Goal: Task Accomplishment & Management: Complete application form

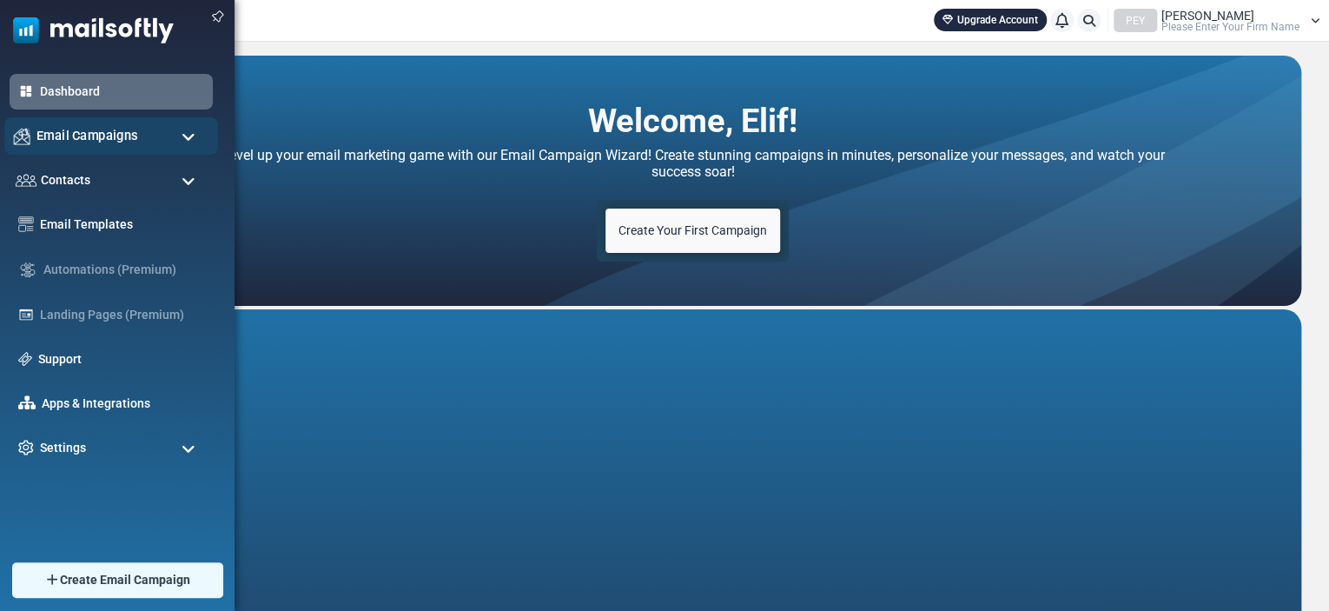
click at [125, 135] on span "Email Campaigns" at bounding box center [87, 135] width 102 height 19
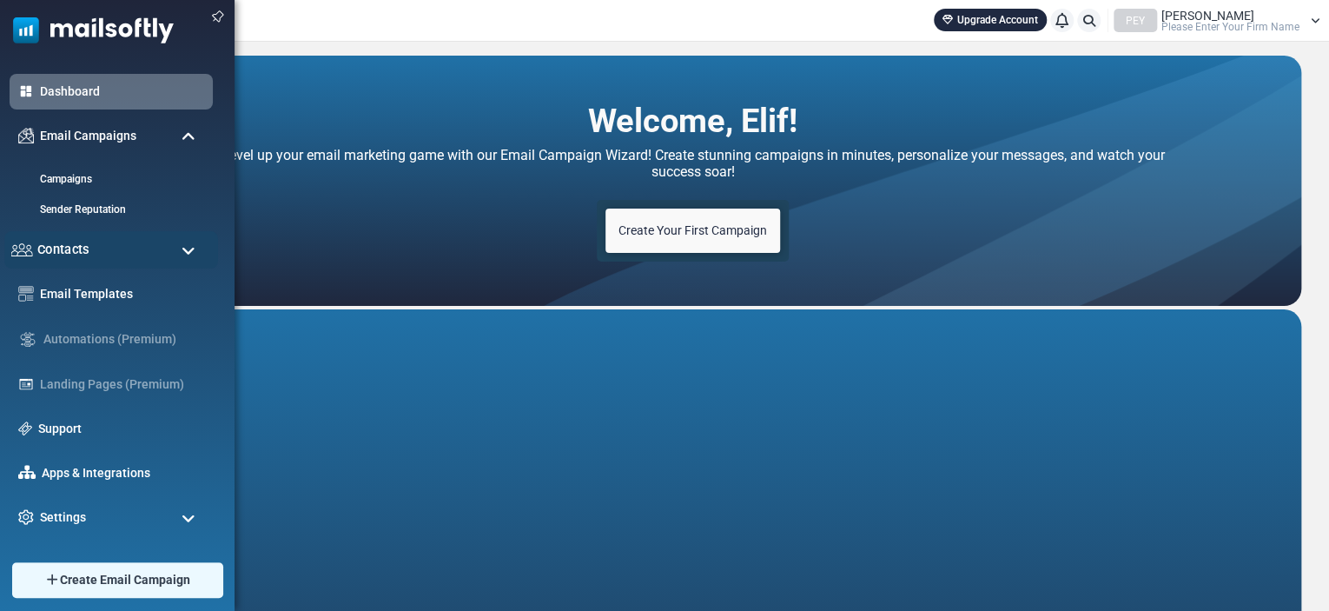
click at [83, 235] on div "Contacts" at bounding box center [111, 249] width 214 height 37
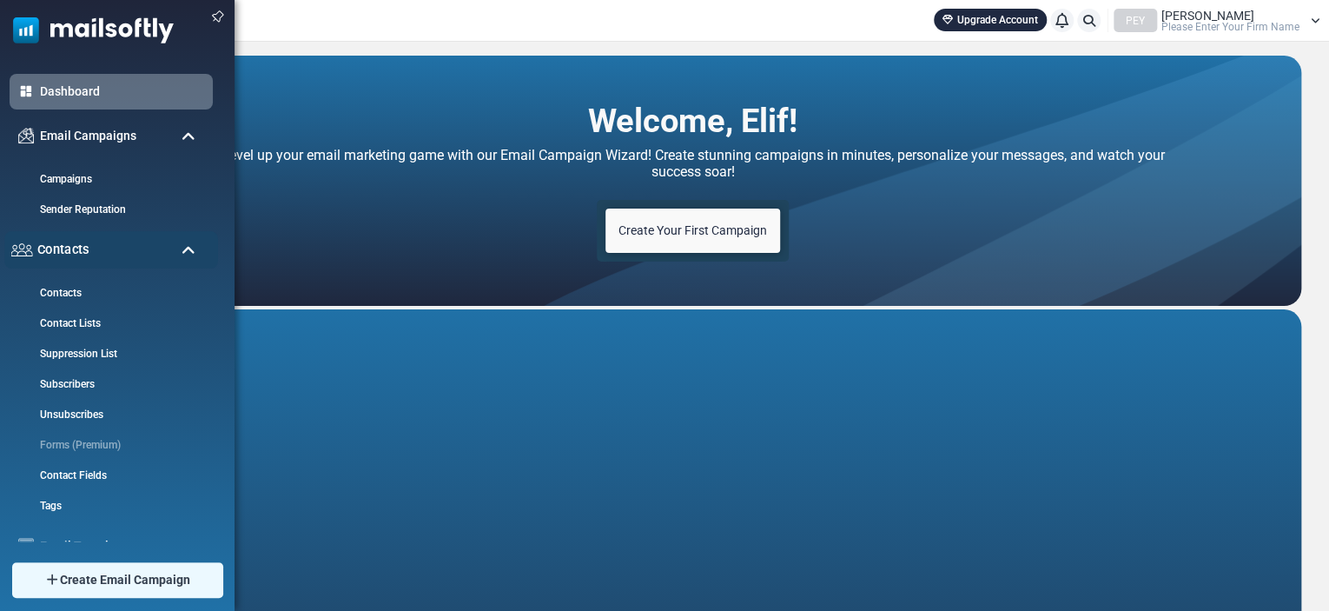
click at [80, 245] on span "Contacts" at bounding box center [63, 249] width 52 height 19
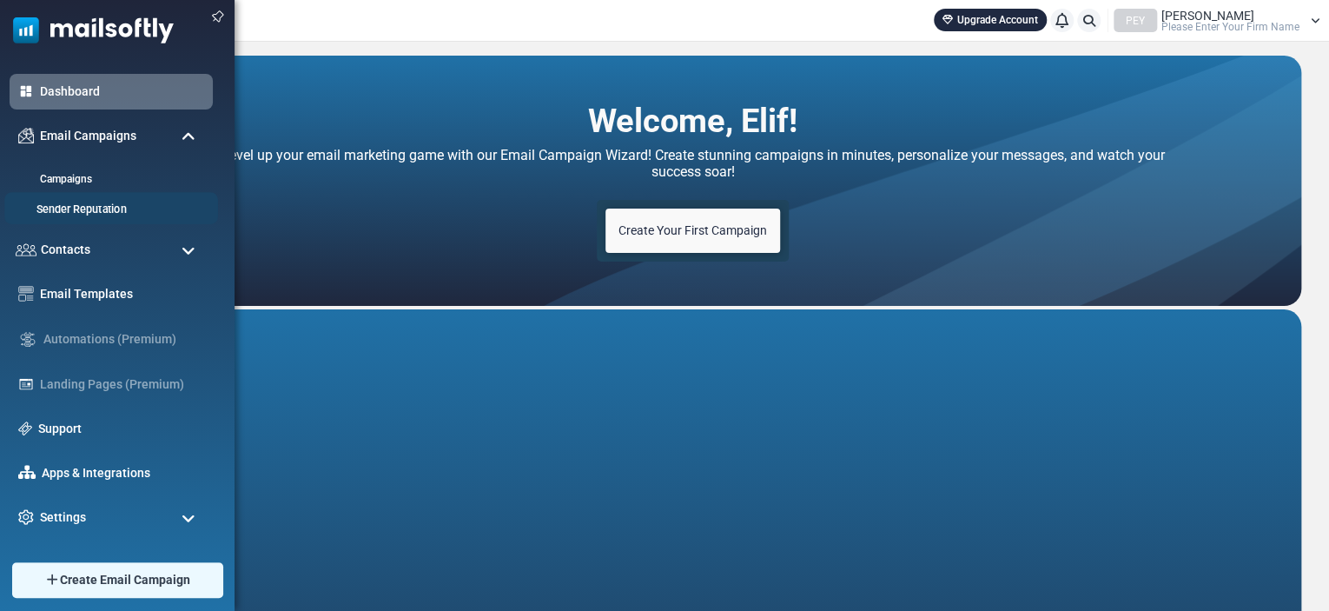
click at [86, 208] on link "Sender Reputation" at bounding box center [108, 210] width 208 height 17
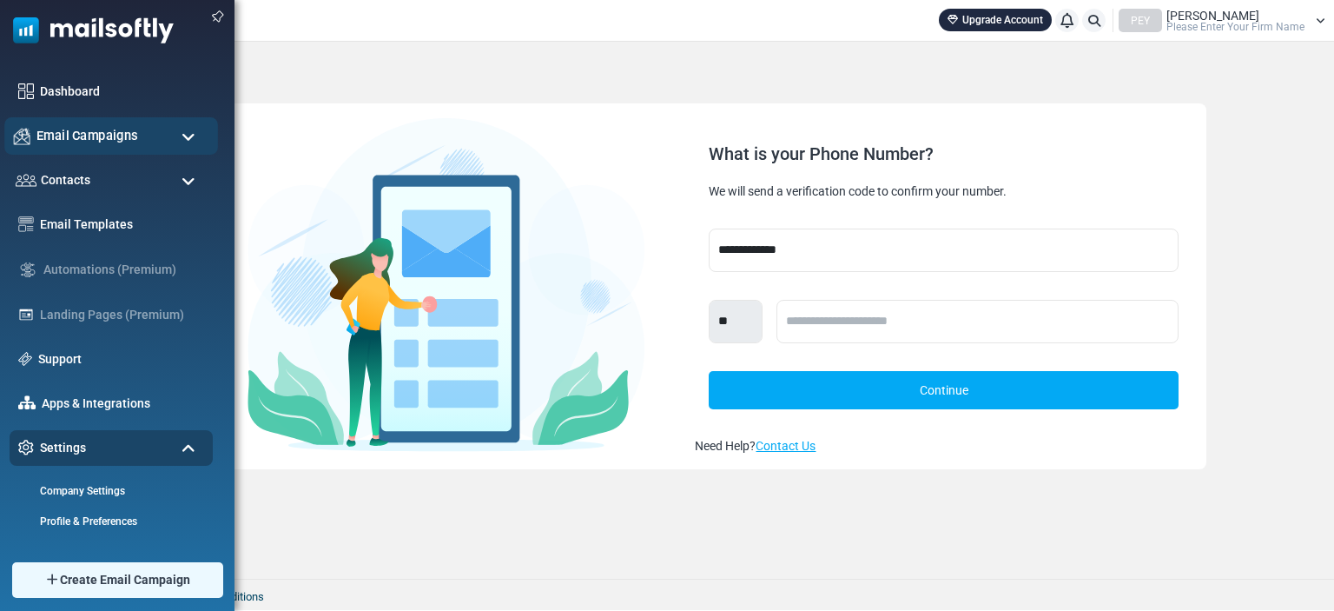
click at [94, 143] on span "Email Campaigns" at bounding box center [87, 135] width 102 height 19
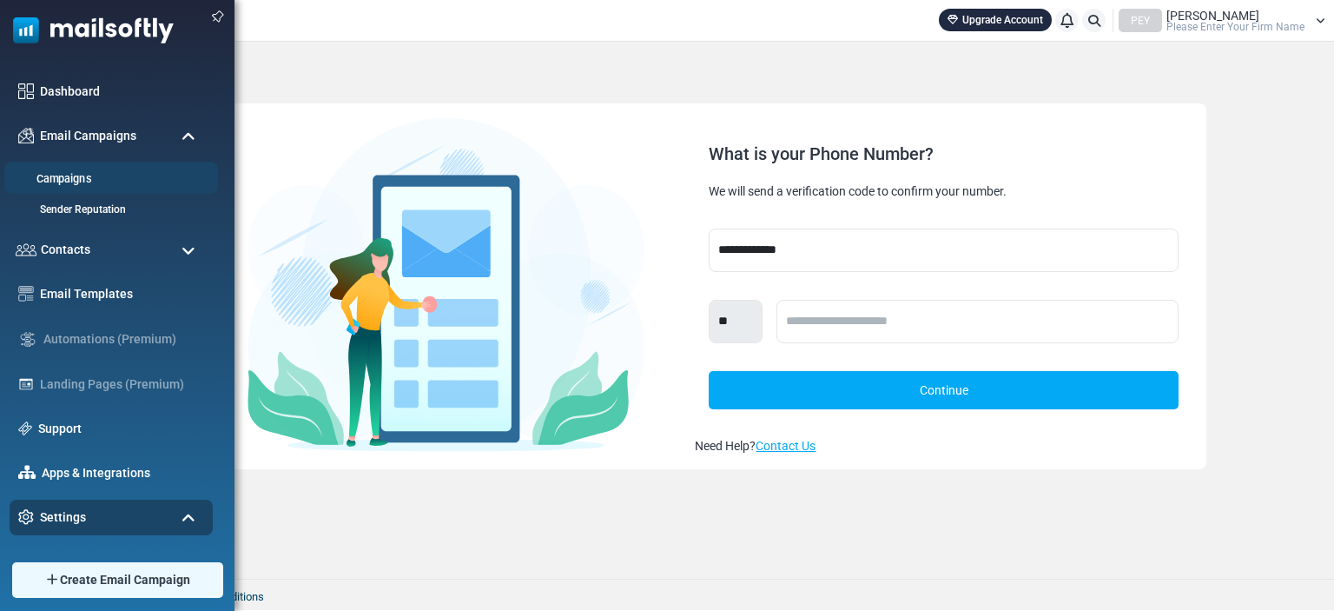
click at [69, 179] on link "Campaigns" at bounding box center [108, 179] width 208 height 17
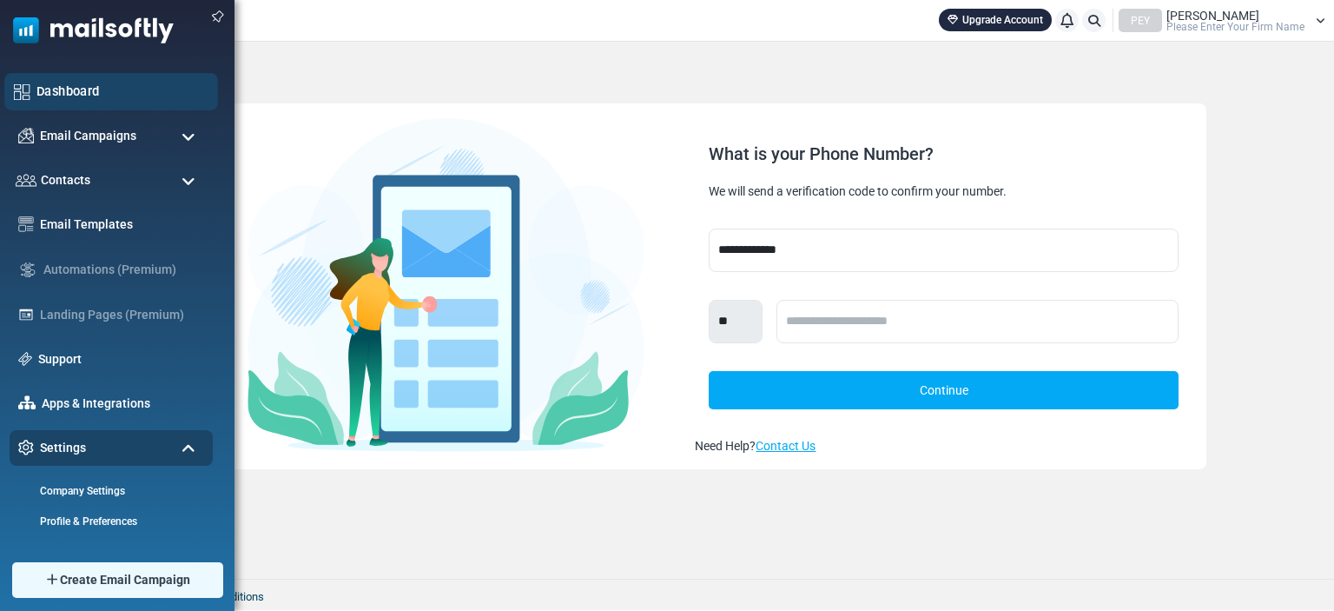
click at [69, 86] on link "Dashboard" at bounding box center [122, 91] width 172 height 19
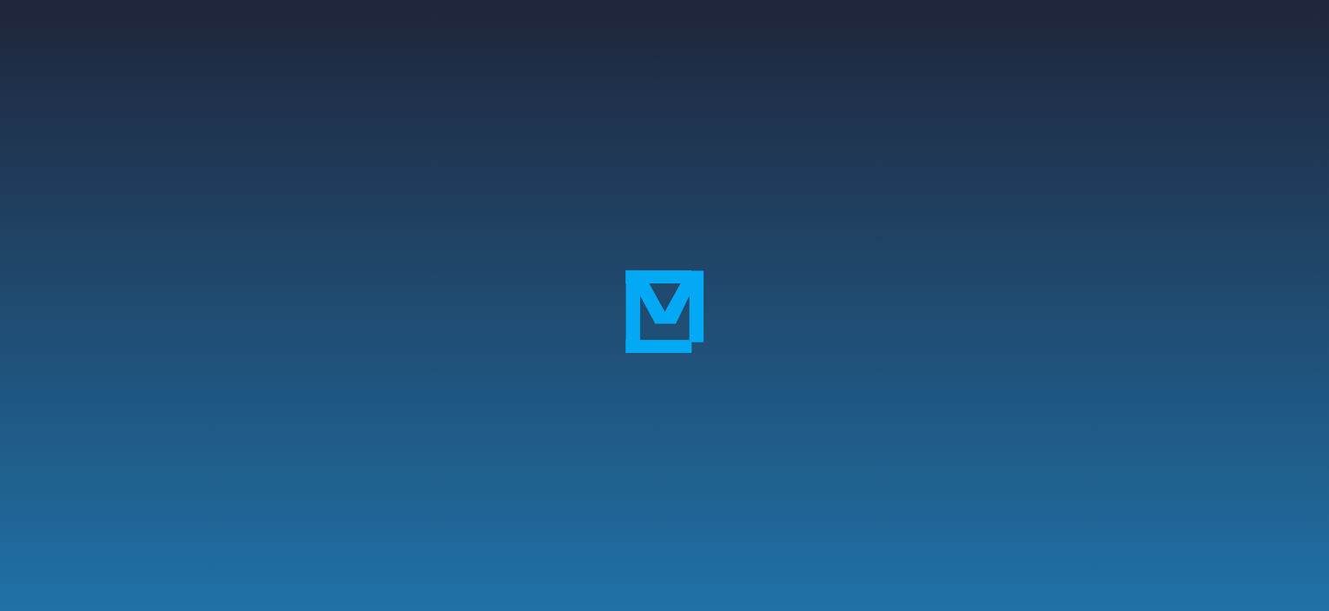
scroll to position [345, 0]
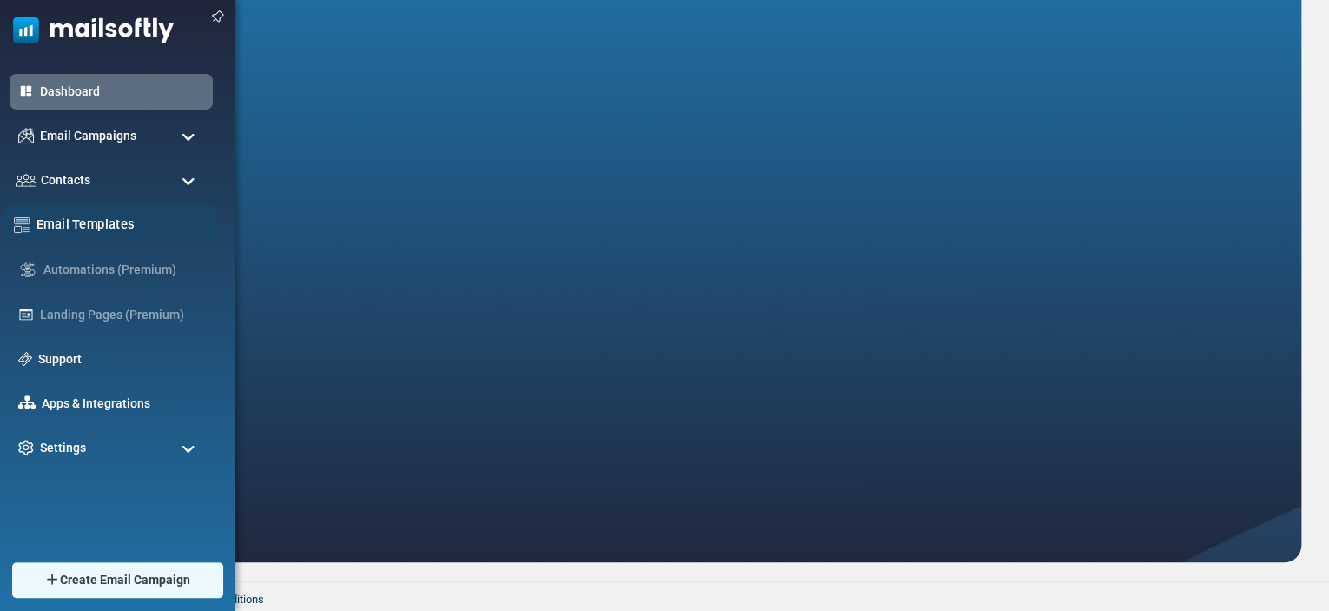
click at [94, 225] on link "Email Templates" at bounding box center [122, 224] width 172 height 19
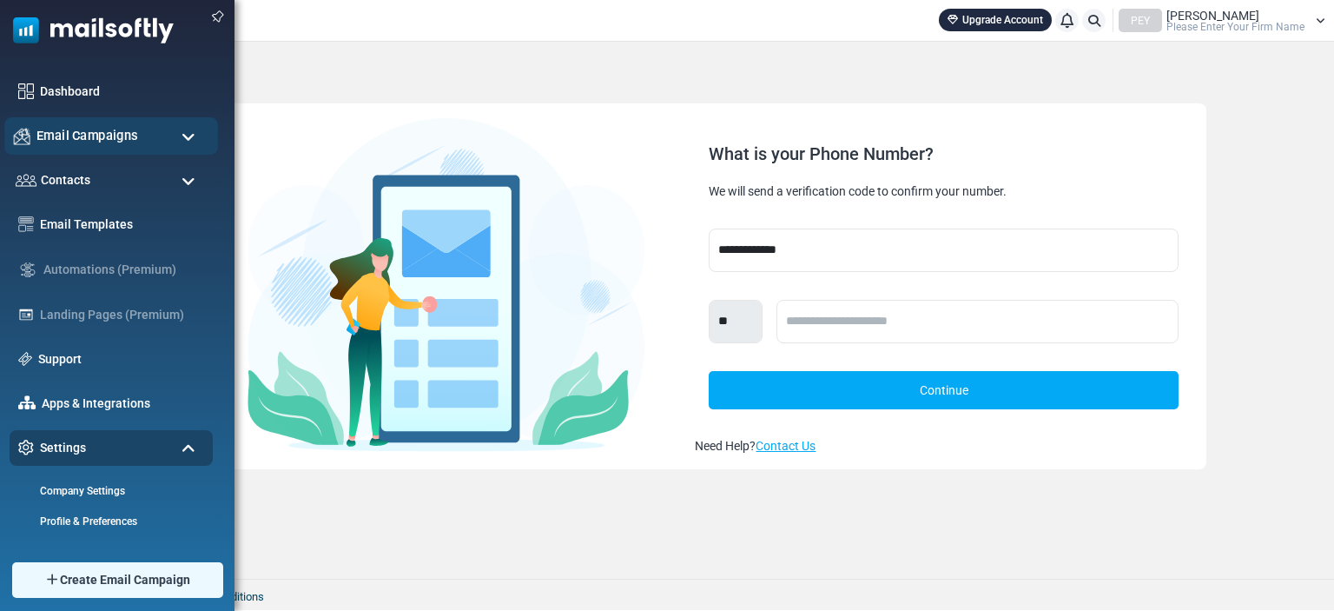
click at [91, 143] on span "Email Campaigns" at bounding box center [87, 135] width 102 height 19
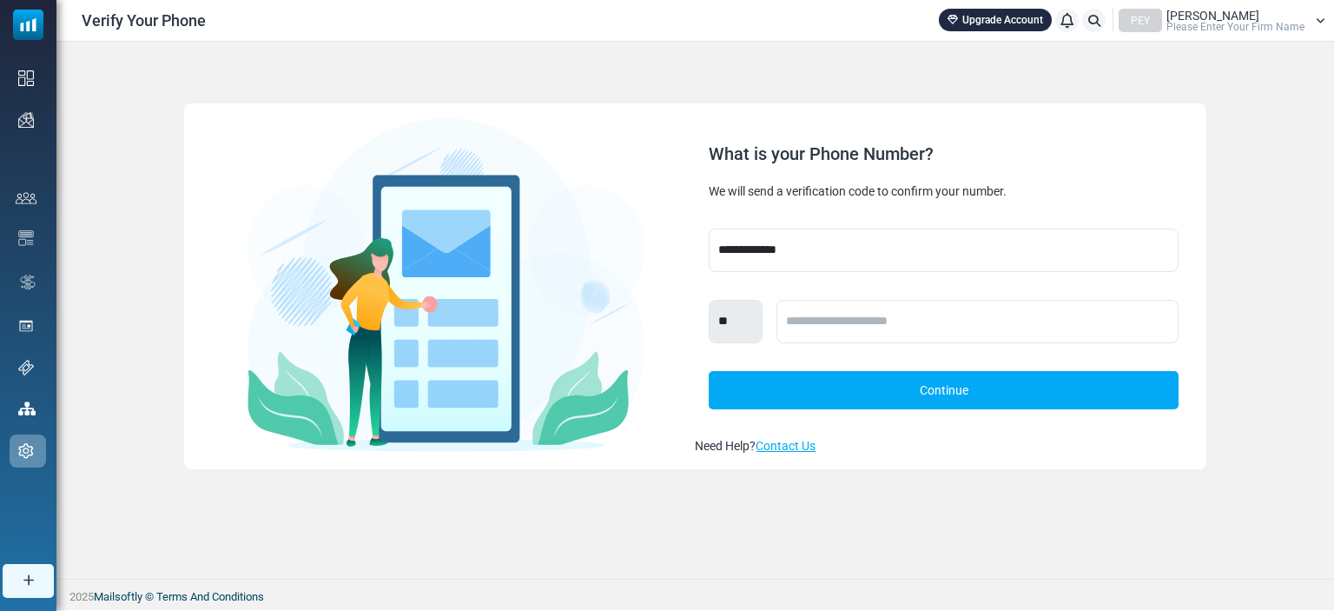
click at [0, 0] on link "Sender Reputation" at bounding box center [0, 0] width 0 height 0
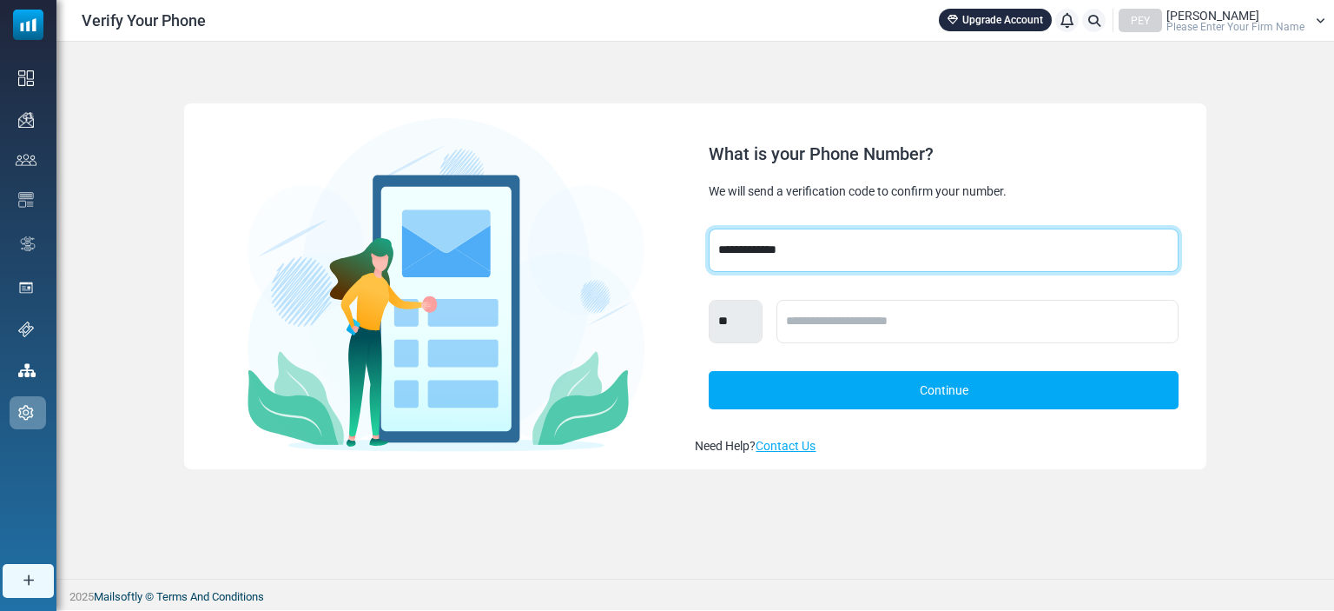
click at [816, 232] on select "**********" at bounding box center [943, 249] width 469 height 43
select select "***"
click at [709, 228] on select "**********" at bounding box center [943, 249] width 469 height 43
select select "***"
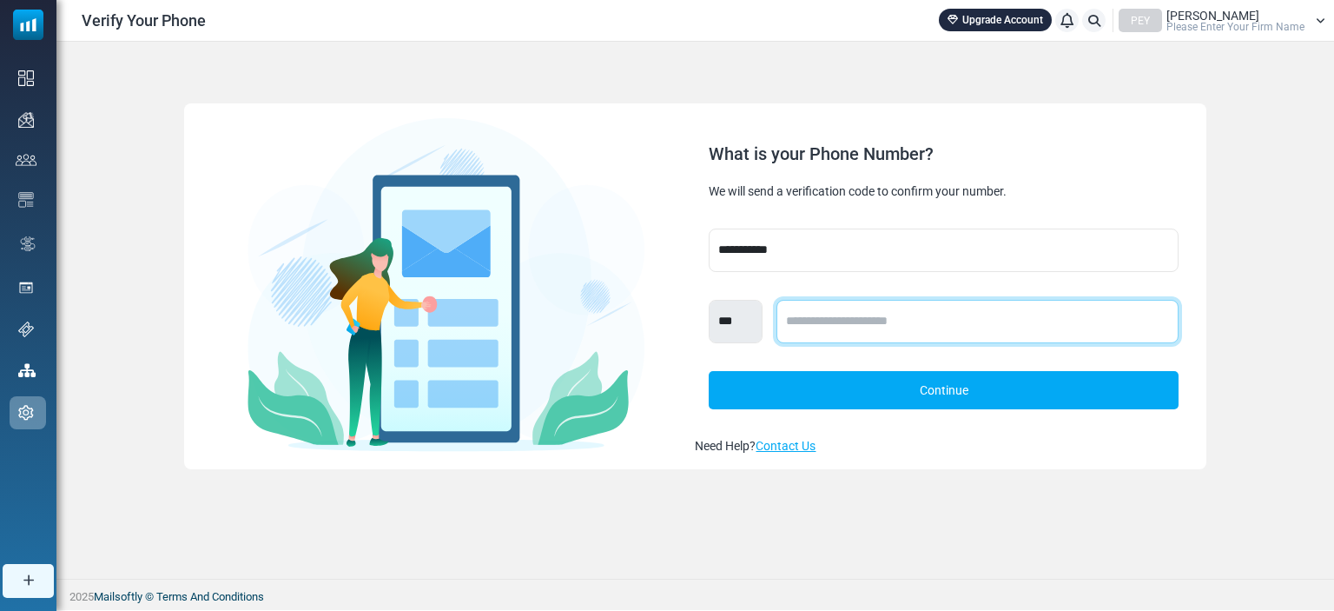
click at [825, 322] on input "text" at bounding box center [978, 321] width 402 height 43
type input "**********"
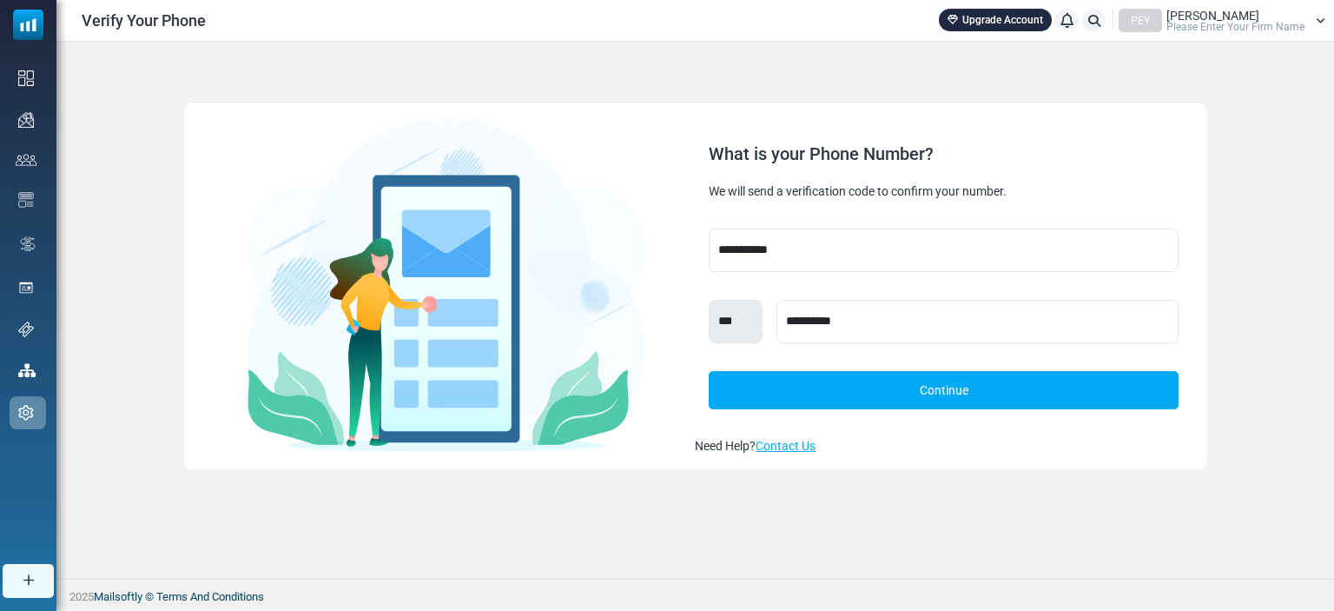
click at [877, 400] on link "Continue" at bounding box center [943, 390] width 469 height 38
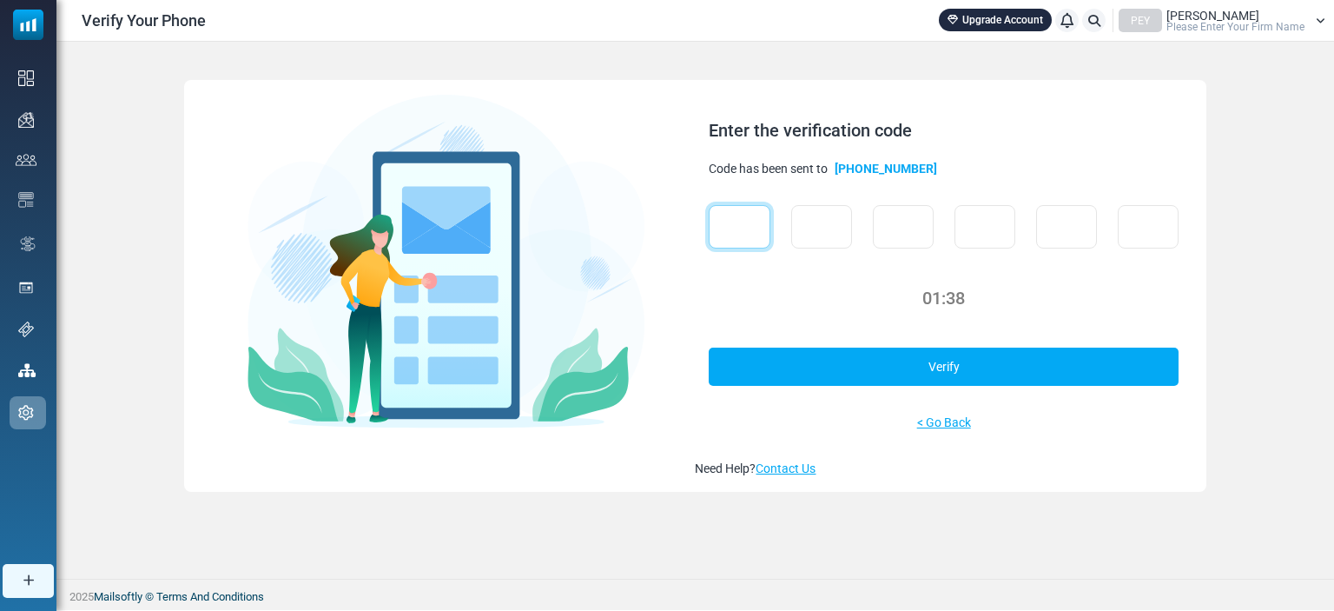
click at [760, 229] on input "text" at bounding box center [739, 226] width 61 height 43
type input "*"
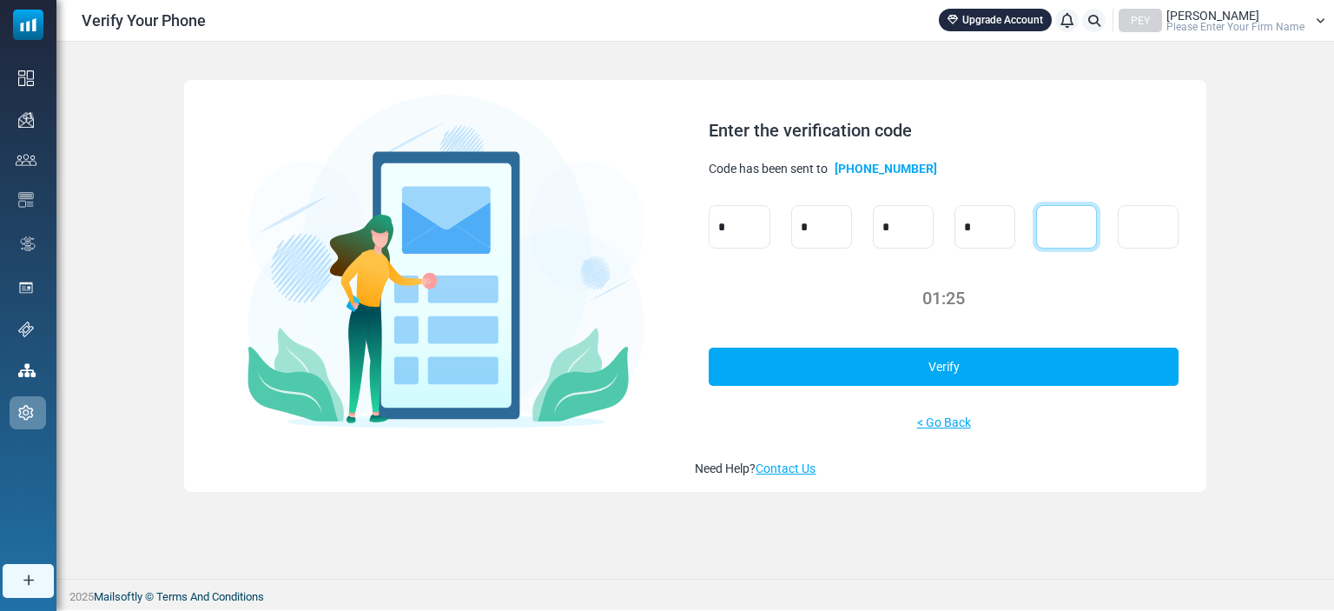
type input "*"
click at [924, 362] on link "Verify" at bounding box center [943, 366] width 469 height 38
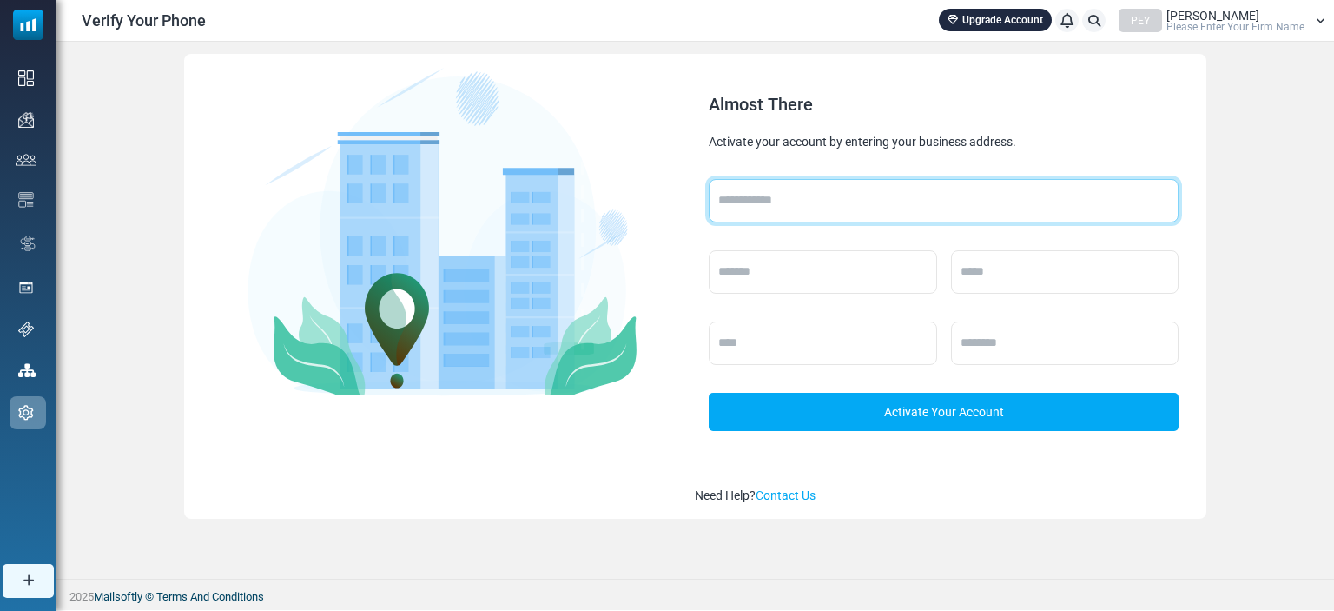
click at [821, 197] on input "text" at bounding box center [943, 200] width 469 height 43
type input "***"
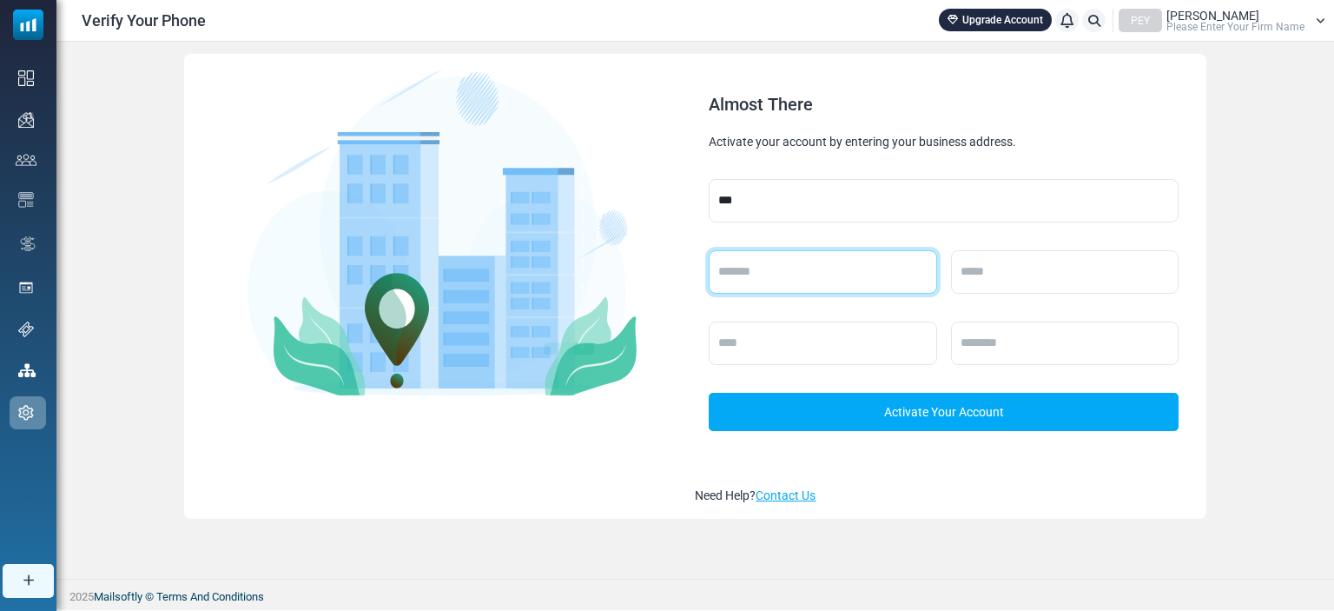
click at [801, 281] on input "text" at bounding box center [823, 271] width 228 height 43
type input "*******"
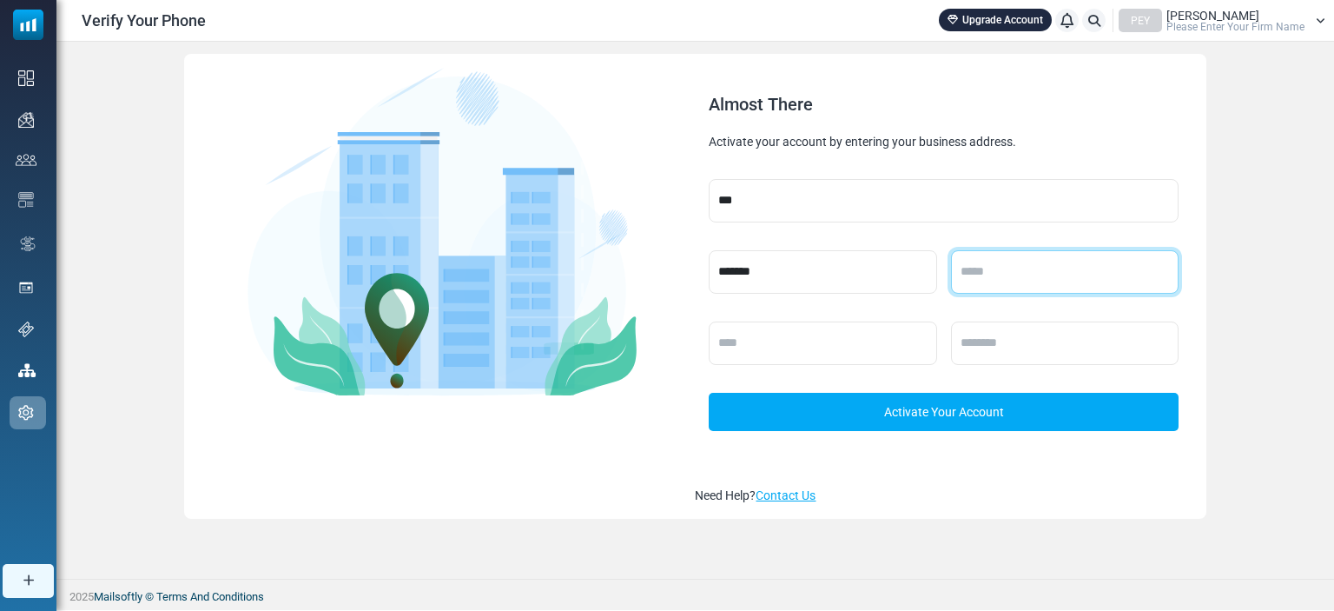
click at [1048, 273] on input "text" at bounding box center [1065, 271] width 228 height 43
type input "****"
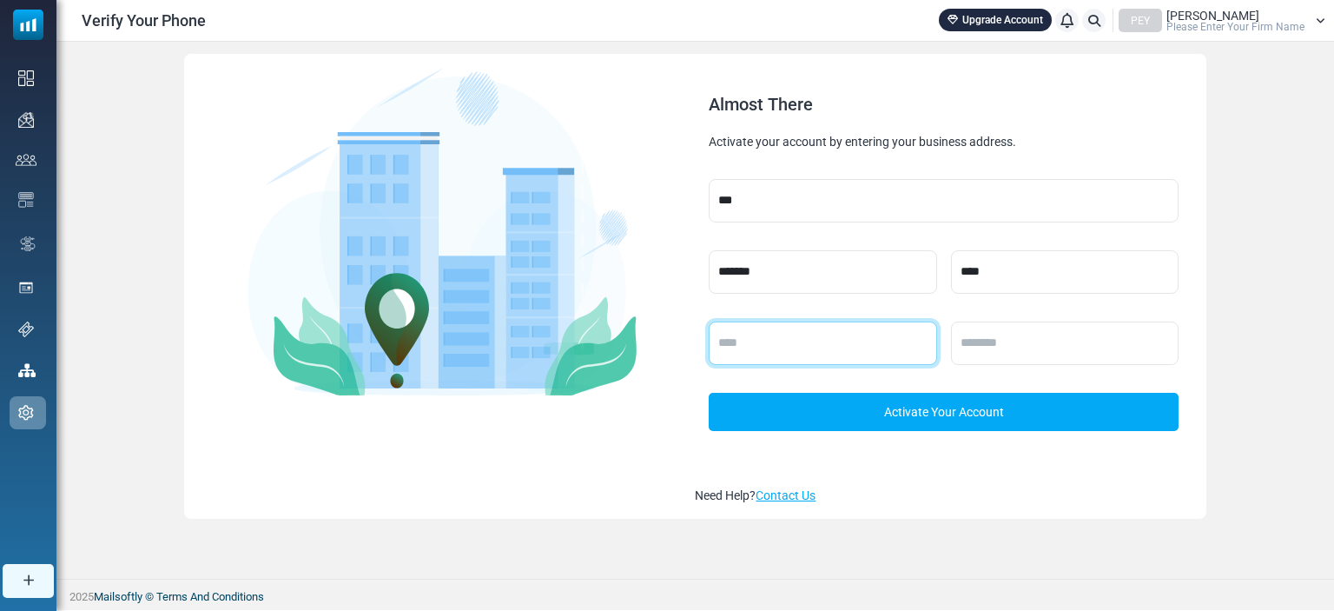
click at [853, 339] on input "text" at bounding box center [823, 342] width 228 height 43
type input "***"
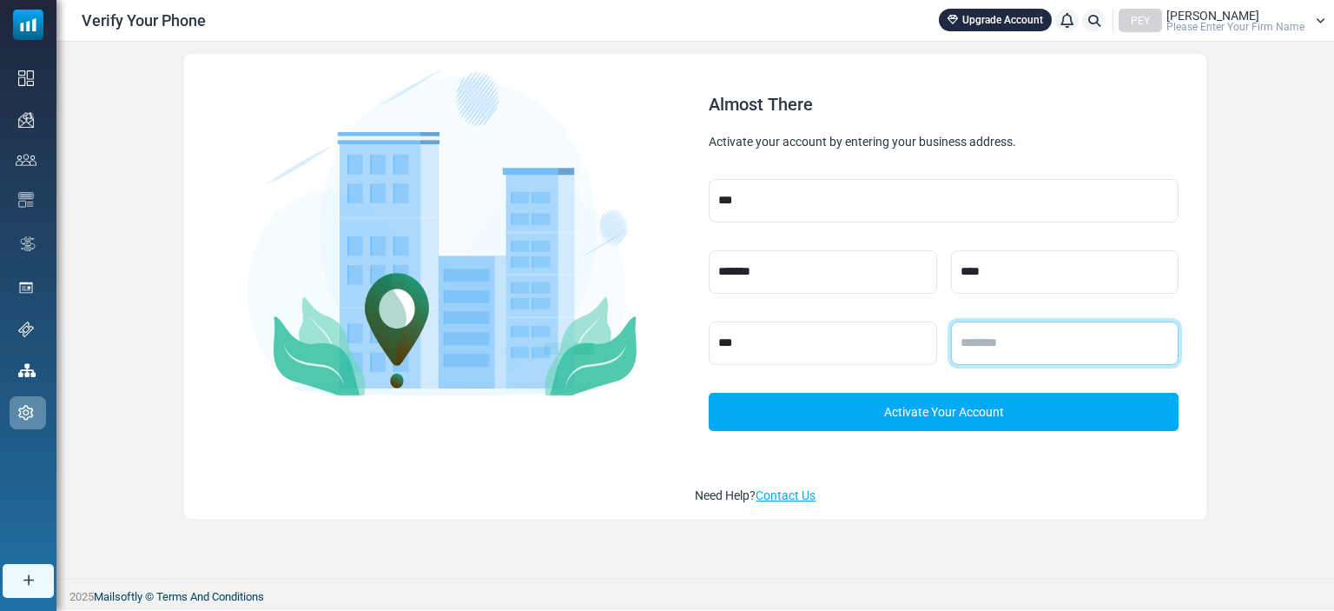
click at [980, 354] on input "text" at bounding box center [1065, 342] width 228 height 43
type input "*****"
click at [952, 413] on link "Activate Your Account" at bounding box center [943, 412] width 469 height 38
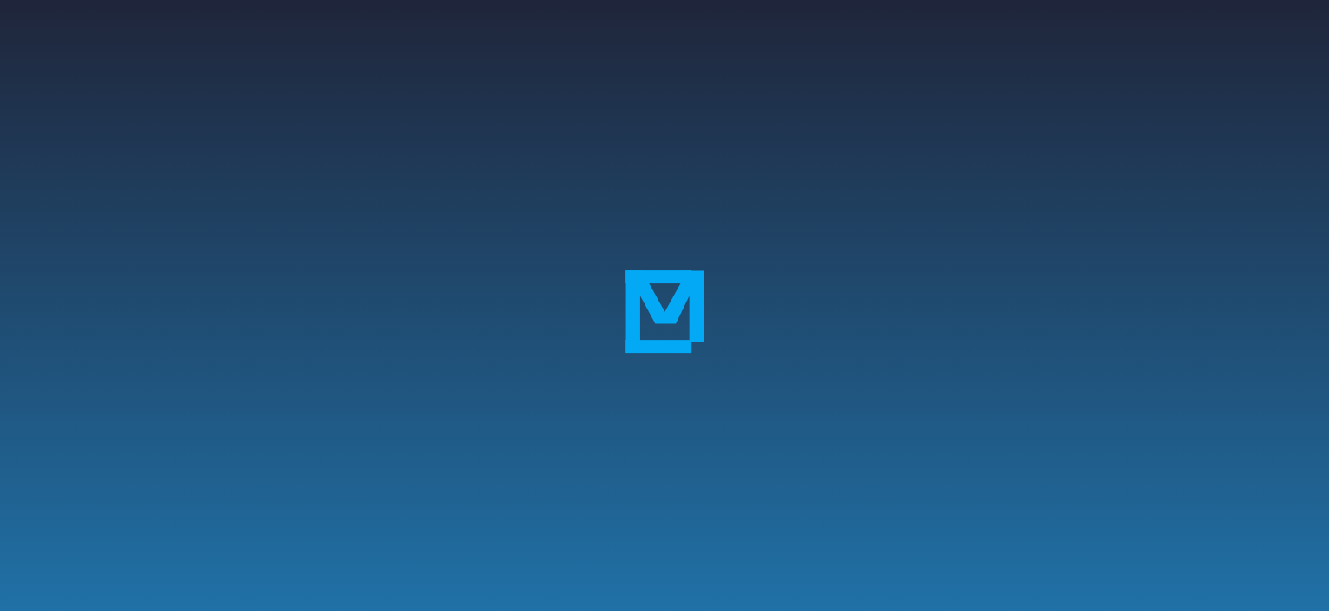
scroll to position [345, 0]
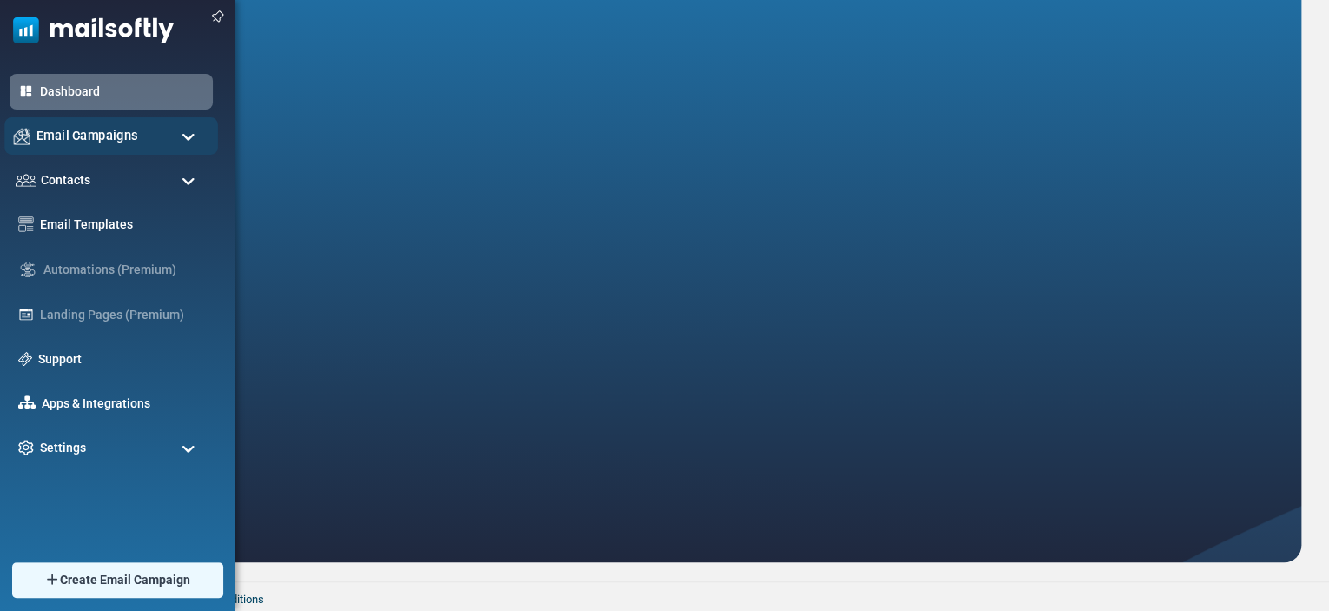
click at [116, 138] on span "Email Campaigns" at bounding box center [87, 135] width 102 height 19
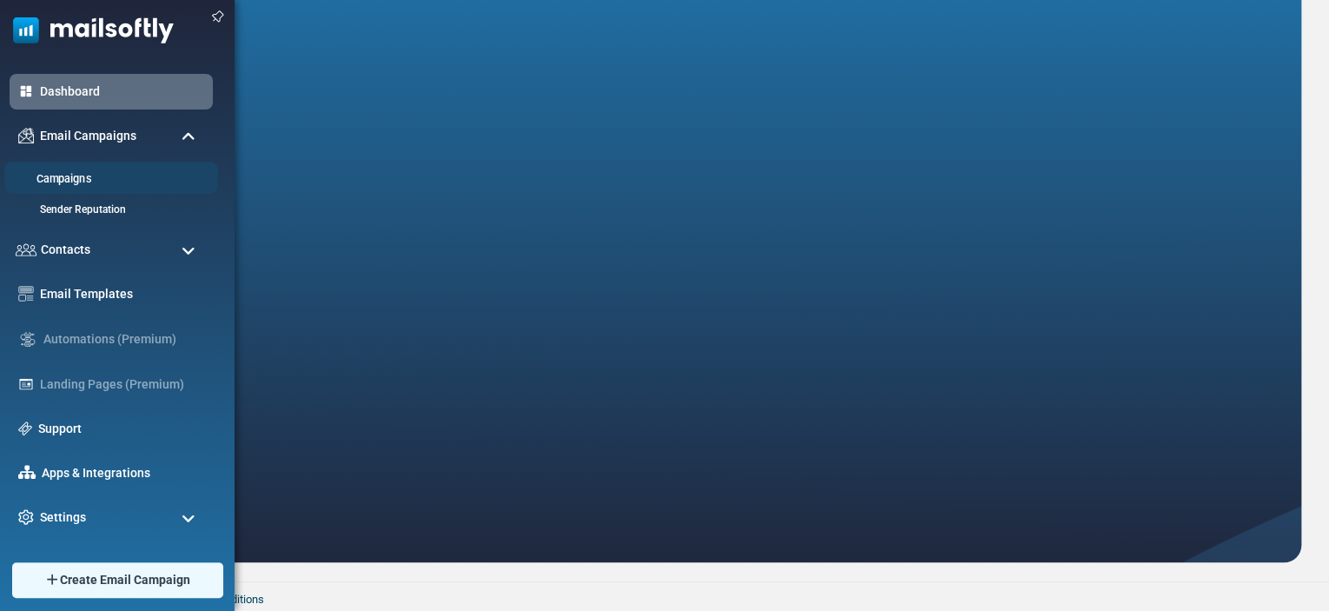
click at [81, 182] on link "Campaigns" at bounding box center [108, 179] width 208 height 17
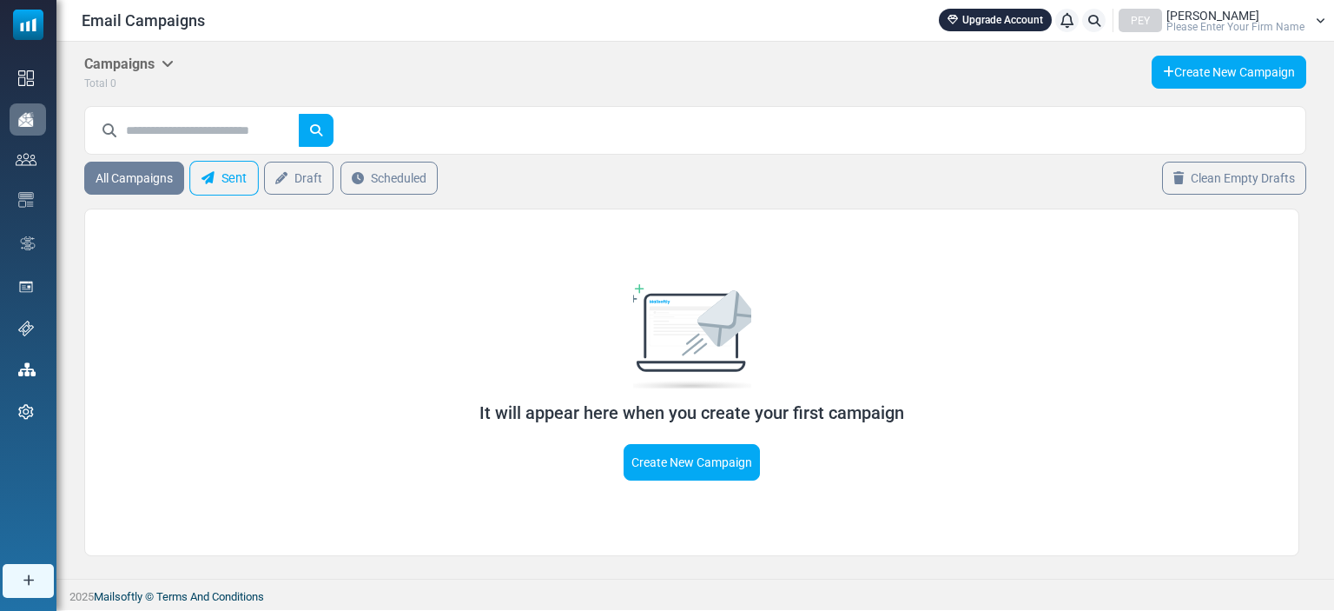
click at [215, 179] on link "Sent" at bounding box center [223, 178] width 69 height 35
click at [205, 123] on input "text" at bounding box center [213, 130] width 174 height 33
click at [1220, 70] on link "Create New Campaign" at bounding box center [1229, 72] width 155 height 33
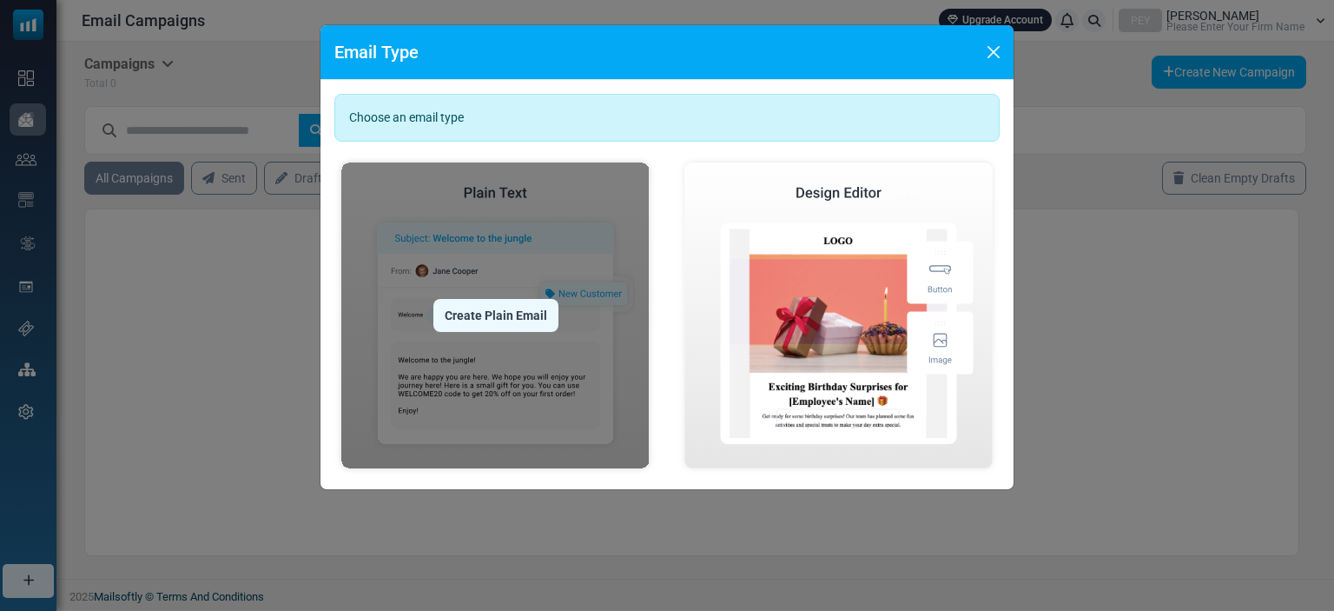
click at [569, 285] on img at bounding box center [495, 315] width 322 height 320
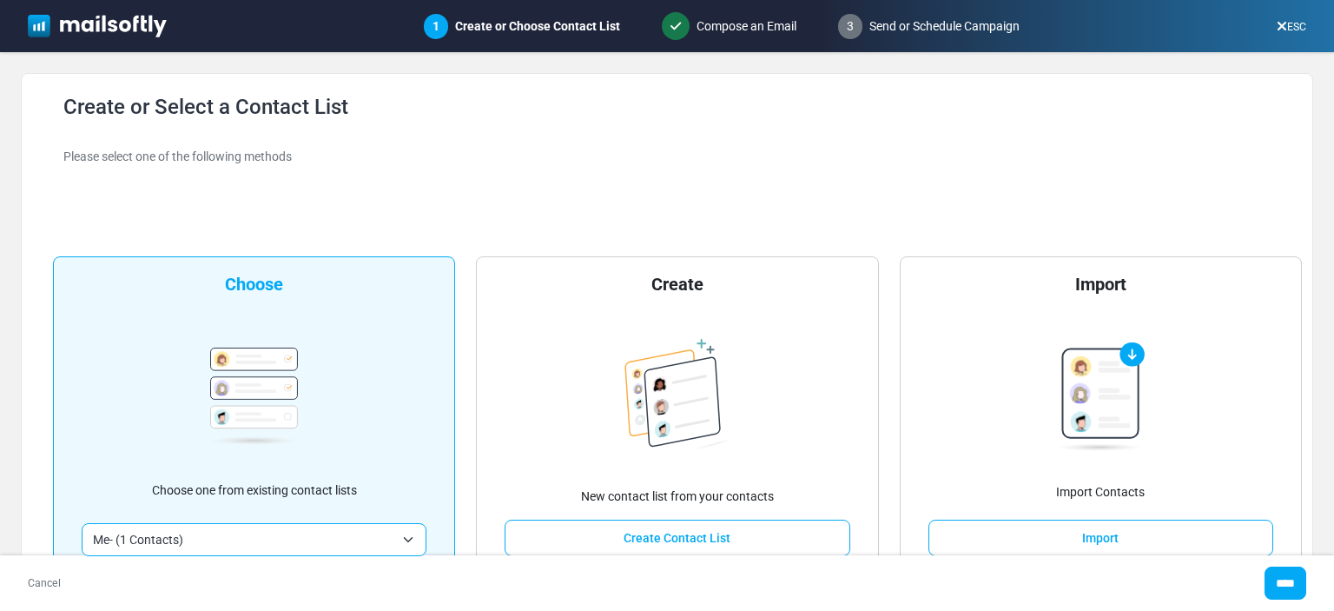
click at [169, 540] on span "Me- (1 Contacts)" at bounding box center [243, 539] width 301 height 21
click at [1278, 579] on input "****" at bounding box center [1286, 582] width 42 height 33
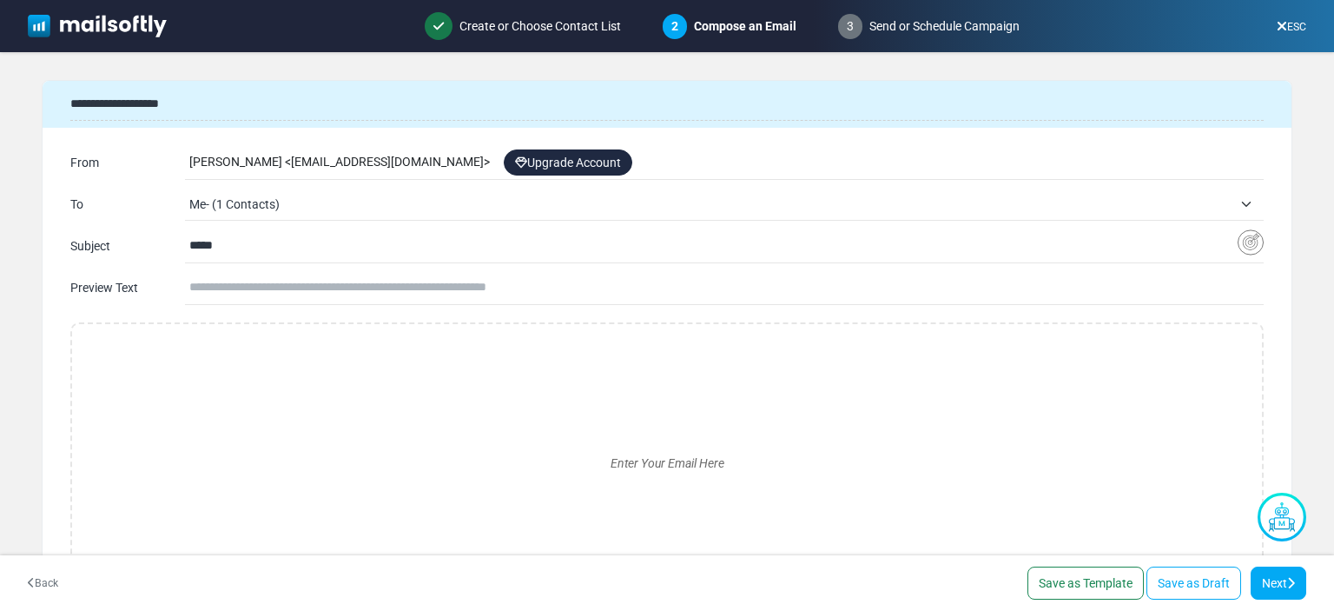
click at [414, 162] on div "Elif Ünal < elfunal0-gmail@cc.mailsends.net > Upgrade Account" at bounding box center [726, 162] width 1074 height 33
click at [420, 162] on div "Elif Ünal < elfunal0-gmail@cc.mailsends.net > Upgrade Account" at bounding box center [726, 162] width 1074 height 33
drag, startPoint x: 401, startPoint y: 162, endPoint x: 361, endPoint y: 162, distance: 40.0
click at [383, 162] on div "Elif Ünal < elfunal0-gmail@cc.mailsends.net > Upgrade Account" at bounding box center [726, 162] width 1074 height 33
drag, startPoint x: 318, startPoint y: 159, endPoint x: 177, endPoint y: 151, distance: 140.9
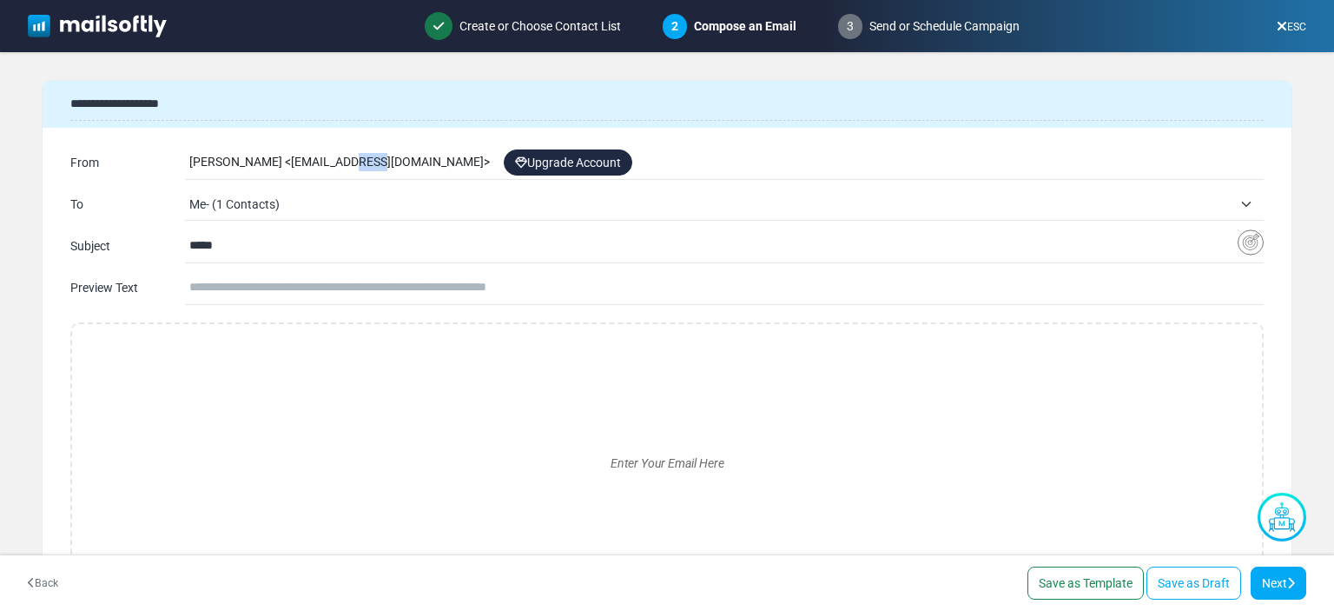
click at [238, 160] on div "Elif Ünal < elfunal0-gmail@cc.mailsends.net > Upgrade Account" at bounding box center [726, 162] width 1074 height 33
click at [155, 149] on div "From Elif Ünal < elfunal0-gmail@cc.mailsends.net > Upgrade Account" at bounding box center [666, 163] width 1193 height 28
click at [229, 161] on div "[PERSON_NAME] < [EMAIL_ADDRESS][DOMAIN_NAME] > Upgrade Account" at bounding box center [726, 162] width 1074 height 33
click at [229, 161] on div "Elif Ünal < elfunal0-gmail@cc.mailsends.net > Upgrade Account" at bounding box center [726, 162] width 1074 height 33
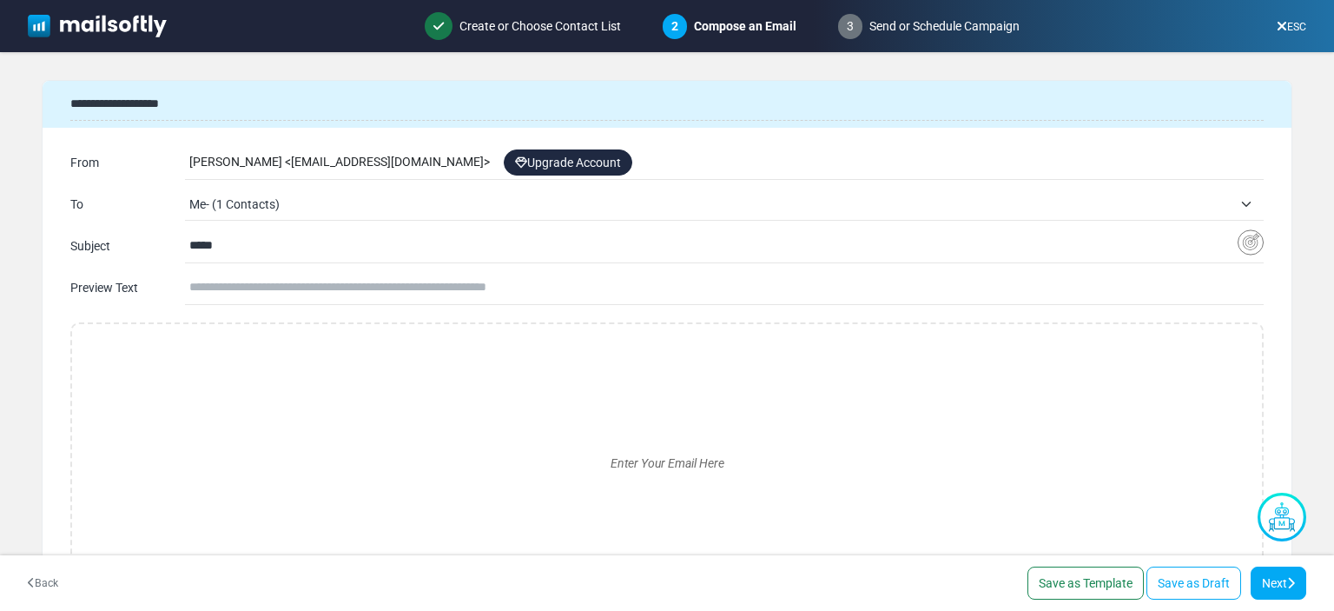
click at [229, 161] on div "Elif Ünal < elfunal0-gmail@cc.mailsends.net > Upgrade Account" at bounding box center [726, 162] width 1074 height 33
click at [289, 163] on div "Elif Ünal < elfunal0-gmail@cc.mailsends.net > Upgrade Account" at bounding box center [726, 162] width 1074 height 33
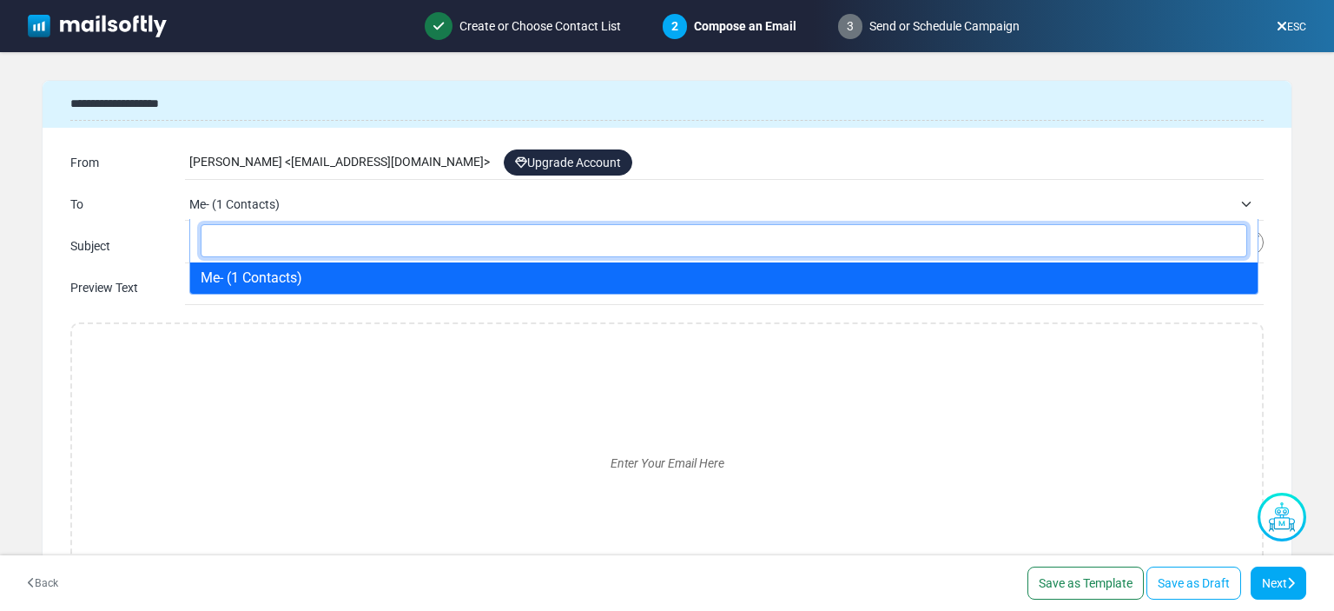
click at [269, 198] on span "Me- (1 Contacts)" at bounding box center [710, 204] width 1043 height 21
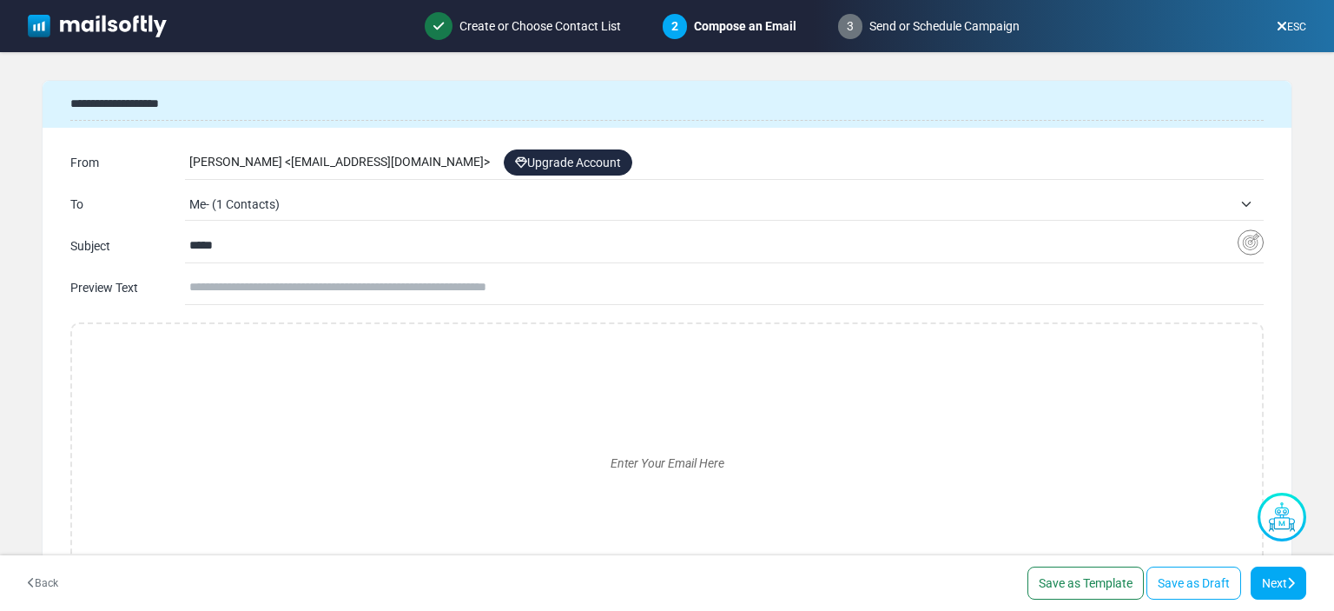
click at [269, 199] on span "Me- (1 Contacts)" at bounding box center [710, 204] width 1043 height 21
click at [254, 240] on input "*****" at bounding box center [713, 245] width 1048 height 33
click at [322, 283] on input "text" at bounding box center [726, 287] width 1074 height 33
click at [322, 284] on input "text" at bounding box center [726, 287] width 1074 height 33
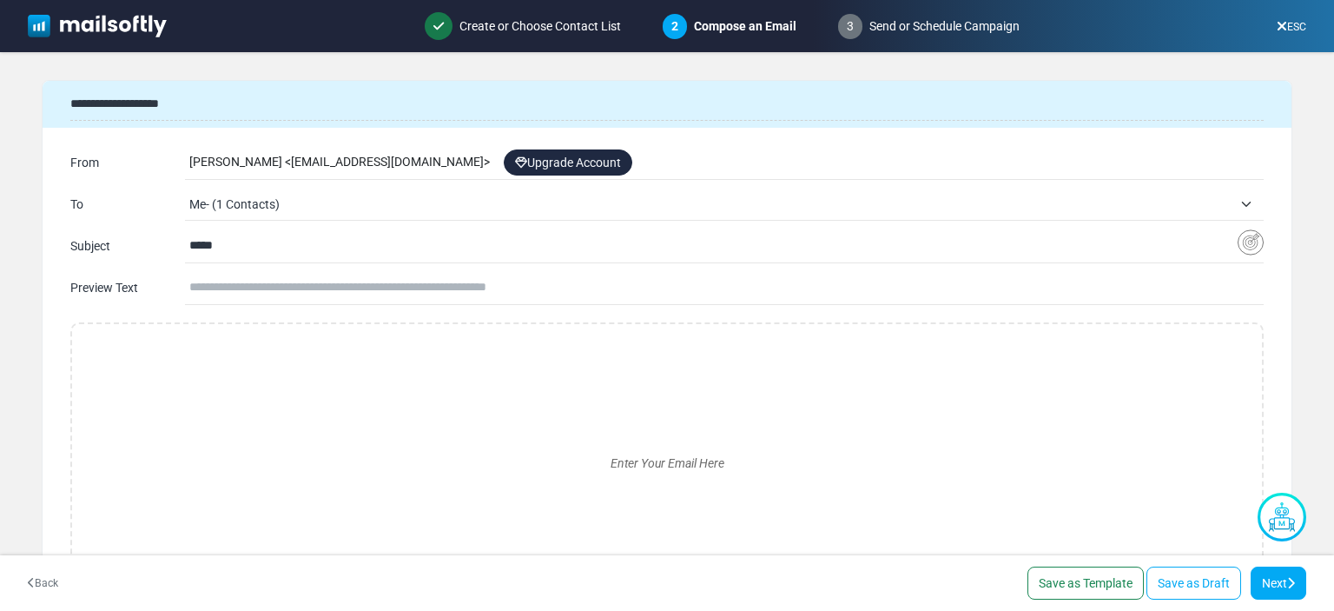
click at [271, 239] on input "*****" at bounding box center [713, 245] width 1048 height 33
type input "****"
click at [280, 195] on span "Me- (1 Contacts)" at bounding box center [710, 204] width 1043 height 21
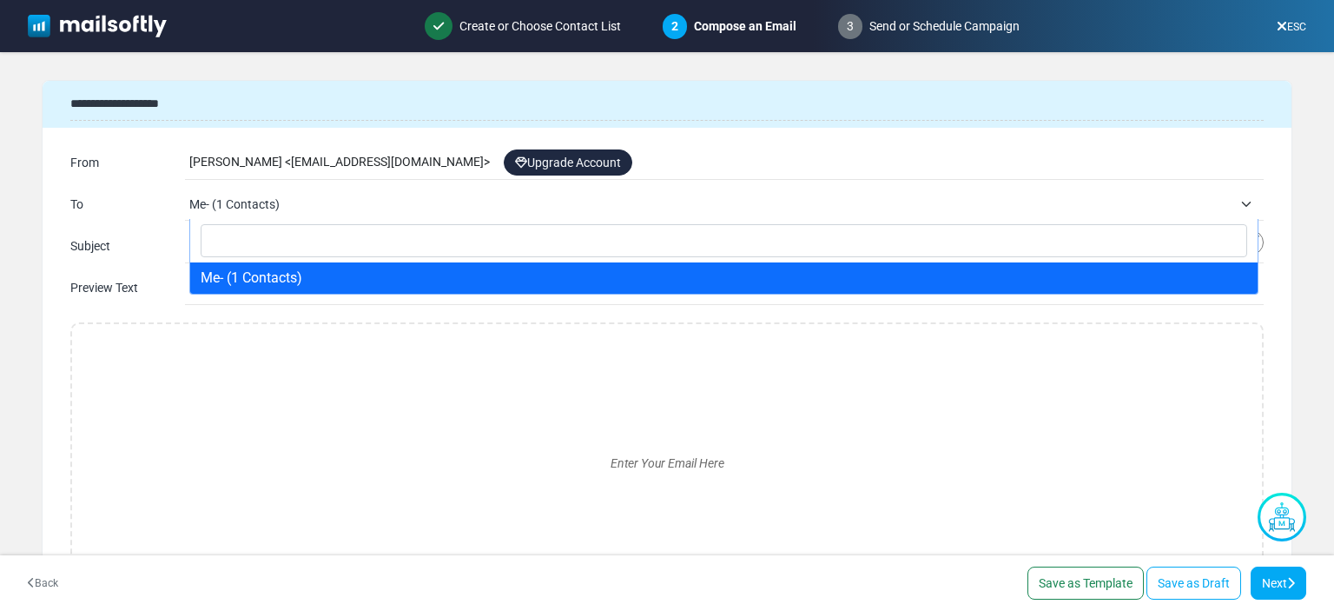
click at [271, 204] on span "Me- (1 Contacts)" at bounding box center [710, 204] width 1043 height 21
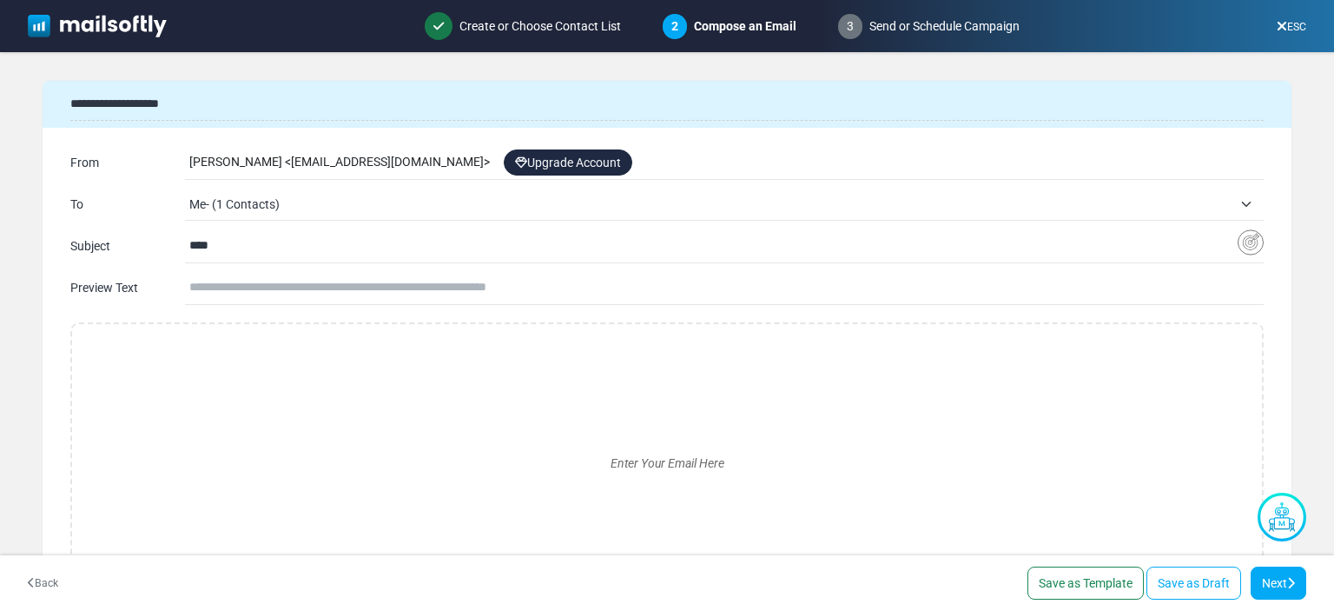
click at [272, 292] on input "text" at bounding box center [726, 287] width 1074 height 33
click at [345, 152] on div "Elif Ünal < elfunal0-gmail@cc.mailsends.net > Upgrade Account" at bounding box center [726, 162] width 1074 height 33
click at [340, 162] on div "Elif Ünal < elfunal0-gmail@cc.mailsends.net > Upgrade Account" at bounding box center [726, 162] width 1074 height 33
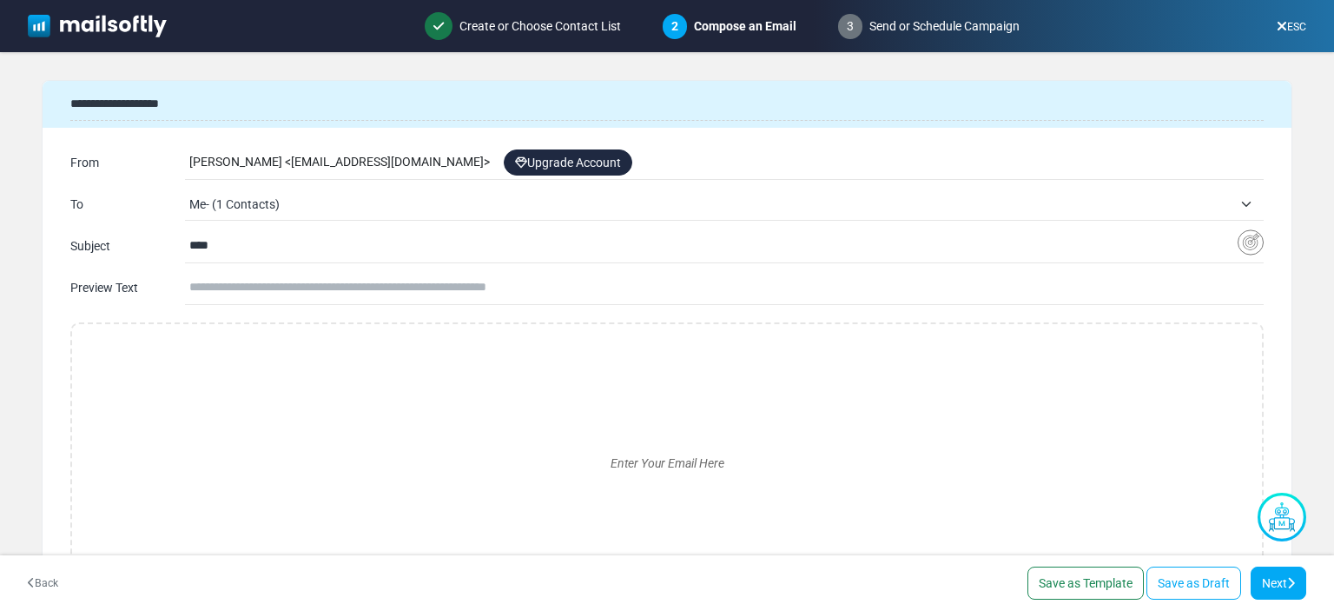
click at [164, 99] on input "**********" at bounding box center [666, 104] width 1193 height 33
click at [395, 163] on div "Elif Ünal < elfunal0-gmail@cc.mailsends.net > Upgrade Account" at bounding box center [726, 162] width 1074 height 33
click at [255, 159] on div "Elif Ünal < elfunal0-gmail@cc.mailsends.net > Upgrade Account" at bounding box center [726, 162] width 1074 height 33
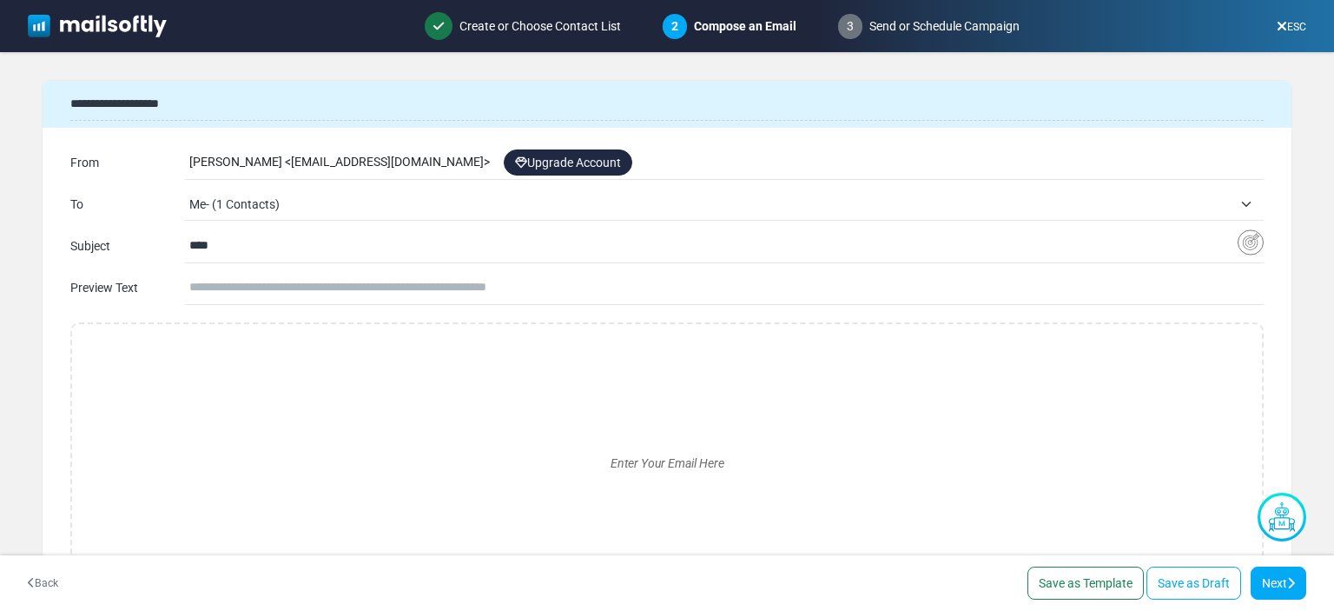
click at [261, 157] on div "Elif Ünal < elfunal0-gmail@cc.mailsends.net > Upgrade Account" at bounding box center [726, 162] width 1074 height 33
click at [319, 159] on div "Elif Ünal < elfunal0-gmail@cc.mailsends.net > Upgrade Account" at bounding box center [726, 162] width 1074 height 33
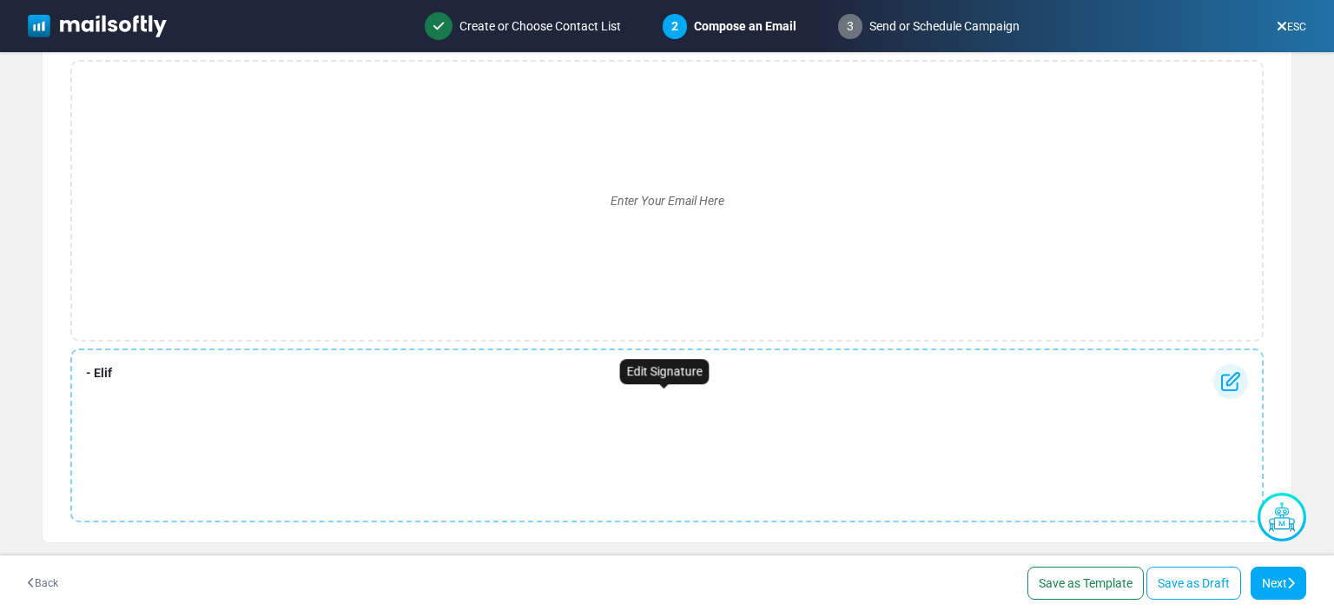
scroll to position [263, 0]
click at [1288, 583] on icon at bounding box center [1291, 583] width 8 height 12
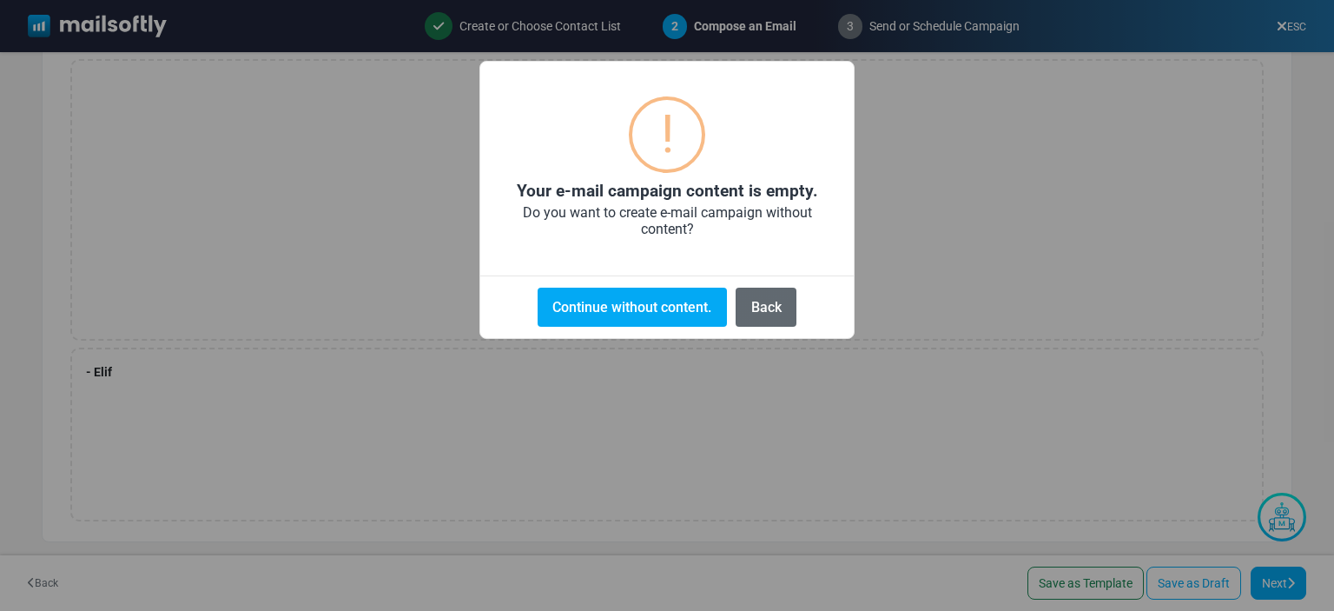
click at [765, 300] on button "Back" at bounding box center [766, 307] width 61 height 39
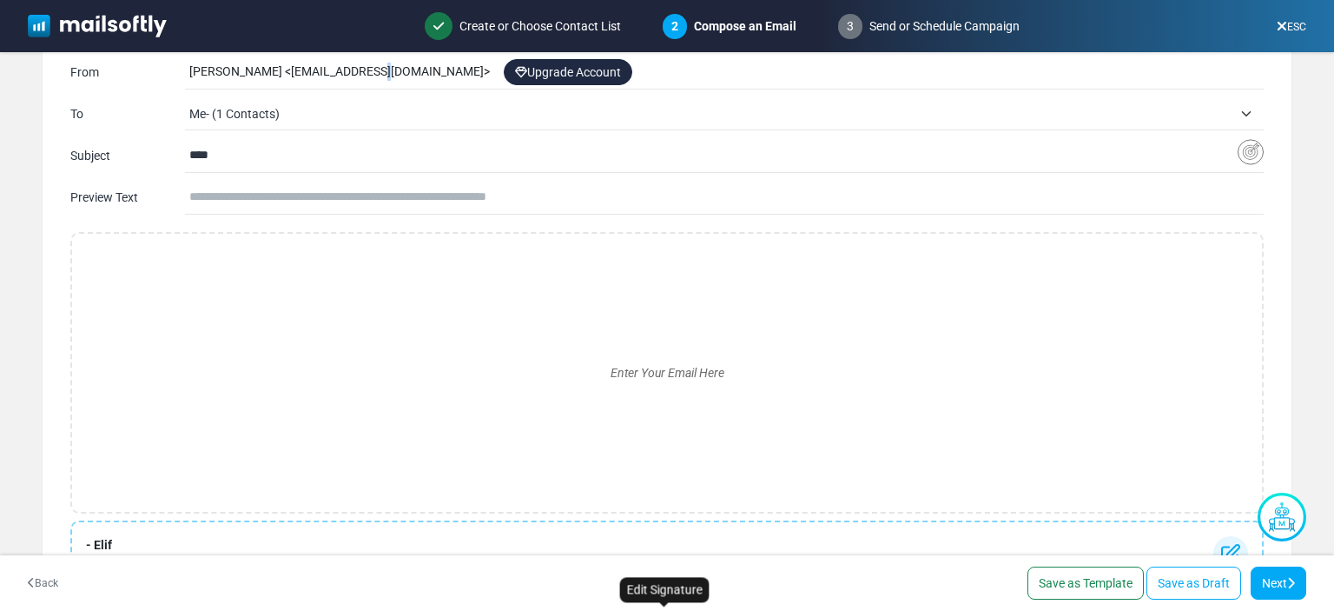
scroll to position [3, 0]
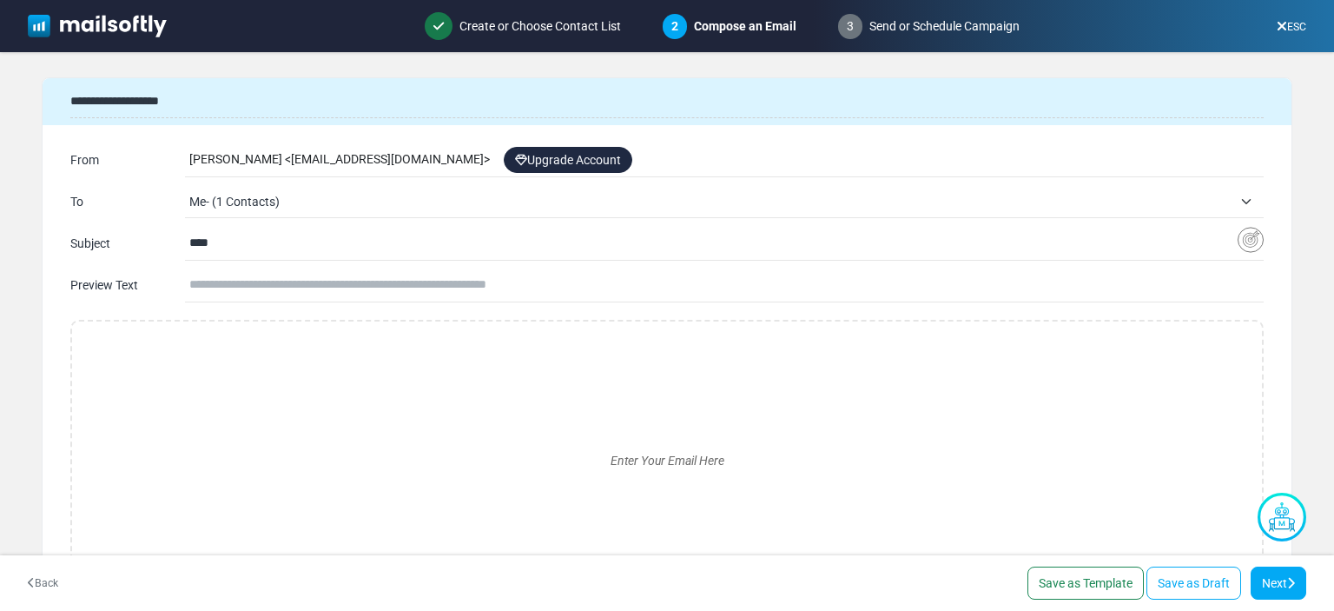
click at [1241, 202] on span "Me- (1 Contacts)" at bounding box center [726, 201] width 1074 height 31
click at [248, 246] on input "**********" at bounding box center [724, 237] width 1047 height 33
type input "**********"
click at [295, 280] on li "No results found" at bounding box center [724, 275] width 1068 height 31
click at [1280, 572] on link "Next" at bounding box center [1279, 582] width 56 height 33
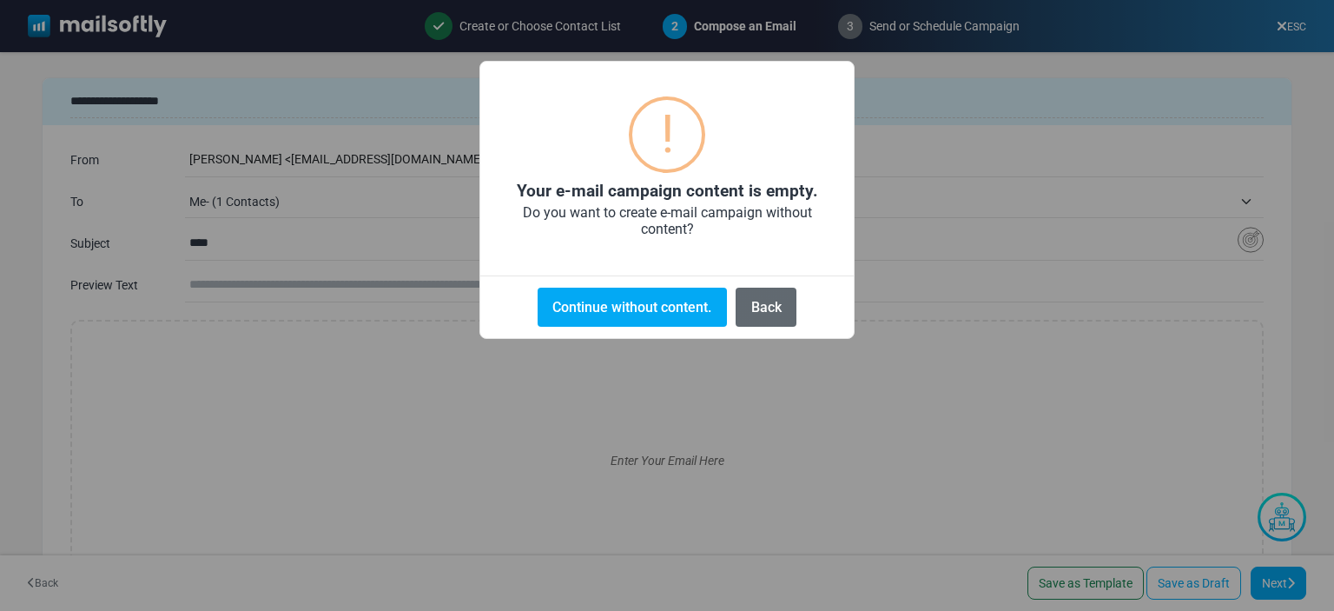
click at [775, 308] on button "Back" at bounding box center [766, 307] width 61 height 39
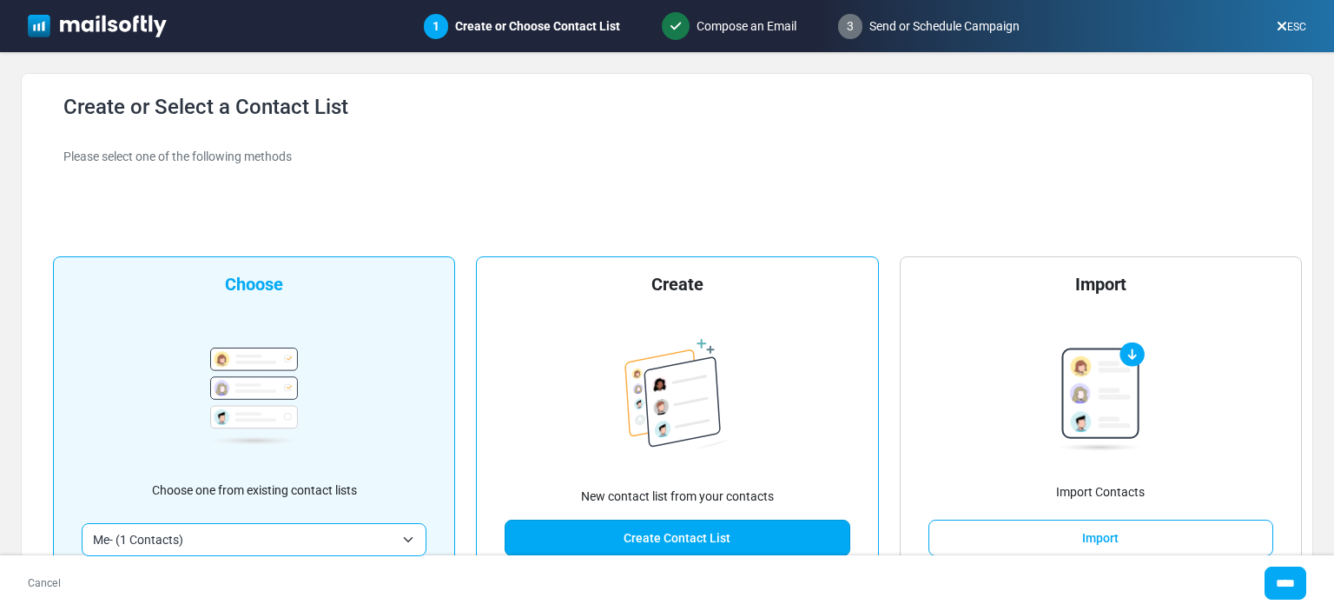
click at [688, 536] on link "Create Contact List" at bounding box center [677, 537] width 345 height 36
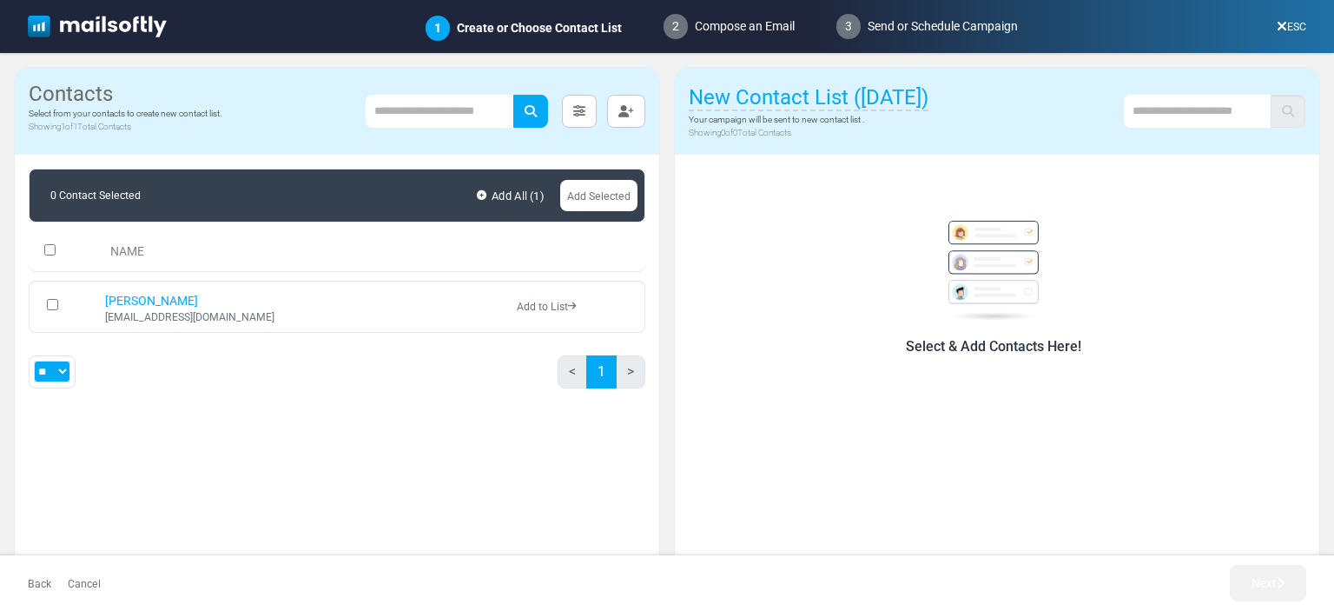
click at [488, 196] on link "Add All ( 1 )" at bounding box center [511, 196] width 76 height 28
click at [627, 118] on button "button" at bounding box center [626, 111] width 38 height 33
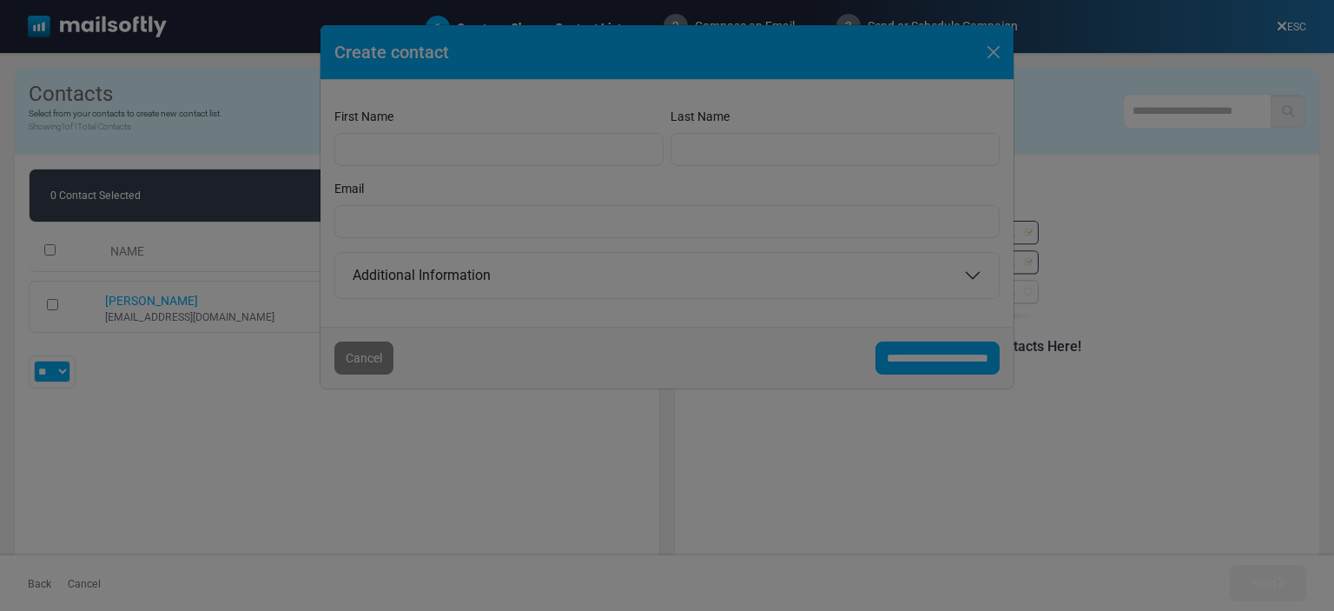
click at [403, 149] on div at bounding box center [667, 305] width 1334 height 611
click at [922, 360] on div at bounding box center [667, 305] width 1334 height 611
click at [1001, 51] on div at bounding box center [667, 305] width 1334 height 611
click at [403, 132] on div at bounding box center [667, 305] width 1334 height 611
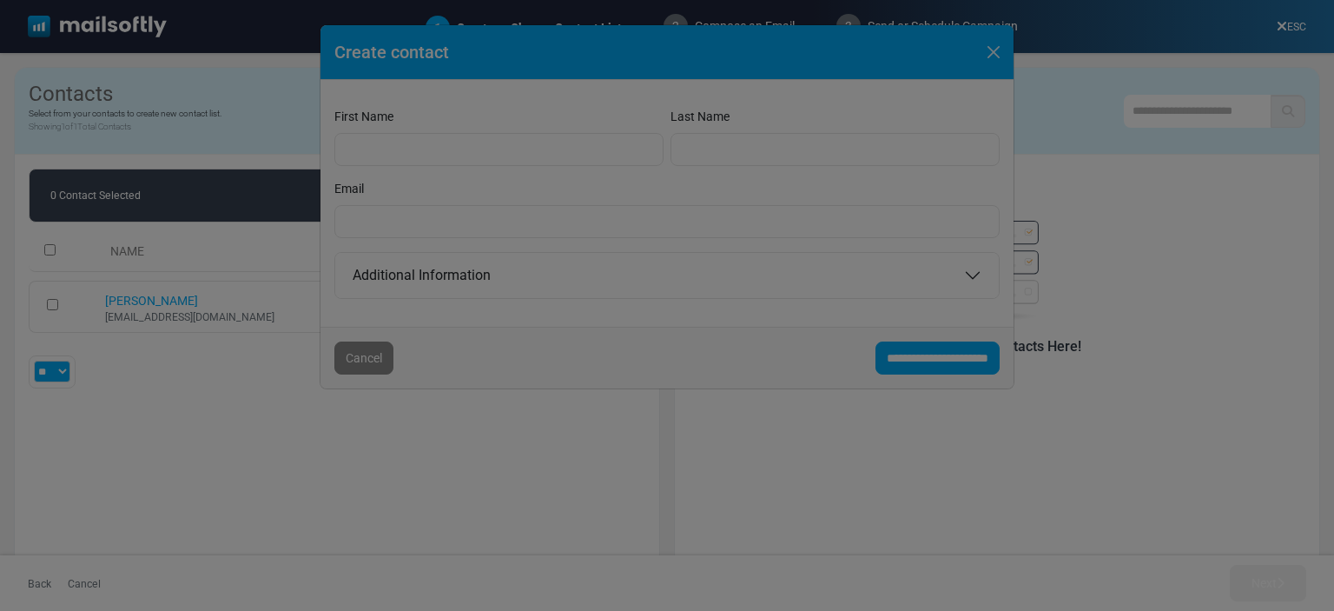
drag, startPoint x: 403, startPoint y: 132, endPoint x: 602, endPoint y: 83, distance: 205.0
click at [403, 131] on div at bounding box center [667, 305] width 1334 height 611
click at [994, 55] on div at bounding box center [667, 305] width 1334 height 611
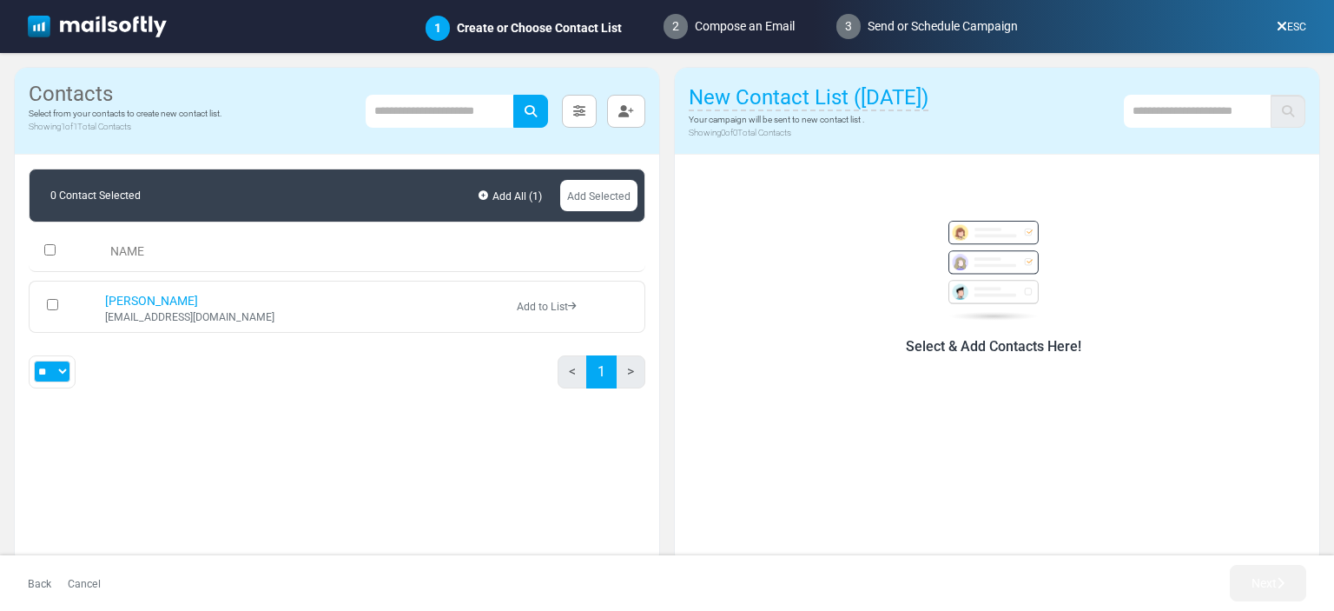
click at [786, 99] on span "New Contact List ([DATE])" at bounding box center [809, 98] width 240 height 26
click at [786, 99] on input "**********" at bounding box center [796, 99] width 215 height 35
click at [643, 107] on button "button" at bounding box center [626, 111] width 38 height 33
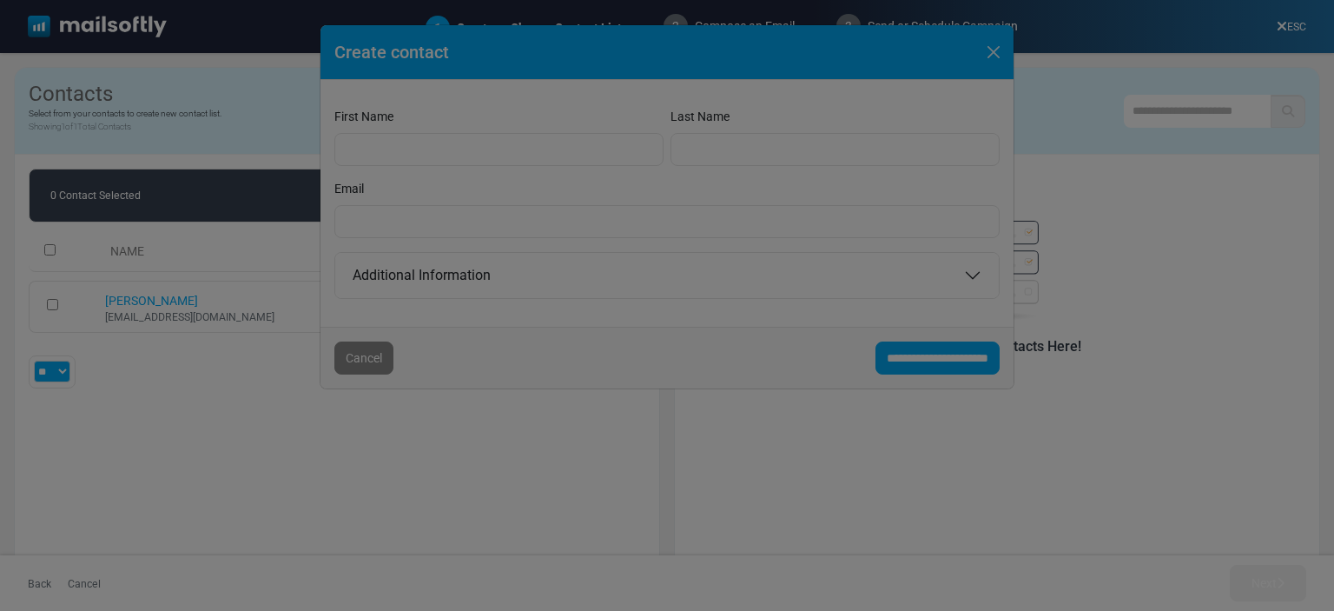
click at [525, 134] on div at bounding box center [667, 305] width 1334 height 611
click at [502, 157] on div at bounding box center [667, 305] width 1334 height 611
drag, startPoint x: 501, startPoint y: 162, endPoint x: 557, endPoint y: 143, distance: 58.5
click at [501, 162] on div at bounding box center [667, 305] width 1334 height 611
click at [994, 55] on div at bounding box center [667, 305] width 1334 height 611
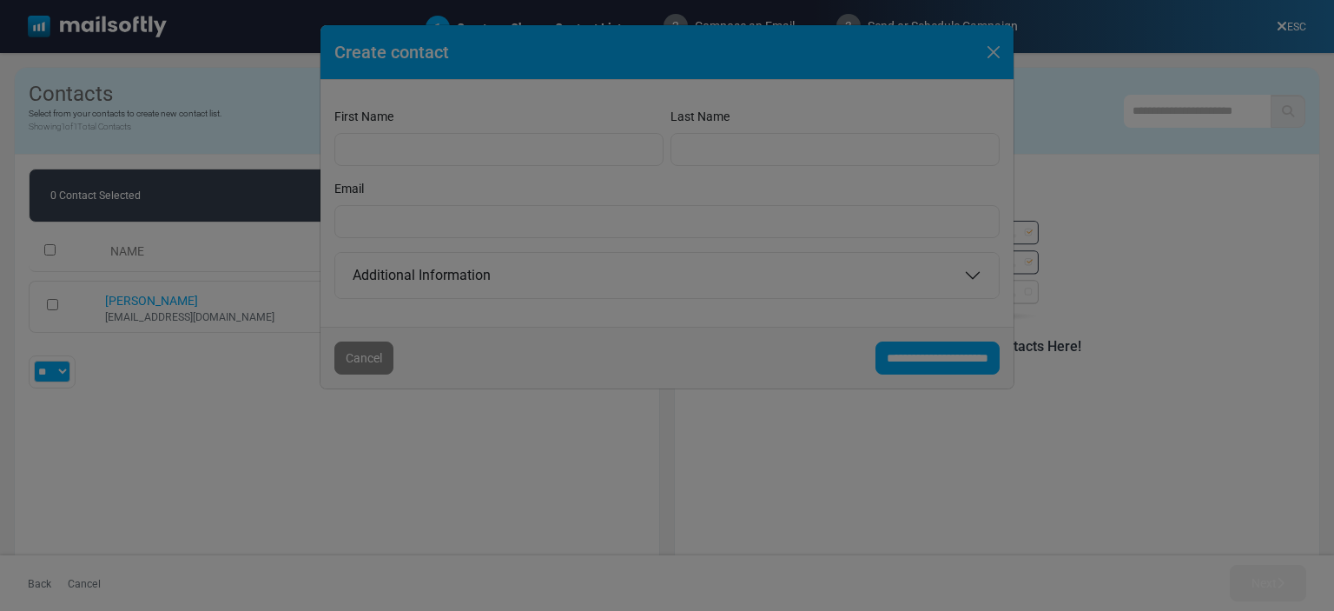
click at [994, 55] on div at bounding box center [667, 305] width 1334 height 611
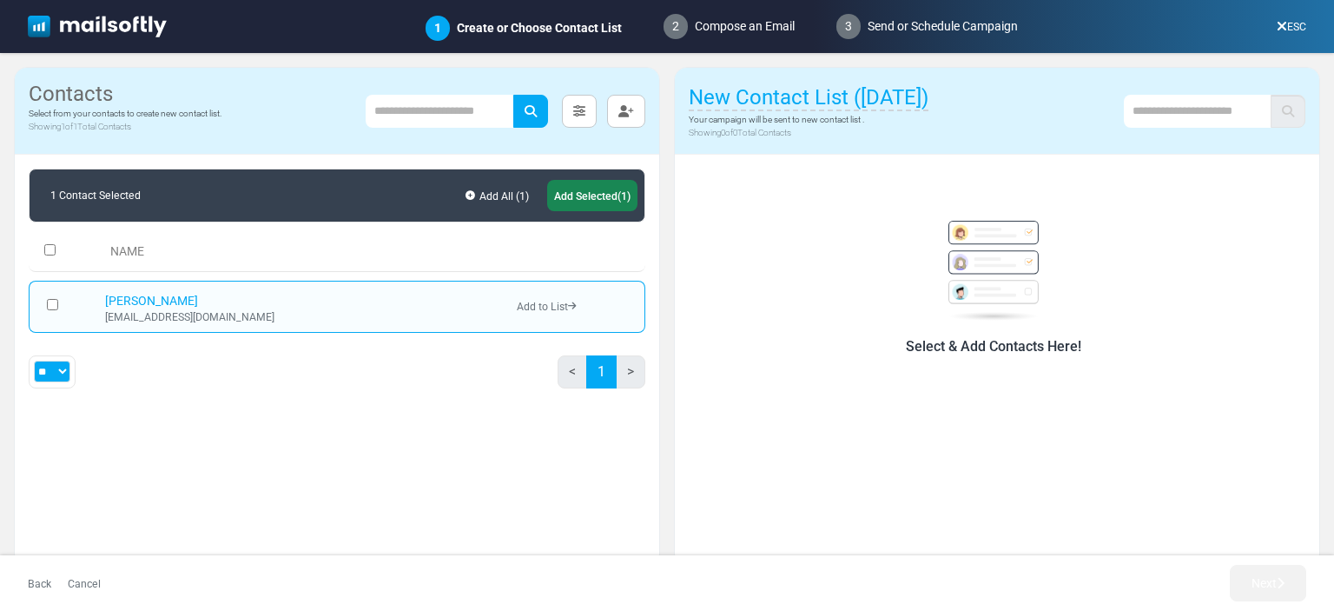
click at [584, 194] on link "Add Selected (1)" at bounding box center [592, 195] width 90 height 31
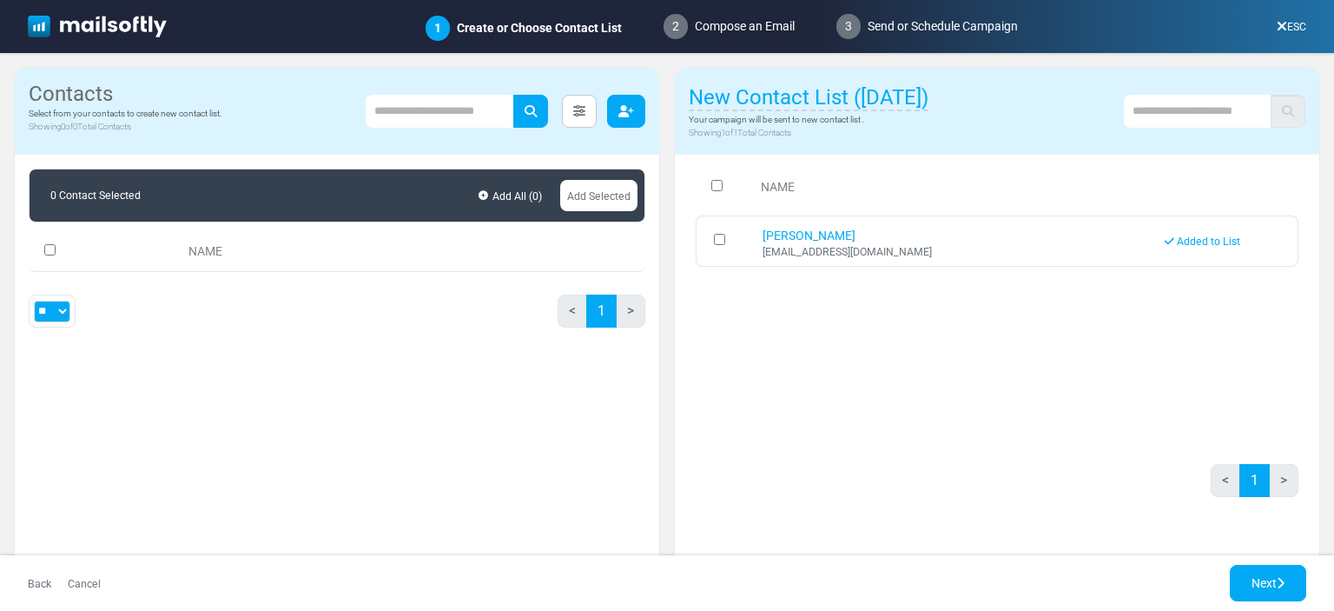
click at [625, 117] on button "button" at bounding box center [626, 111] width 38 height 33
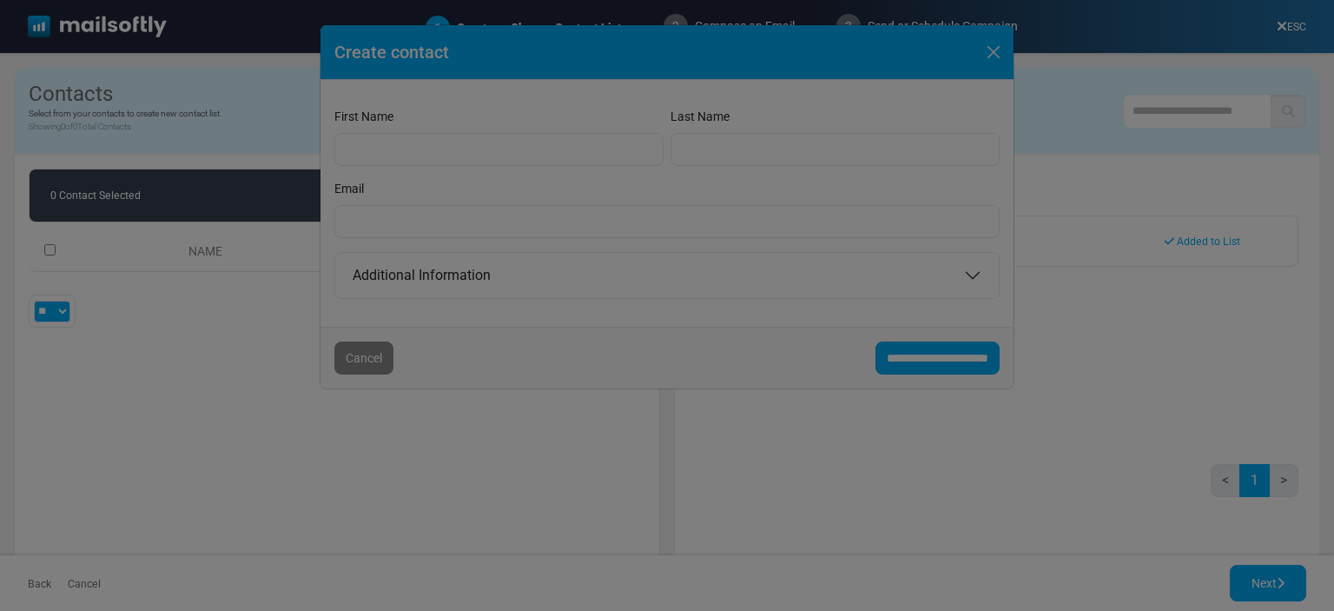
click at [711, 166] on div at bounding box center [667, 305] width 1334 height 611
click at [994, 58] on div at bounding box center [667, 305] width 1334 height 611
click at [995, 58] on div at bounding box center [667, 305] width 1334 height 611
click at [1064, 398] on div at bounding box center [667, 305] width 1334 height 611
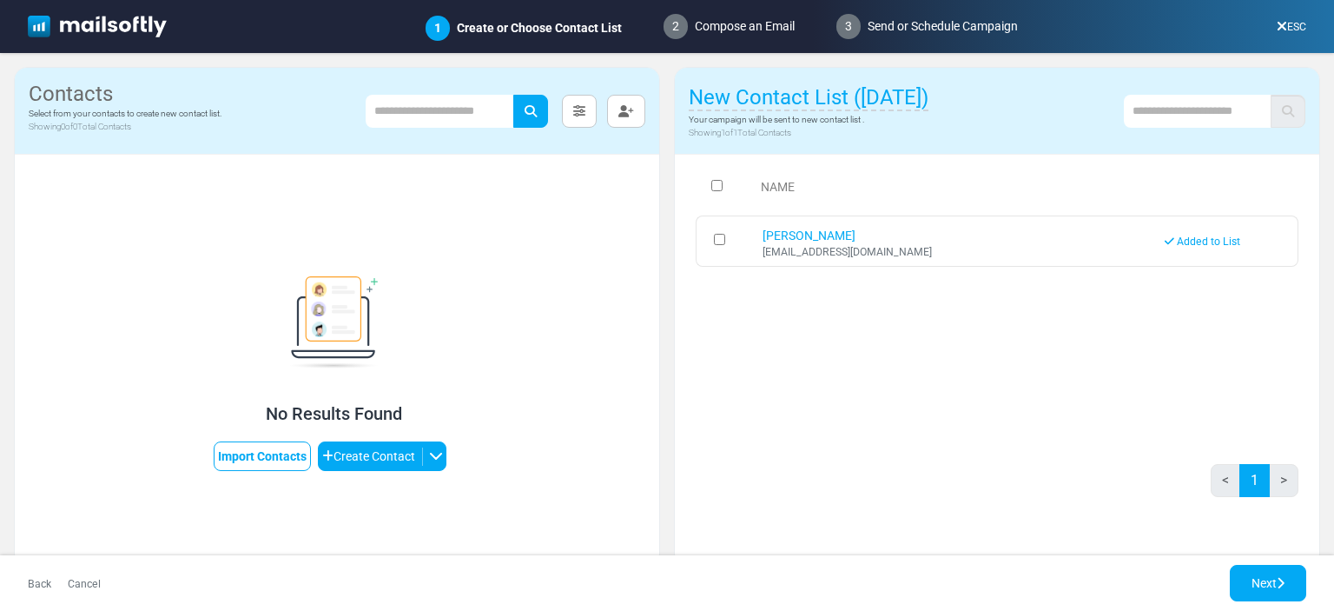
click at [163, 129] on p "Showing 0 of 0 Total Contacts" at bounding box center [125, 126] width 193 height 13
click at [360, 451] on button "Create Contact" at bounding box center [382, 456] width 129 height 30
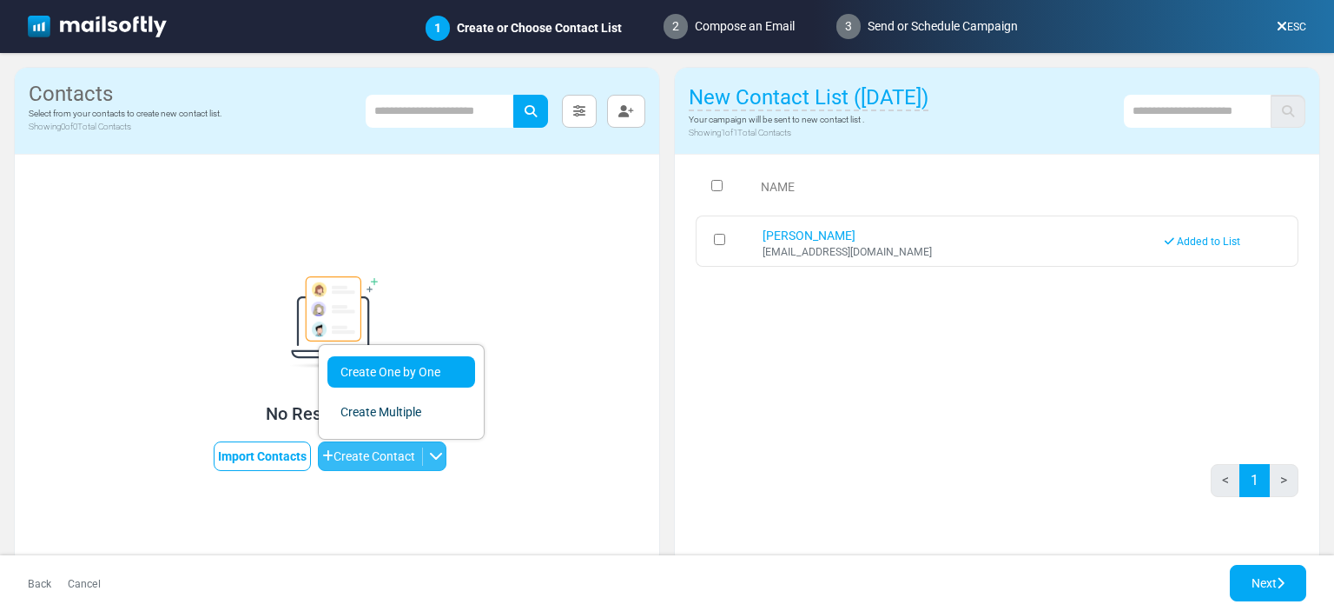
click at [414, 375] on link "Create One by One" at bounding box center [401, 371] width 148 height 31
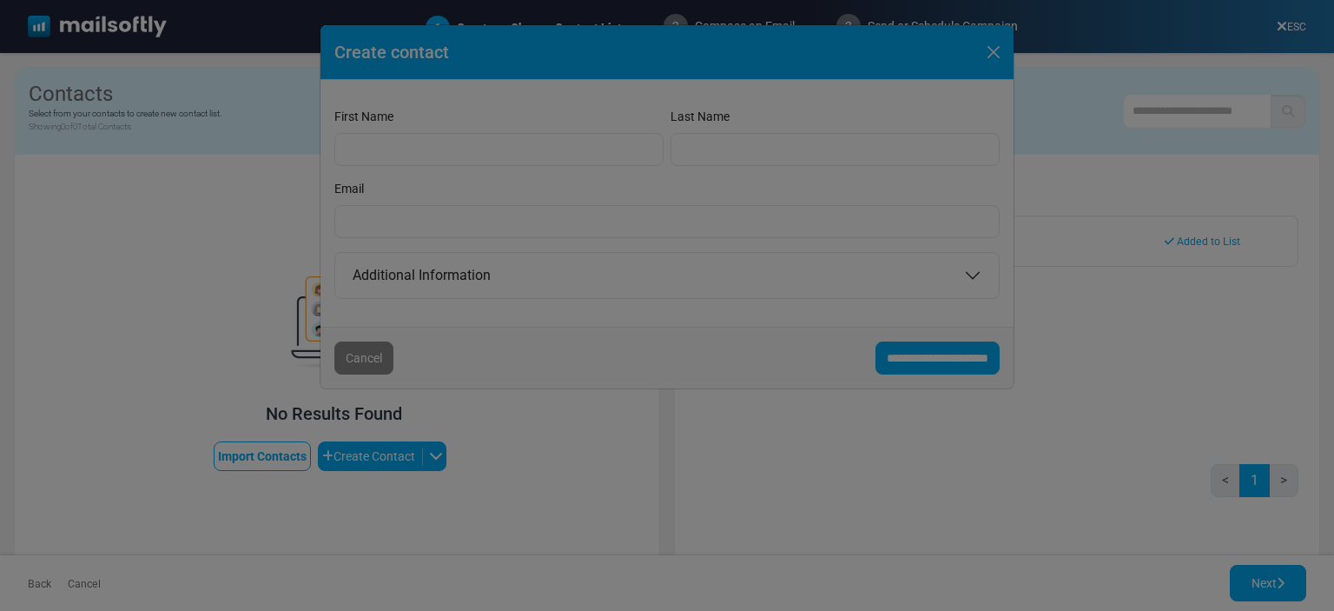
click at [411, 149] on div at bounding box center [667, 305] width 1334 height 611
click at [993, 53] on div at bounding box center [667, 305] width 1334 height 611
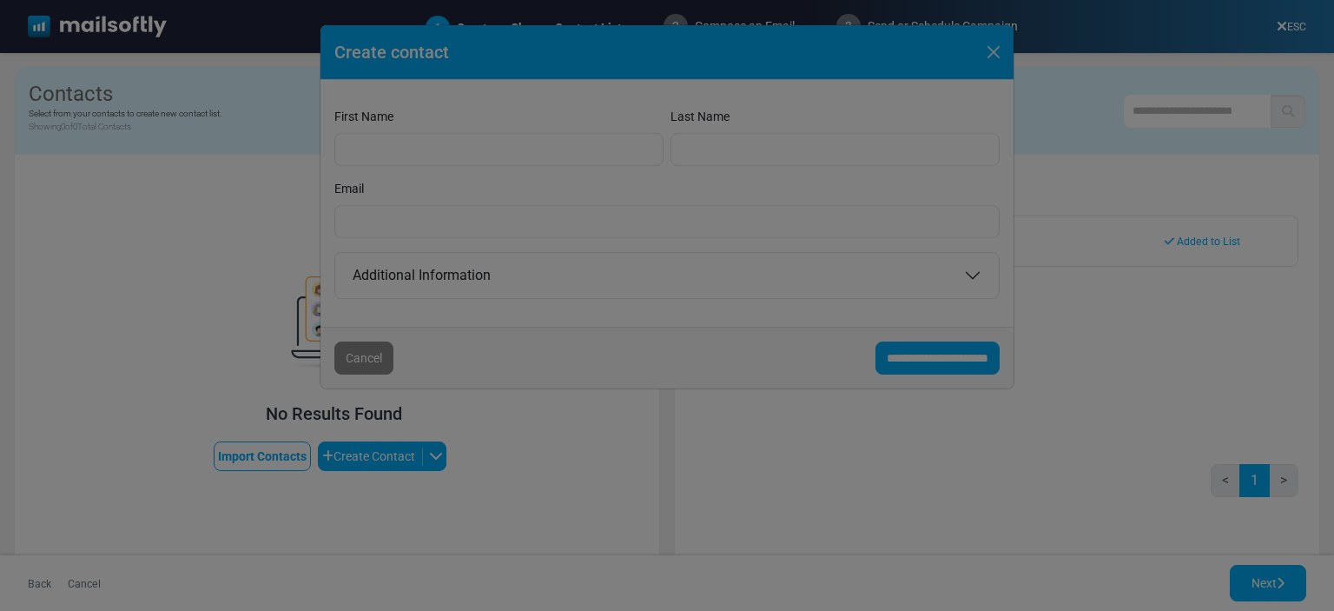
click at [1000, 423] on div at bounding box center [667, 305] width 1334 height 611
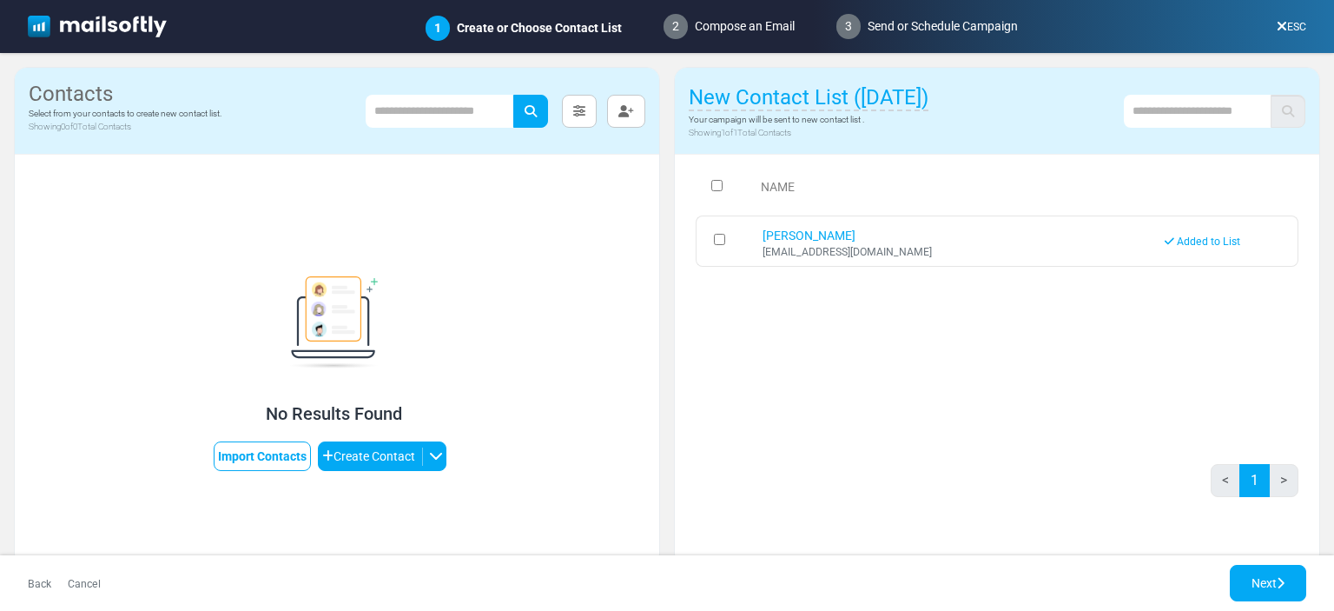
click at [1306, 578] on div "Next" at bounding box center [1275, 583] width 90 height 36
click at [1286, 579] on link "Next" at bounding box center [1268, 583] width 76 height 36
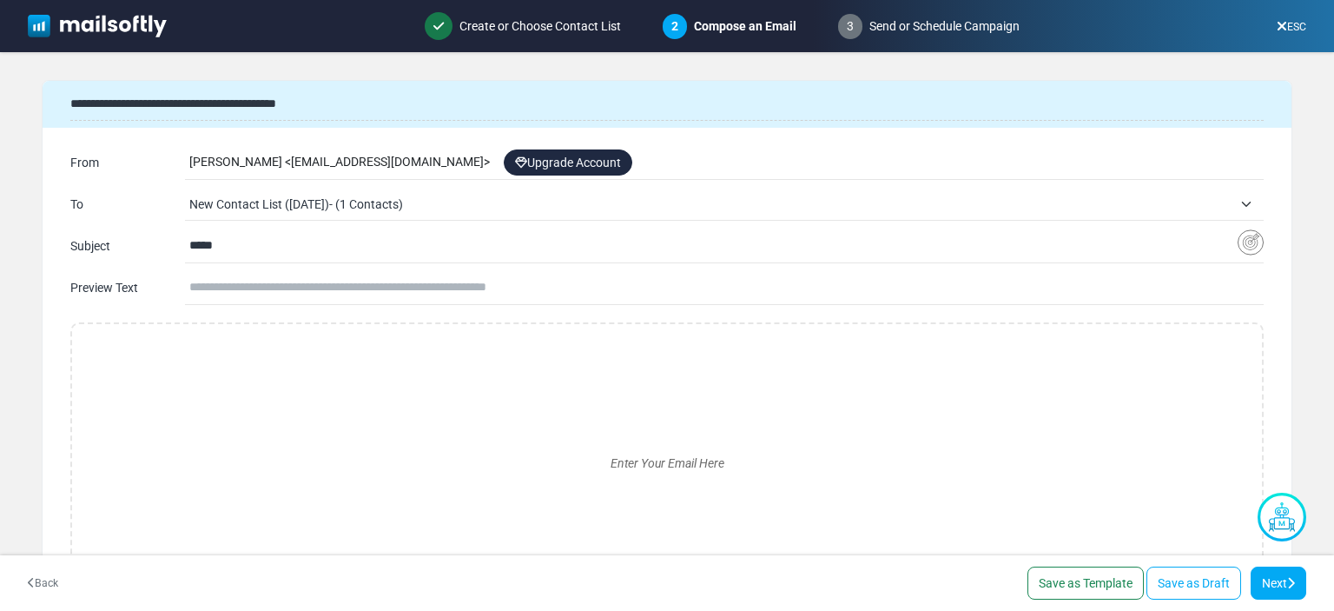
click at [387, 162] on div "[PERSON_NAME] < [EMAIL_ADDRESS][DOMAIN_NAME] > Upgrade Account" at bounding box center [726, 162] width 1074 height 33
click at [338, 291] on input "text" at bounding box center [726, 287] width 1074 height 33
type input "****"
click at [285, 360] on div "Enter Your Email Here" at bounding box center [667, 463] width 1162 height 250
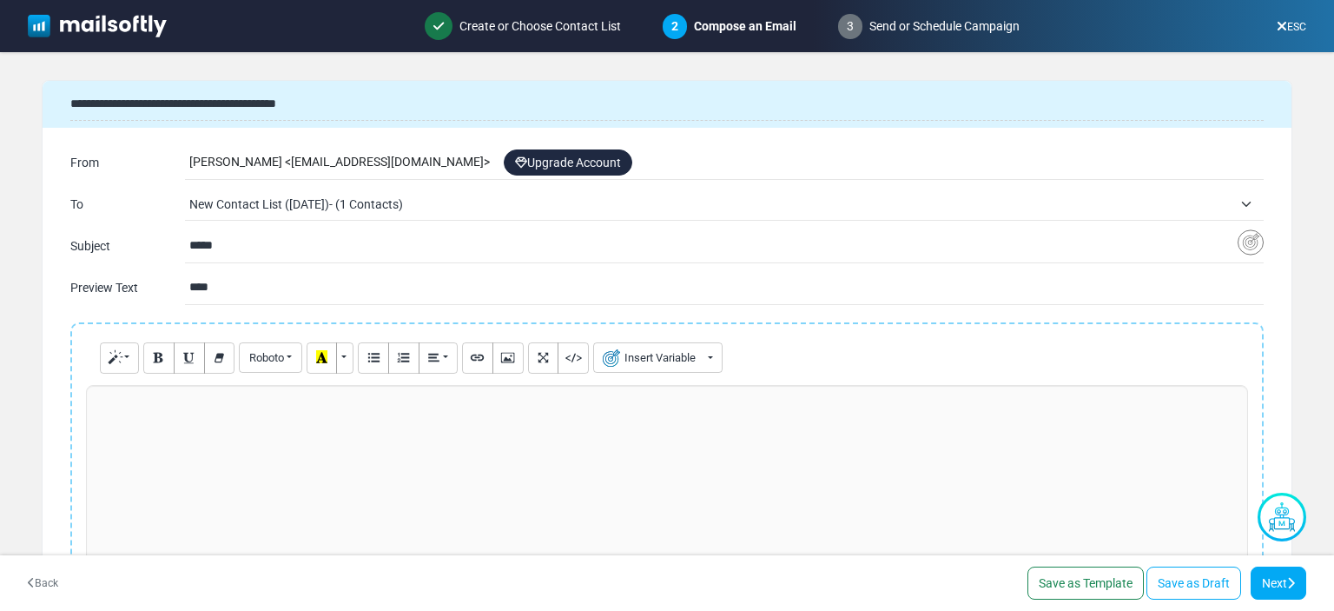
click at [262, 397] on p at bounding box center [667, 403] width 1143 height 18
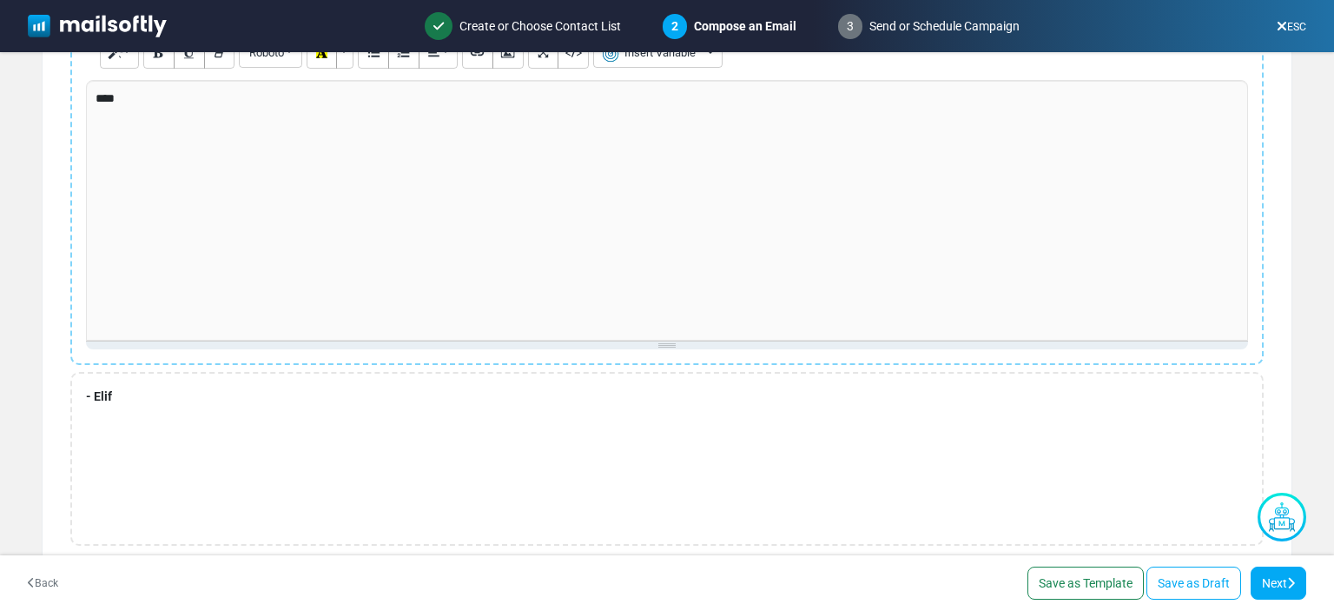
scroll to position [327, 0]
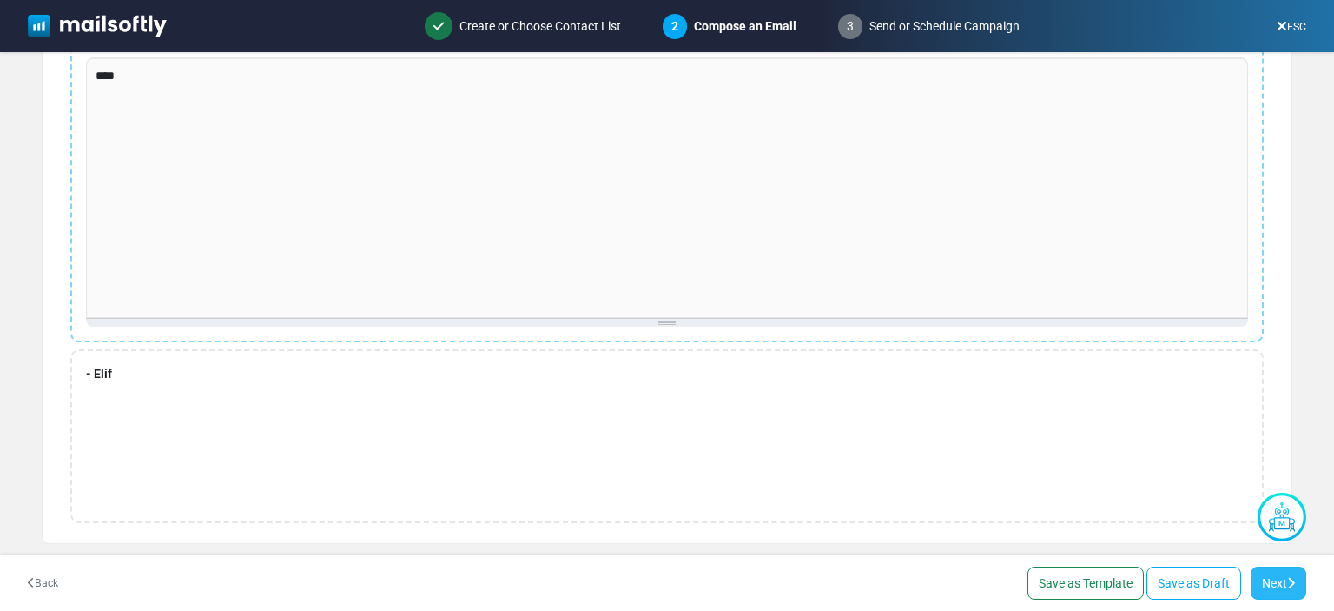
click at [1267, 579] on link "Next" at bounding box center [1279, 582] width 56 height 33
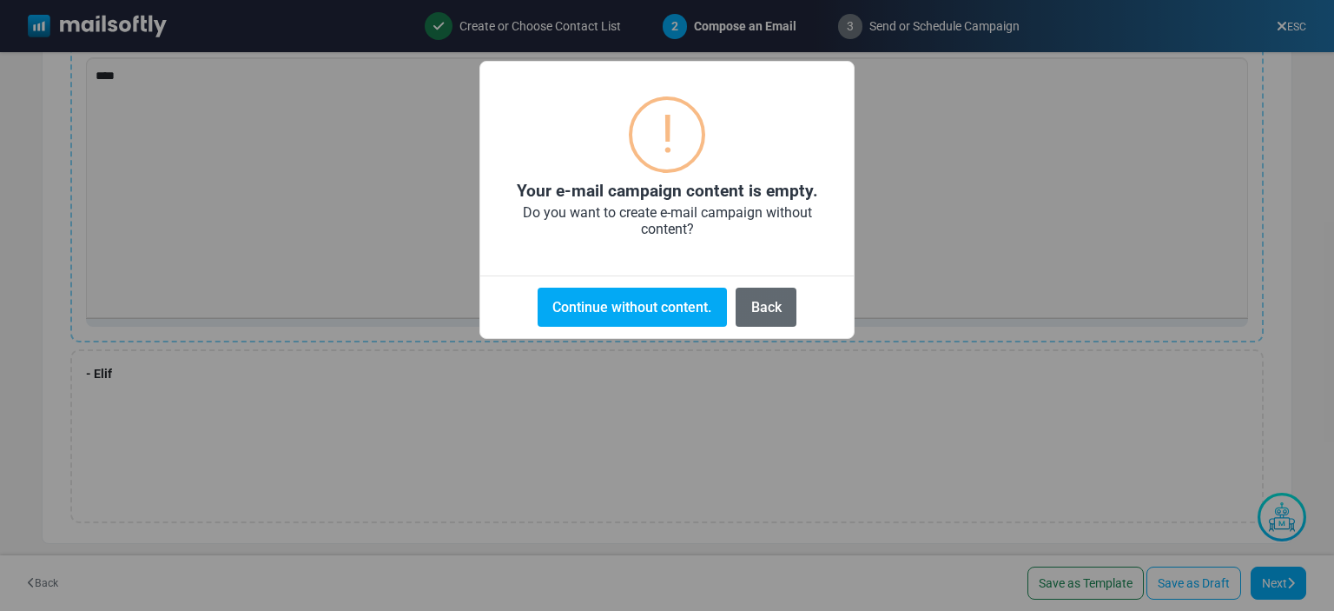
click at [783, 308] on button "Back" at bounding box center [766, 307] width 61 height 39
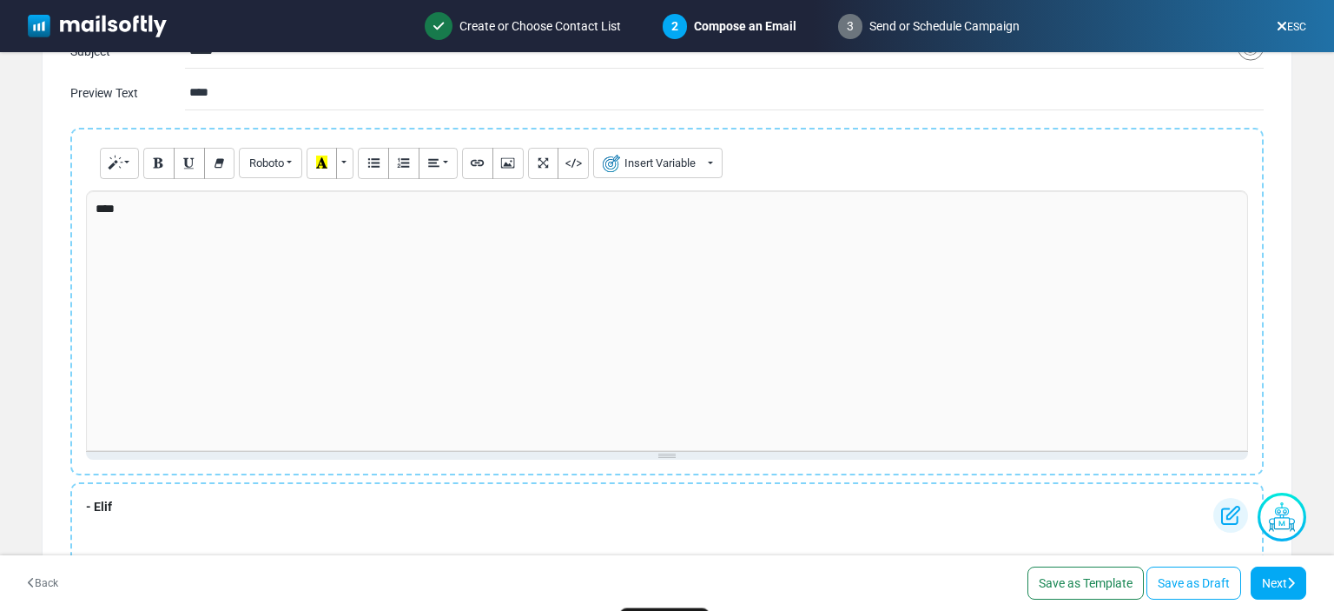
scroll to position [0, 0]
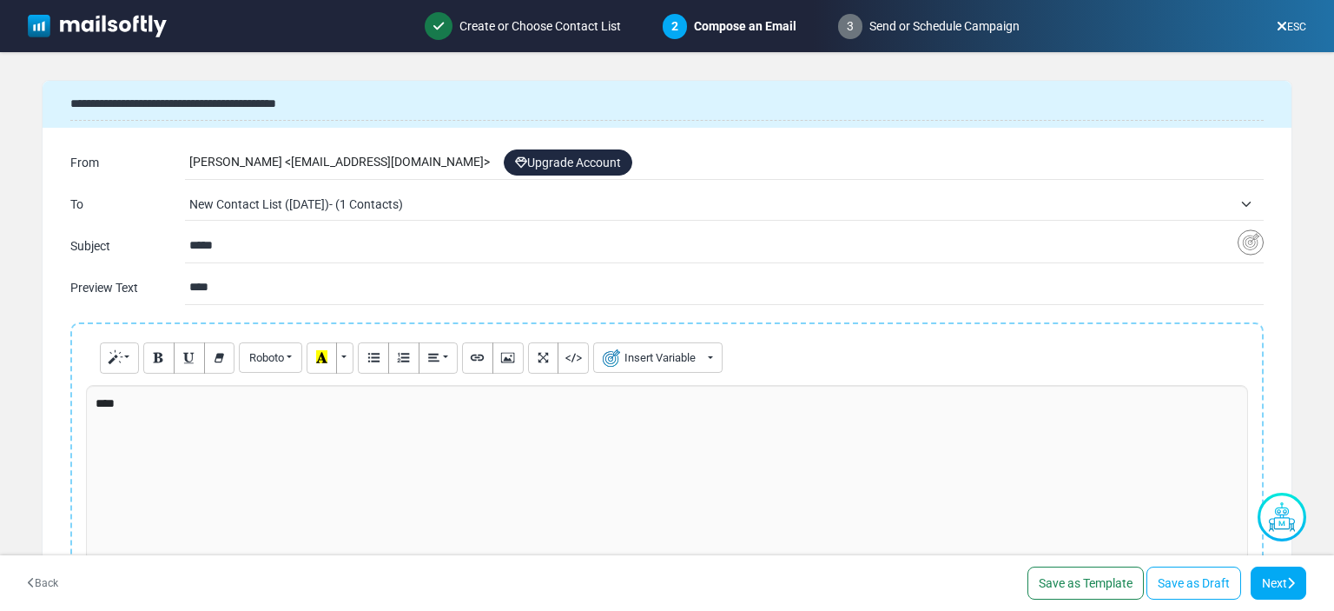
click at [256, 441] on div "****" at bounding box center [667, 515] width 1162 height 261
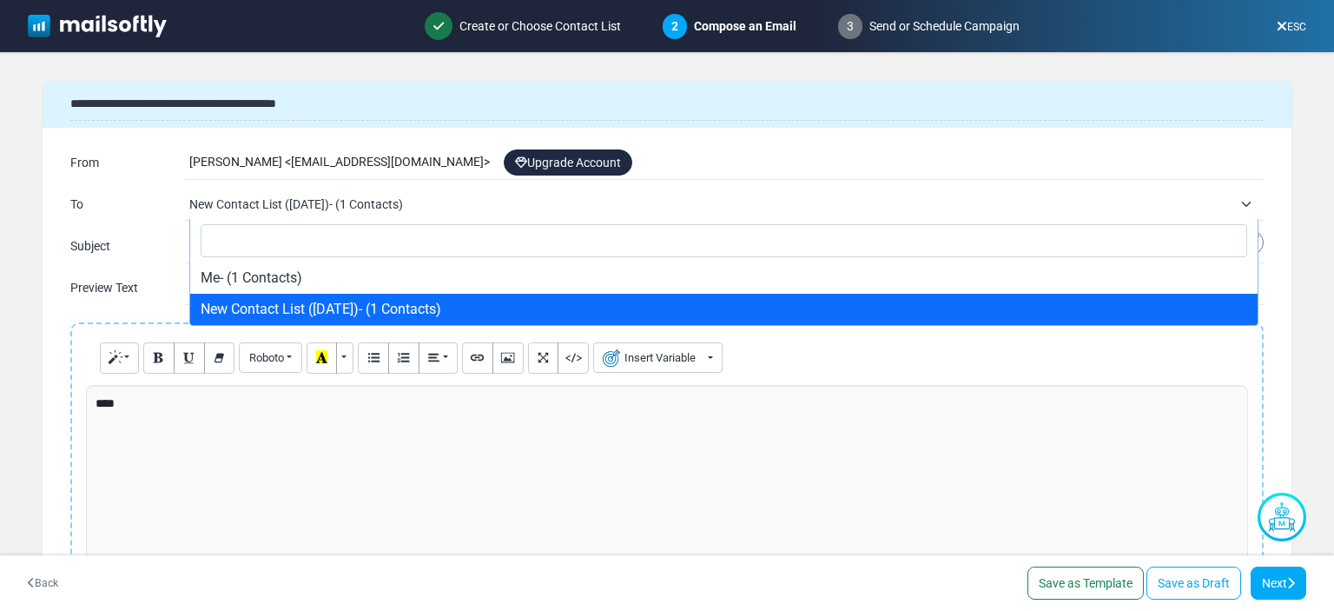
click at [422, 204] on span "New Contact List ([DATE])- (1 Contacts)" at bounding box center [710, 204] width 1043 height 21
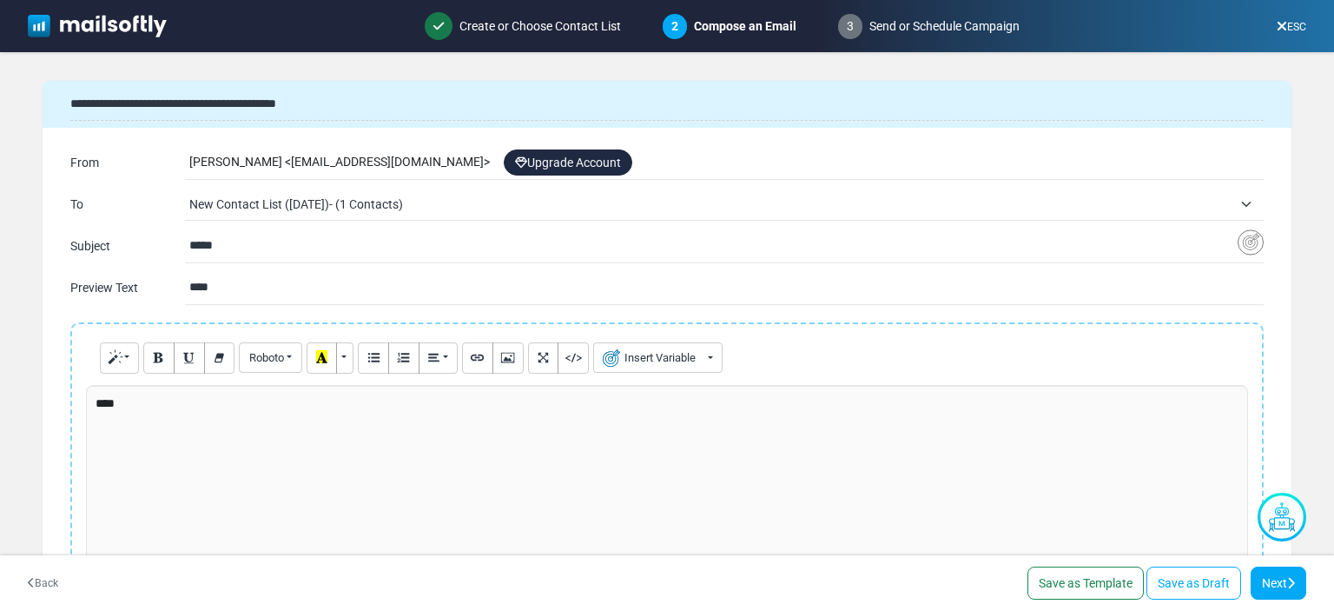
click at [361, 201] on span "New Contact List ([DATE])- (1 Contacts)" at bounding box center [710, 204] width 1043 height 21
type input "*"
click at [1244, 242] on img "Insert Variable" at bounding box center [1251, 242] width 26 height 27
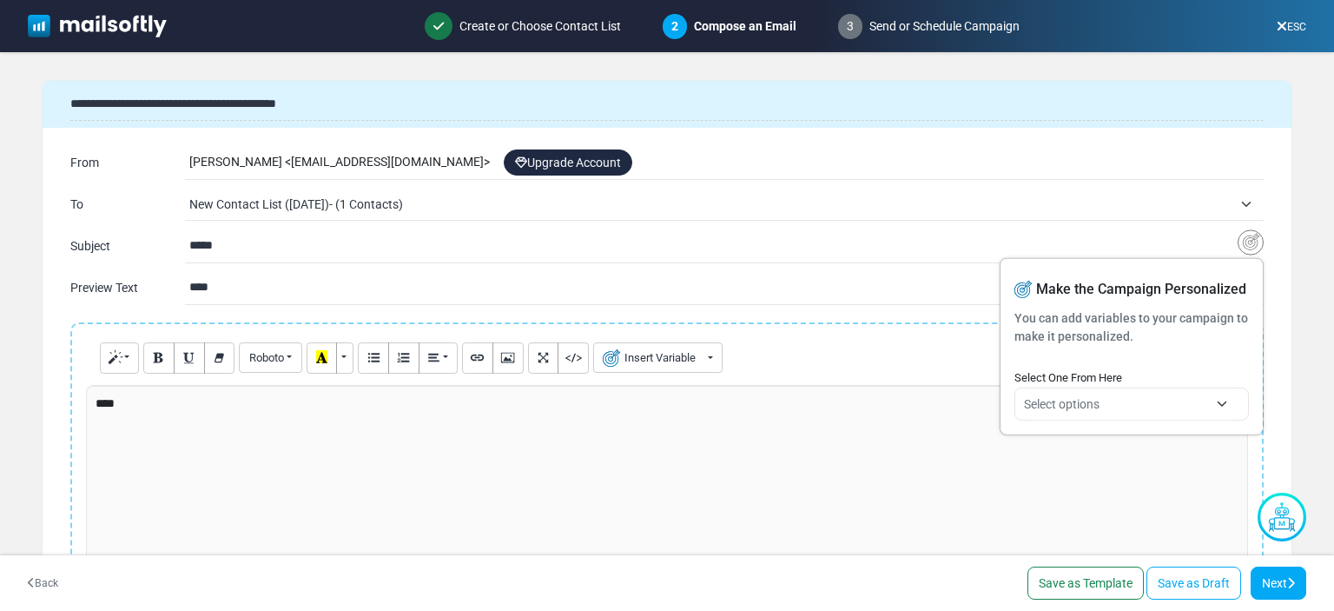
click at [1092, 401] on span "Select options" at bounding box center [1062, 403] width 76 height 14
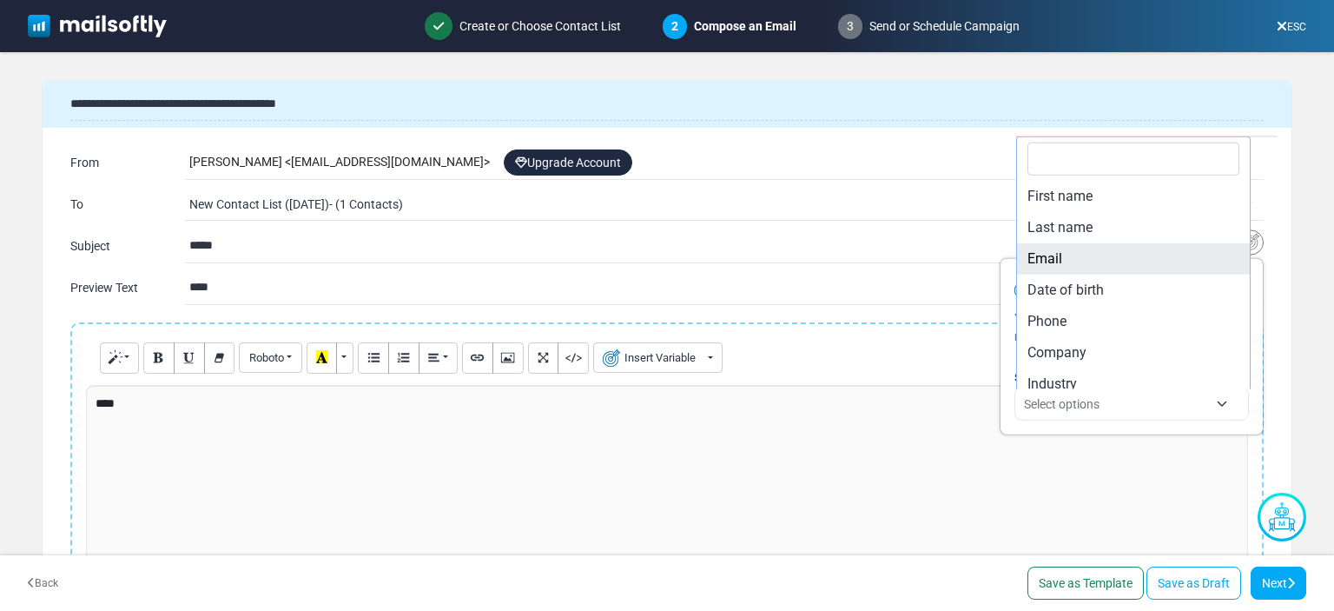
type input "**********"
select select "*****"
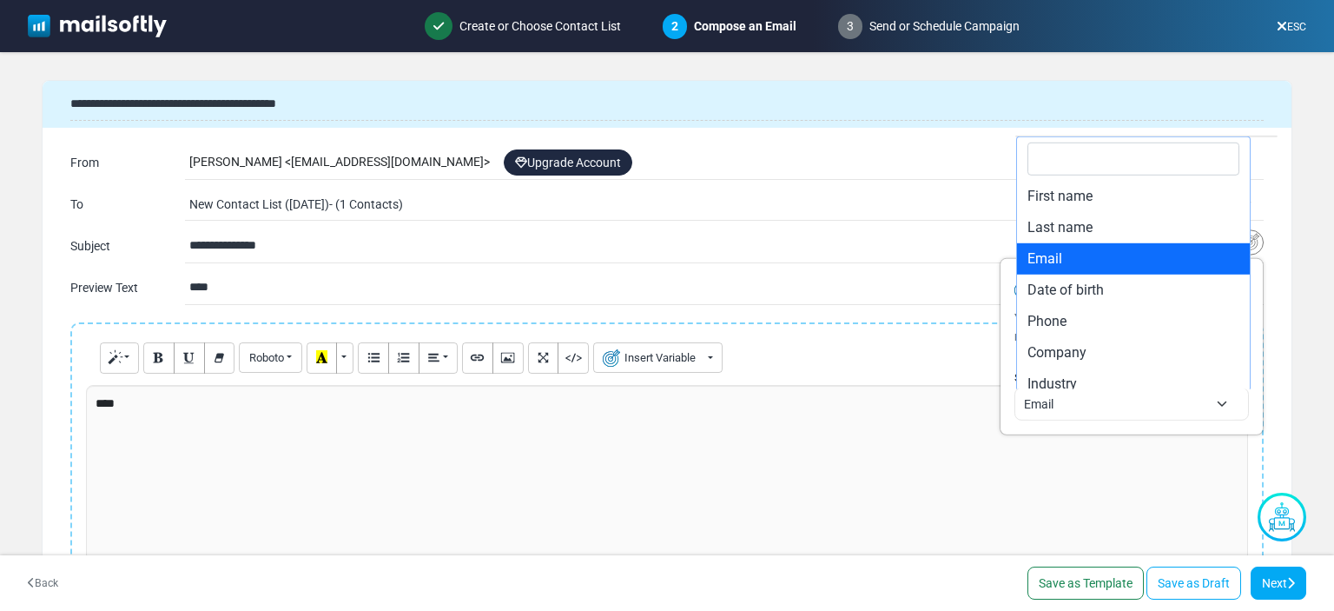
click at [1088, 394] on span "Email" at bounding box center [1116, 403] width 184 height 21
type input "**********"
select select "**********"
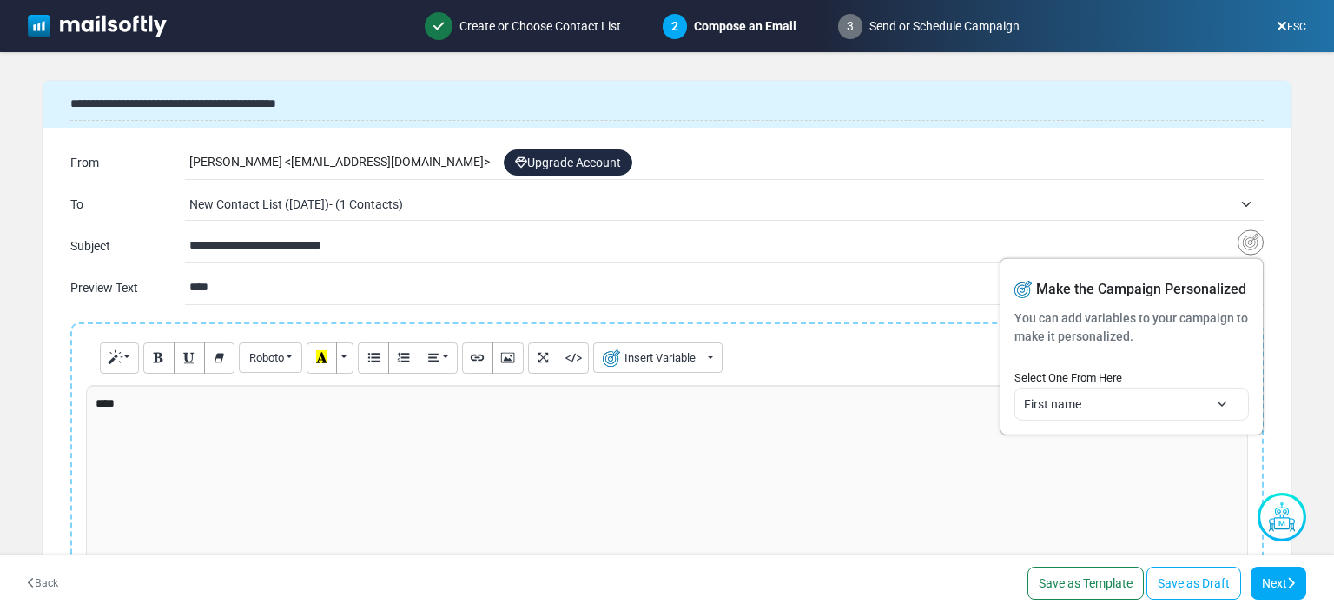
click at [704, 315] on div "**********" at bounding box center [667, 475] width 1251 height 791
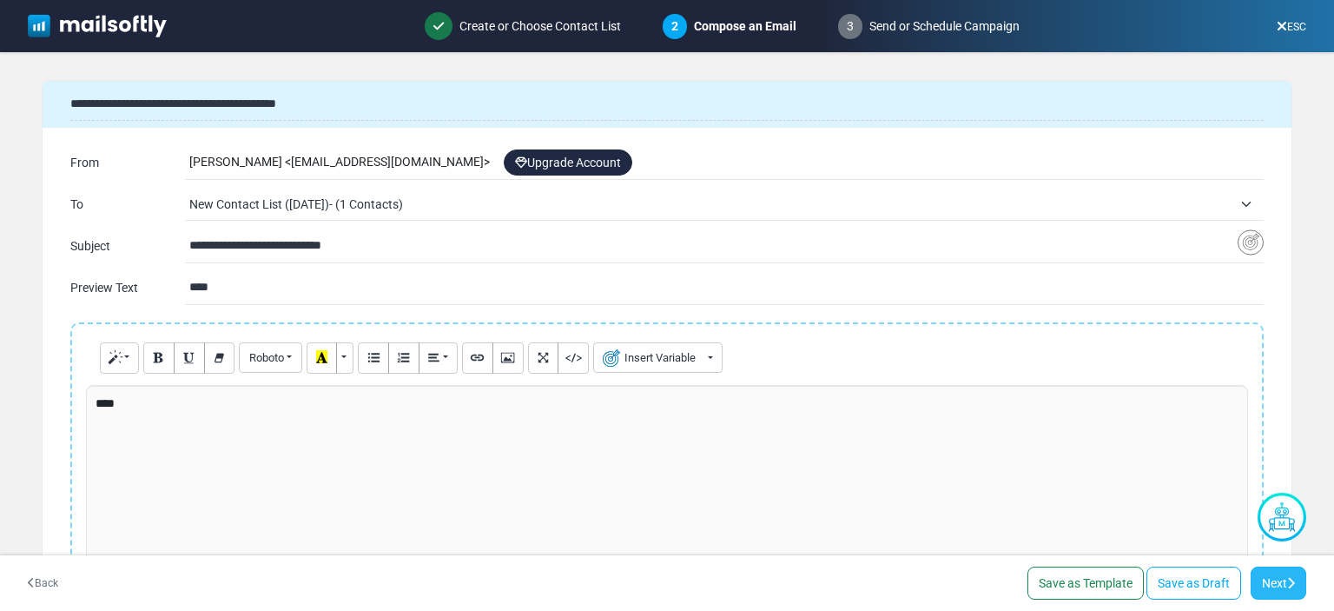
click at [1264, 583] on link "Next" at bounding box center [1279, 582] width 56 height 33
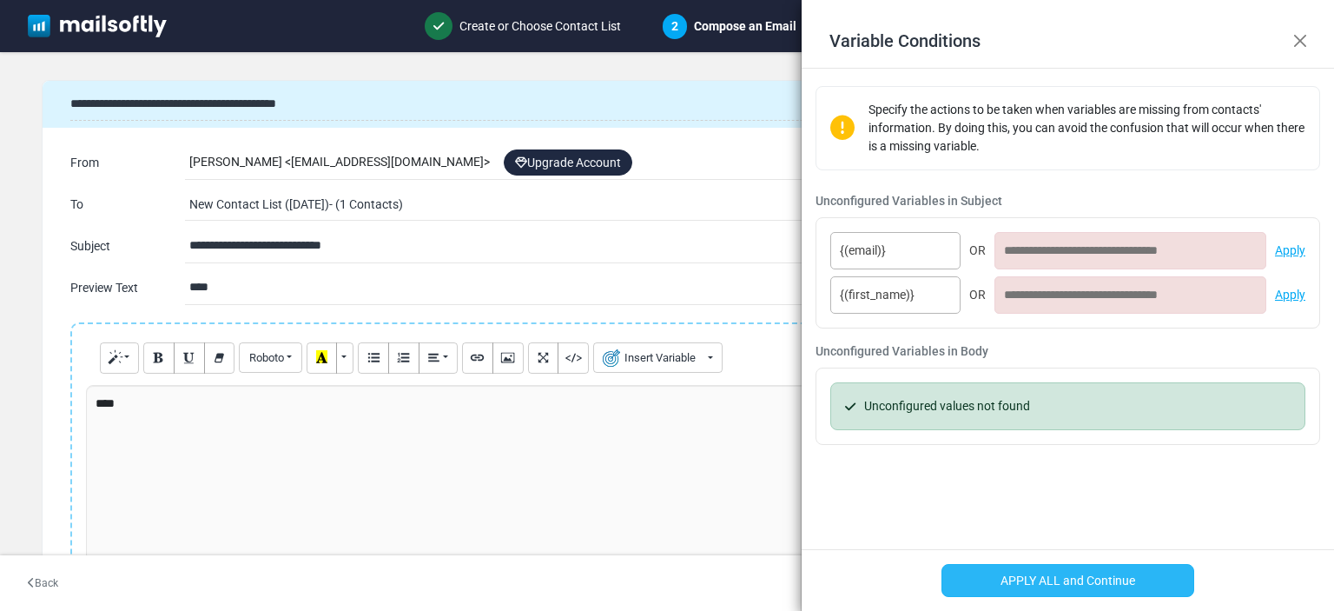
click at [1084, 577] on button "APPLY ALL and Continue" at bounding box center [1068, 580] width 253 height 33
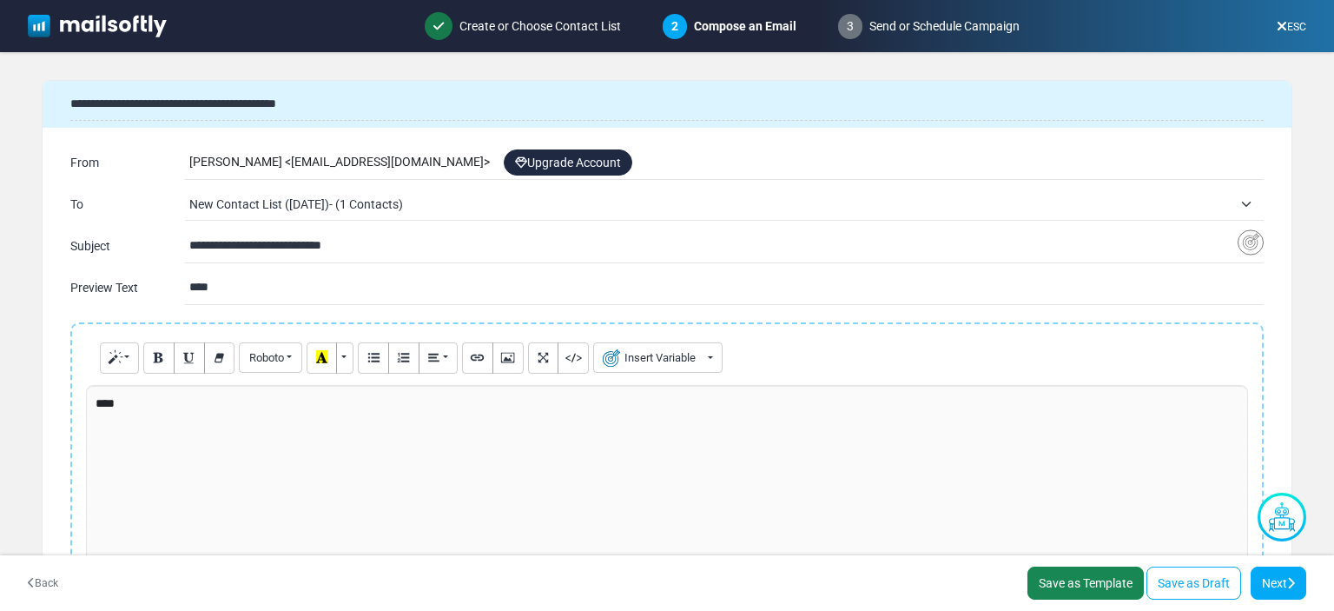
click at [1106, 584] on link "Save as Template" at bounding box center [1086, 582] width 116 height 33
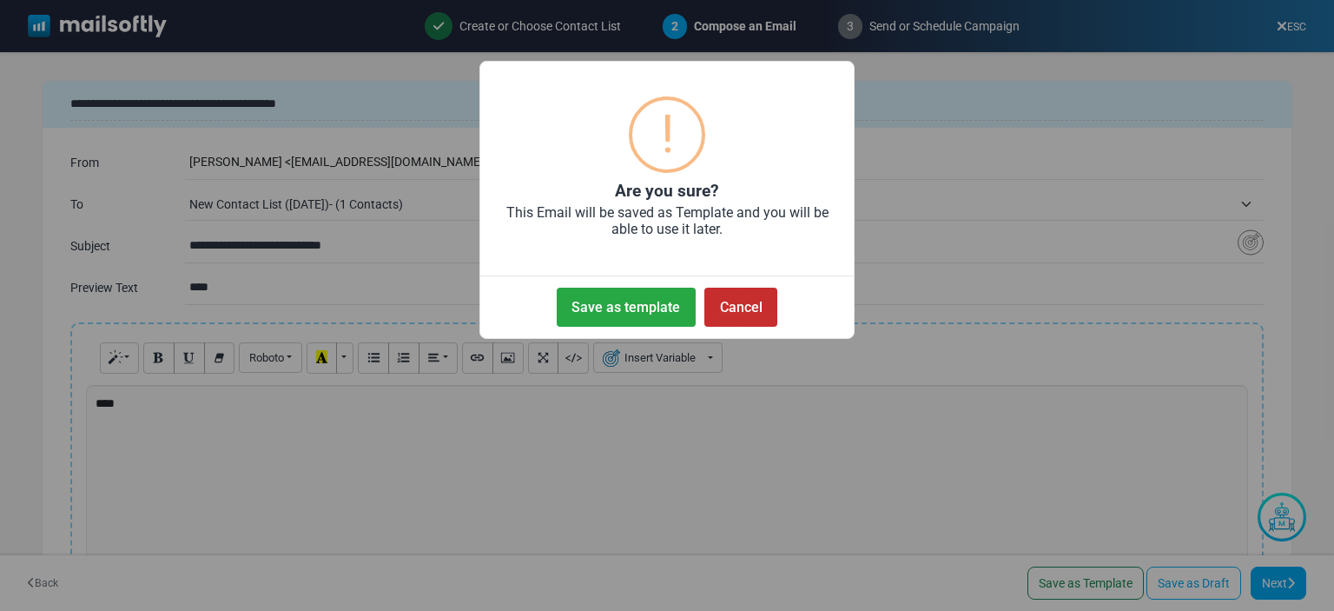
click at [747, 314] on button "Cancel" at bounding box center [740, 307] width 73 height 39
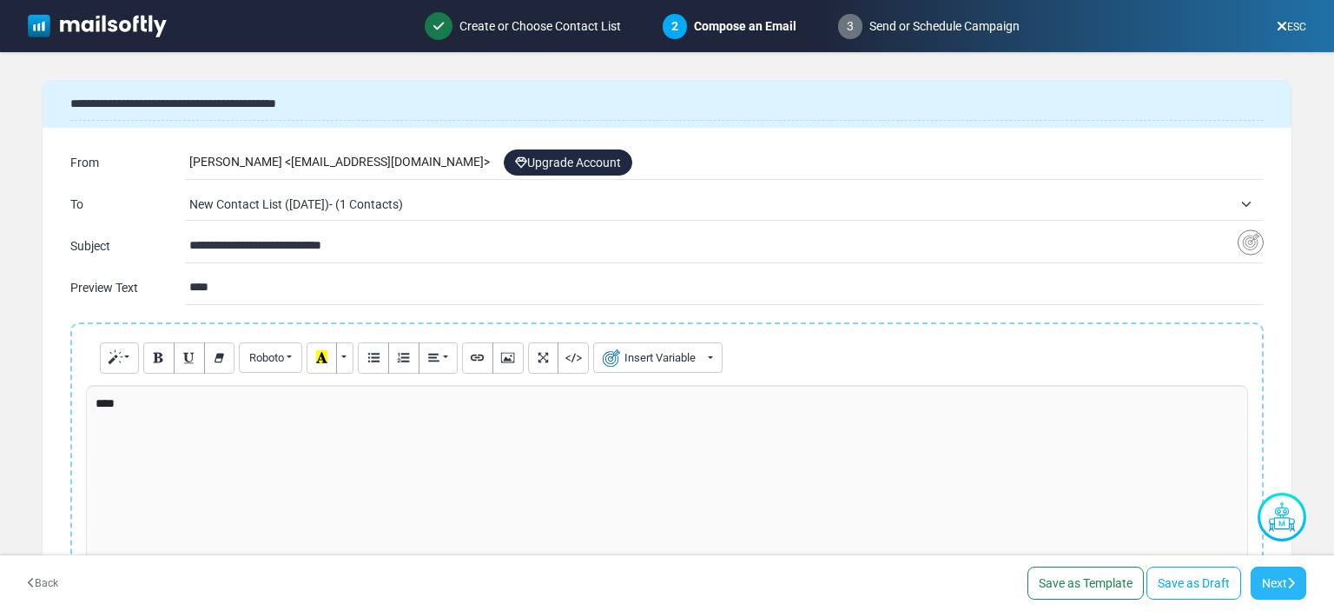
click at [1272, 586] on link "Next" at bounding box center [1279, 582] width 56 height 33
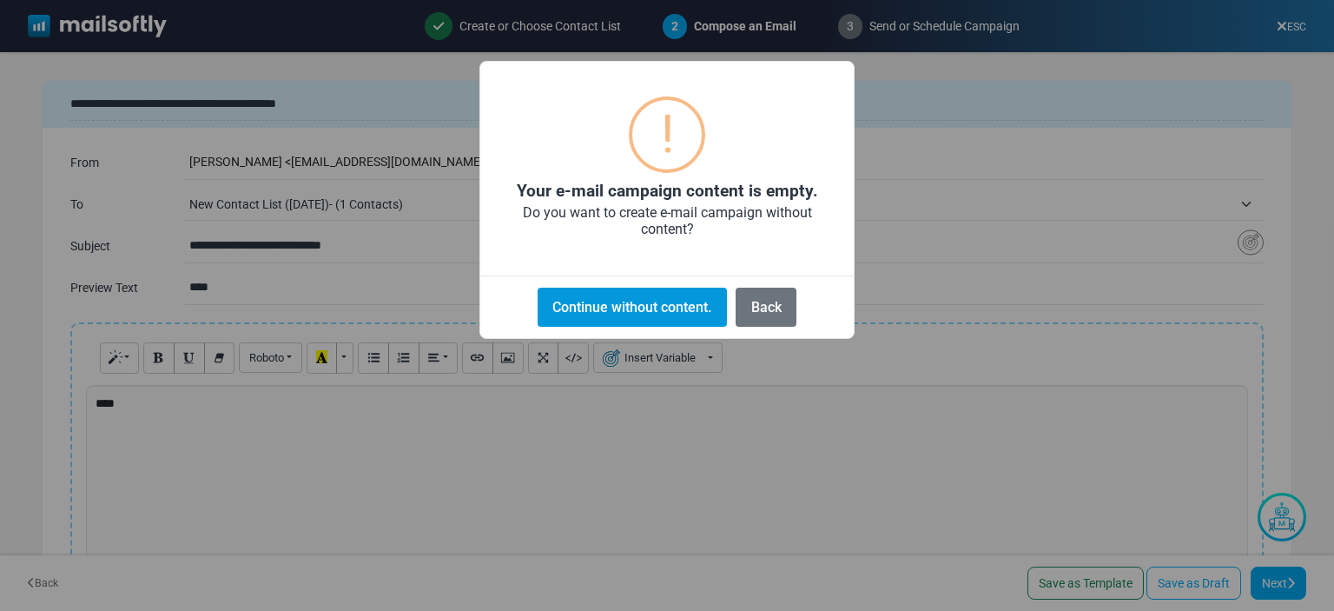
click at [664, 315] on button "Continue without content." at bounding box center [632, 307] width 189 height 39
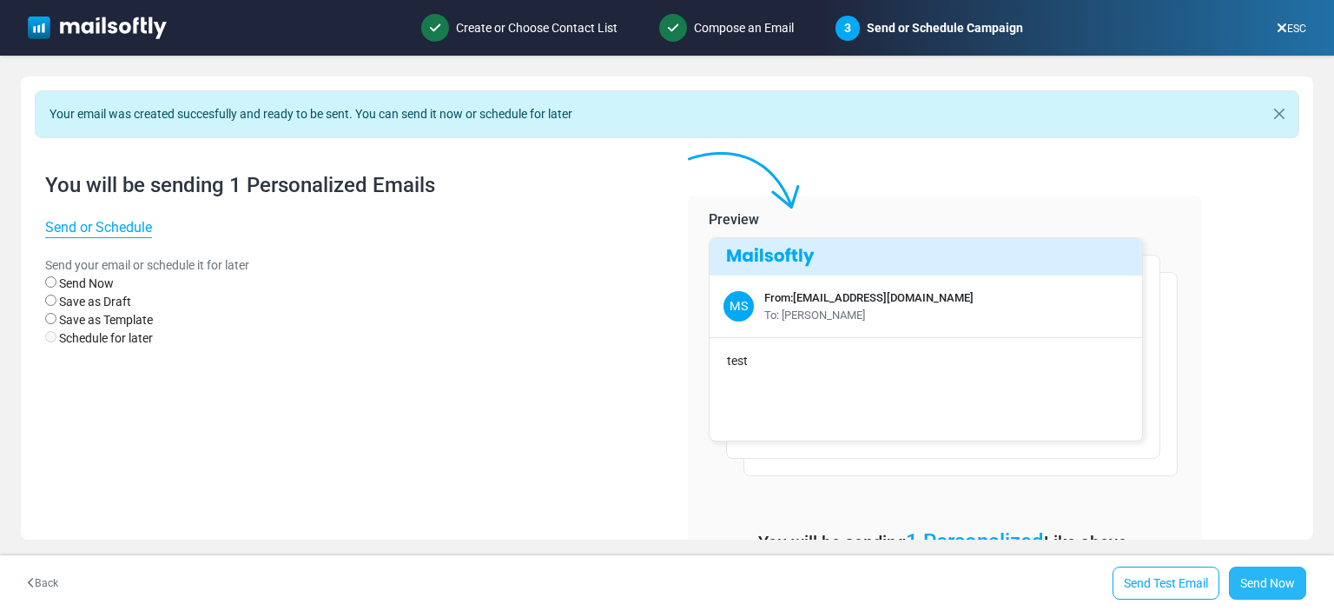
click at [1253, 582] on link "Send Now" at bounding box center [1267, 582] width 77 height 33
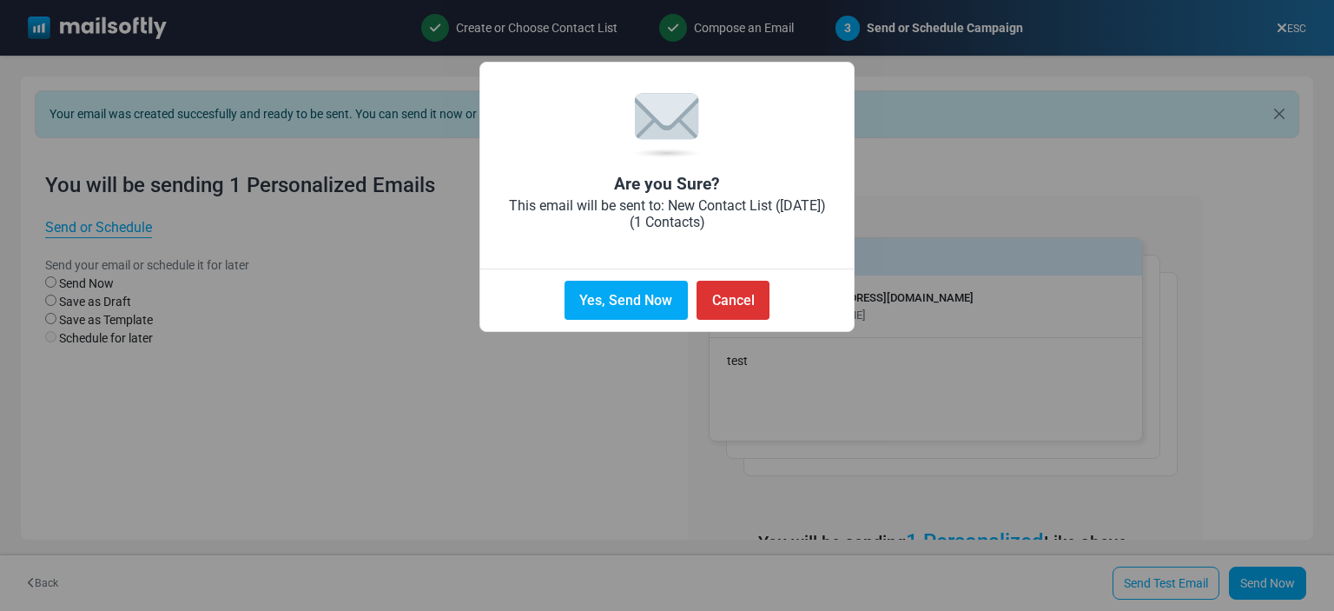
click at [671, 302] on button "Yes, Send Now" at bounding box center [626, 300] width 123 height 39
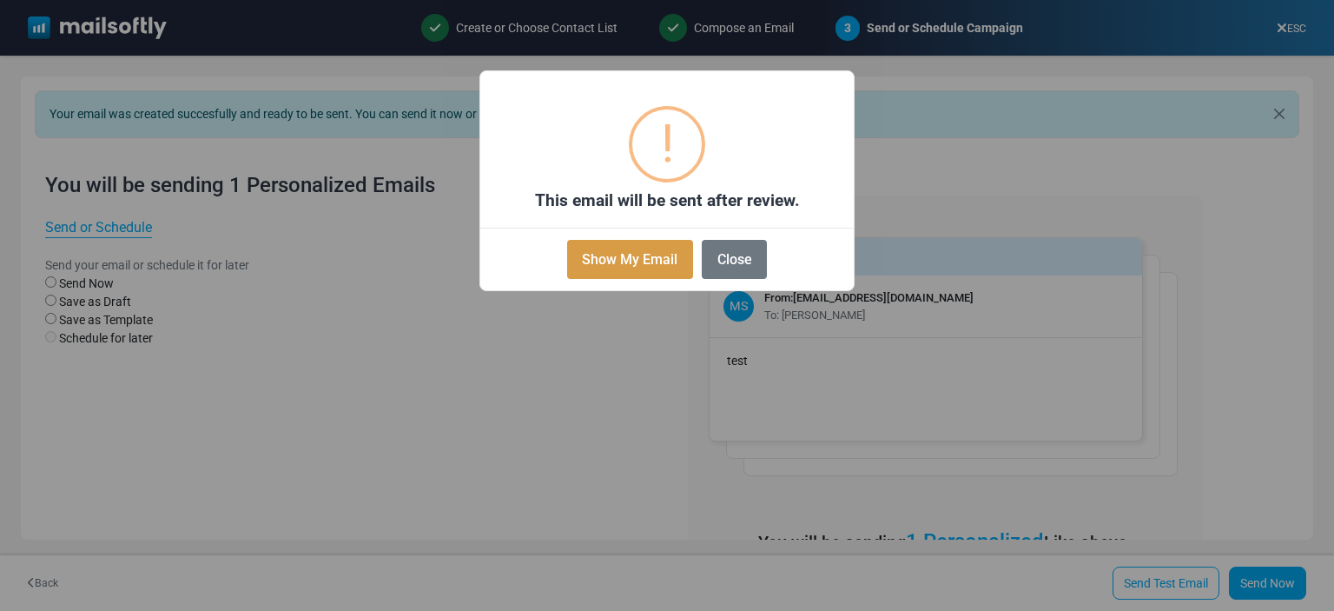
click at [660, 263] on button "Show My Email" at bounding box center [630, 259] width 126 height 39
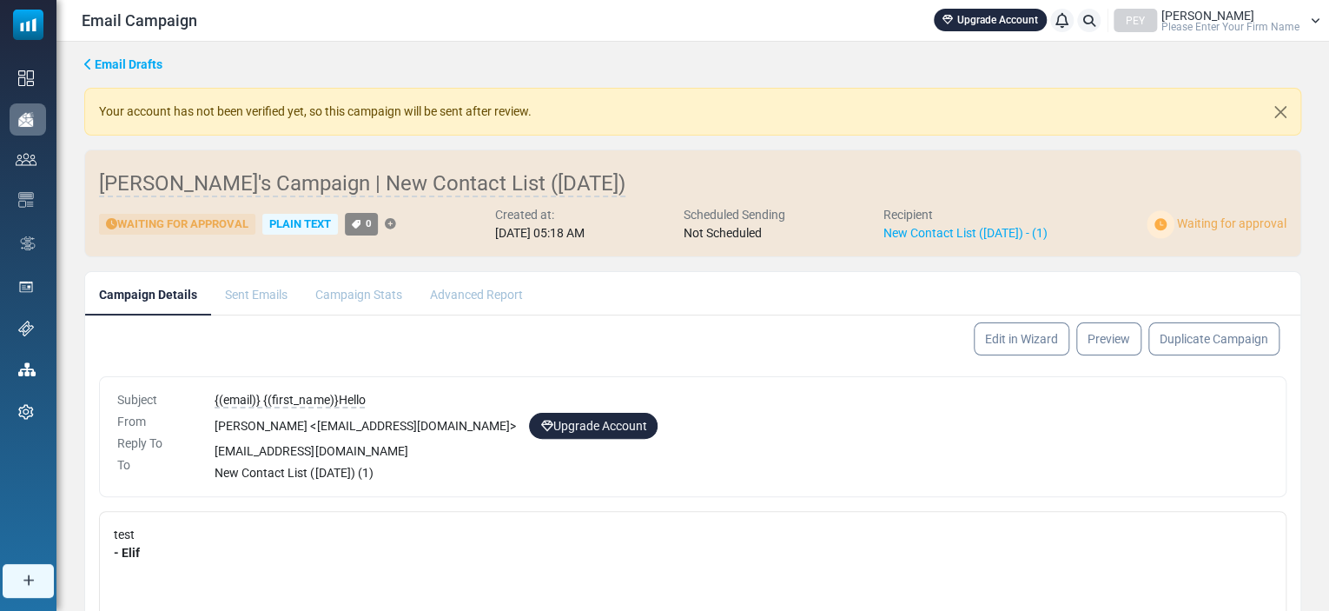
click at [787, 329] on div "Edit in Wizard [GEOGRAPHIC_DATA] Duplicate Campaign" at bounding box center [692, 338] width 1215 height 47
click at [439, 420] on div "[PERSON_NAME] < [EMAIL_ADDRESS][DOMAIN_NAME] > Upgrade Account" at bounding box center [742, 426] width 1054 height 26
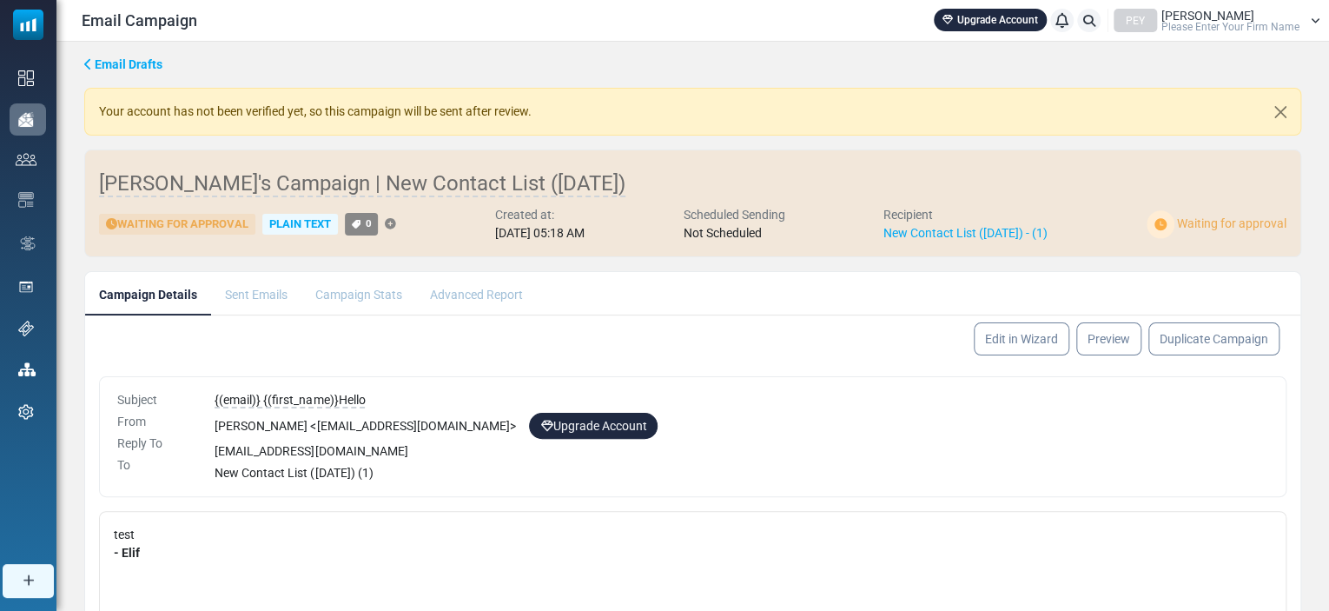
click at [439, 420] on div "[PERSON_NAME] < [EMAIL_ADDRESS][DOMAIN_NAME] > Upgrade Account" at bounding box center [742, 426] width 1054 height 26
click at [250, 281] on li "Sent Emails" at bounding box center [256, 293] width 90 height 43
click at [254, 289] on li "Sent Emails" at bounding box center [256, 293] width 90 height 43
click at [255, 295] on li "Sent Emails" at bounding box center [256, 293] width 90 height 43
click at [368, 300] on li "Campaign Stats" at bounding box center [358, 293] width 115 height 43
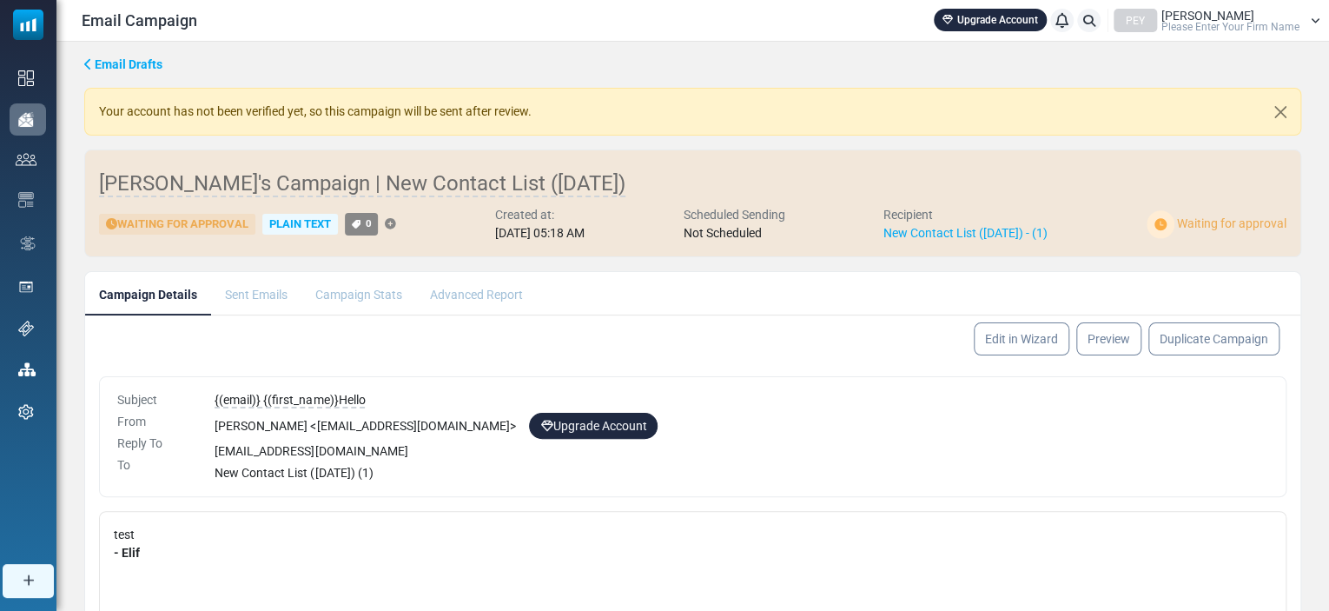
click at [268, 297] on li "Sent Emails" at bounding box center [256, 293] width 90 height 43
click at [245, 114] on div "Your account has not been verified yet, so this campaign will be sent after rev…" at bounding box center [692, 112] width 1217 height 48
click at [186, 217] on div "Waiting for Approval" at bounding box center [177, 225] width 156 height 22
click at [1196, 30] on span "Please Enter Your Firm Name" at bounding box center [1230, 27] width 138 height 10
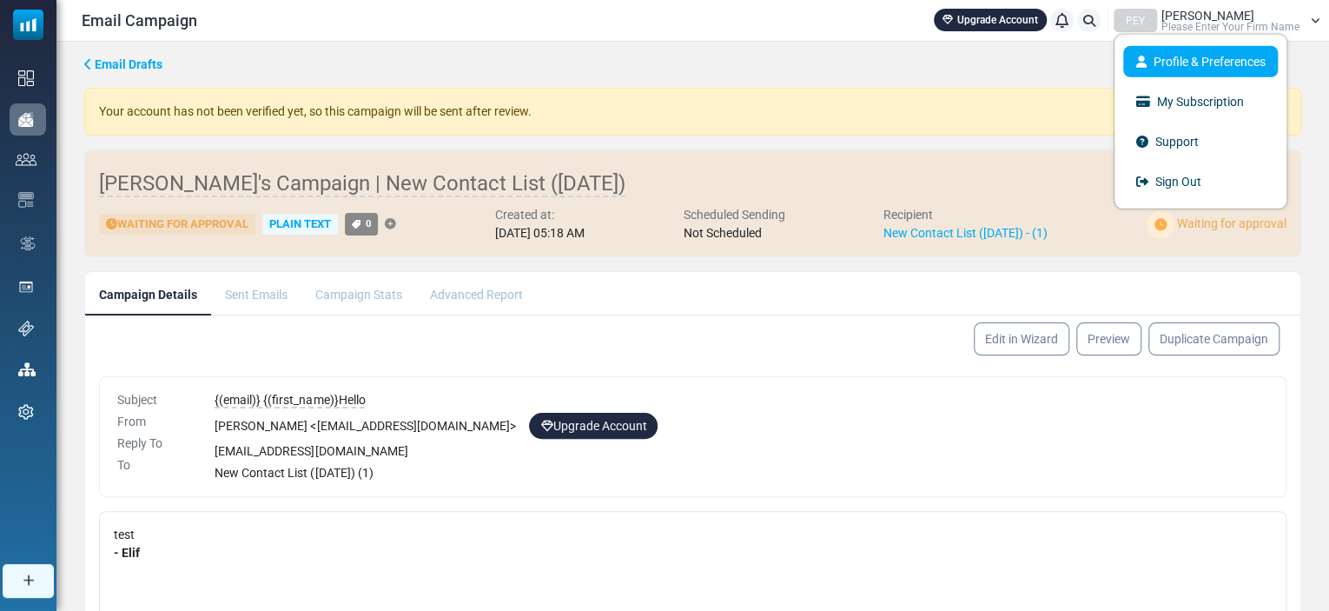
click at [1185, 58] on link "Profile & Preferences" at bounding box center [1200, 61] width 155 height 31
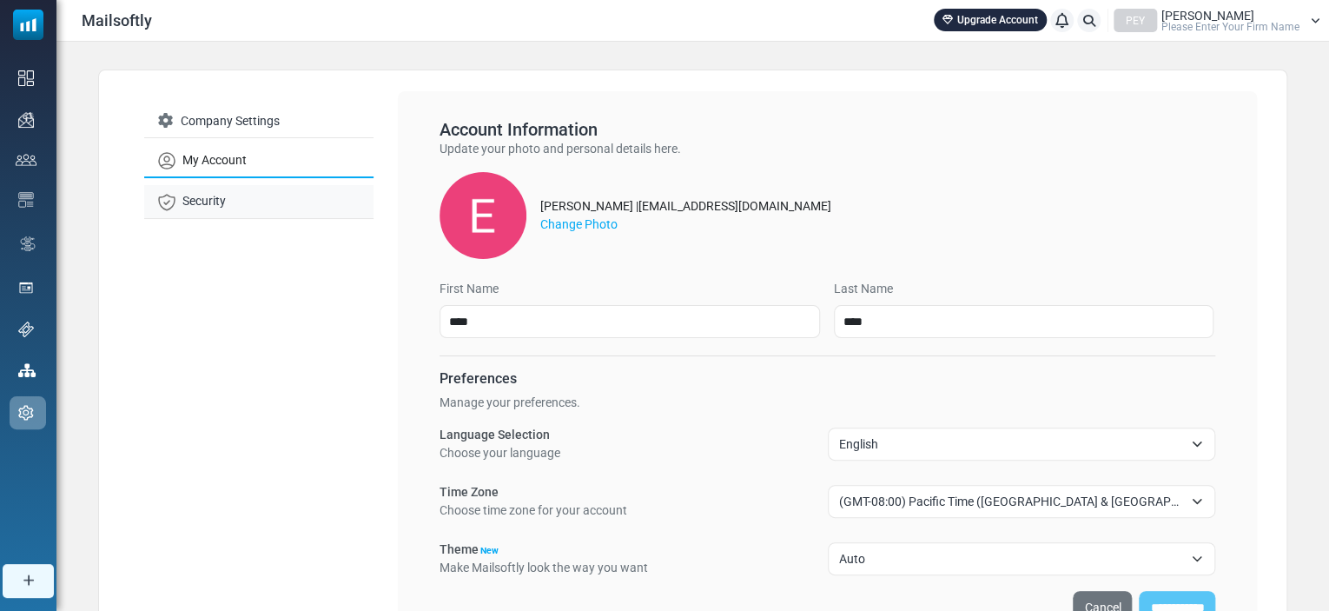
click at [216, 206] on link "Security" at bounding box center [258, 201] width 229 height 33
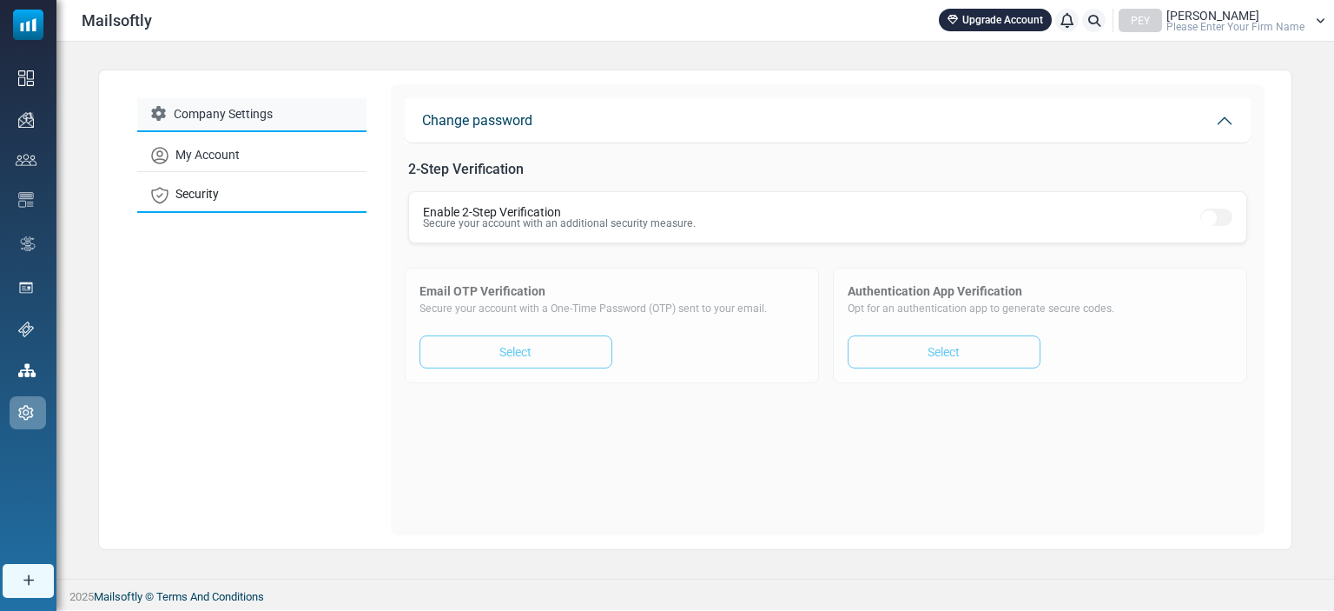
click at [218, 118] on link "Company Settings" at bounding box center [251, 115] width 229 height 34
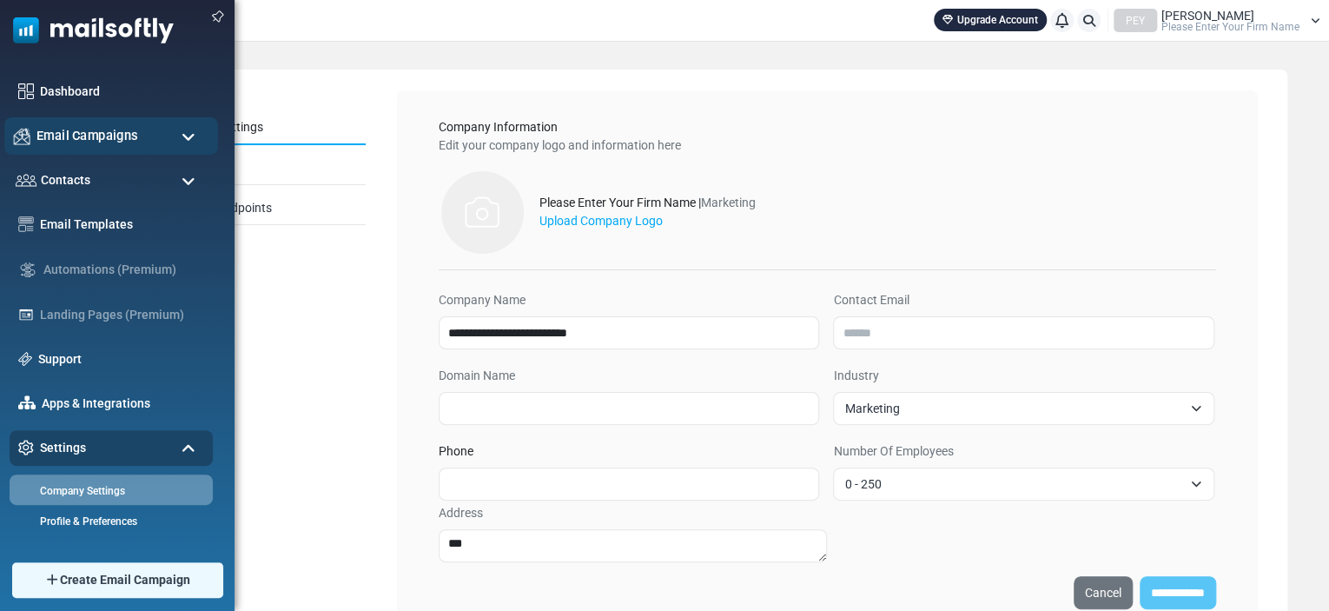
click at [63, 137] on span "Email Campaigns" at bounding box center [87, 135] width 102 height 19
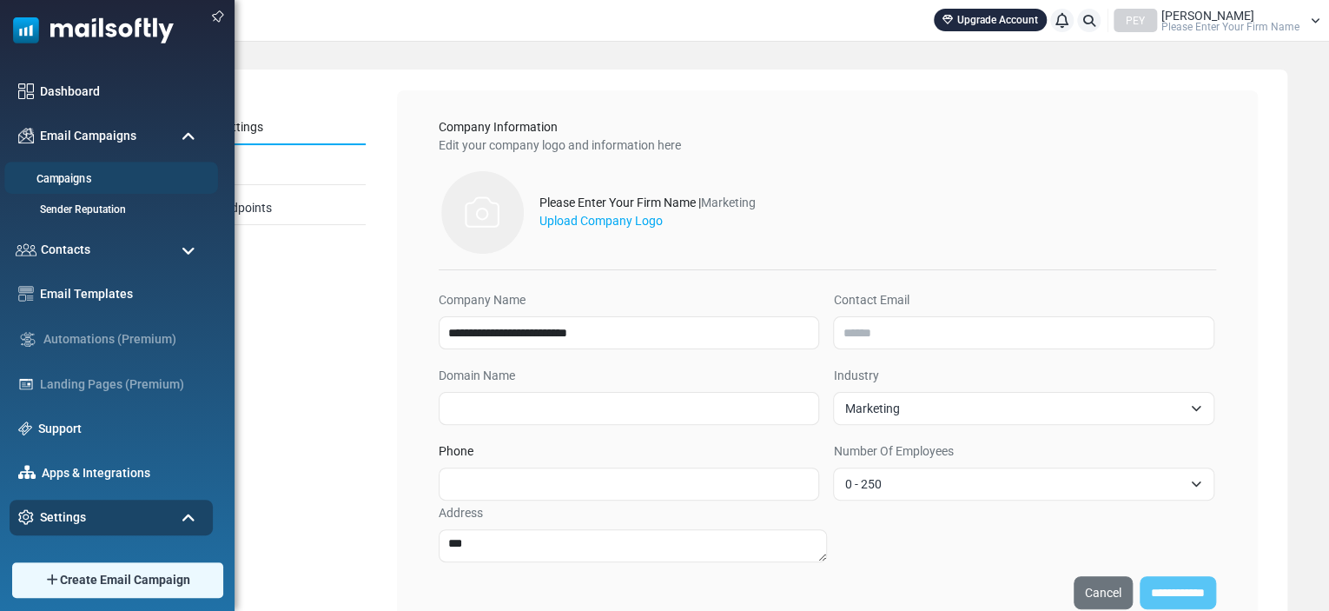
click at [63, 183] on link "Campaigns" at bounding box center [108, 179] width 208 height 17
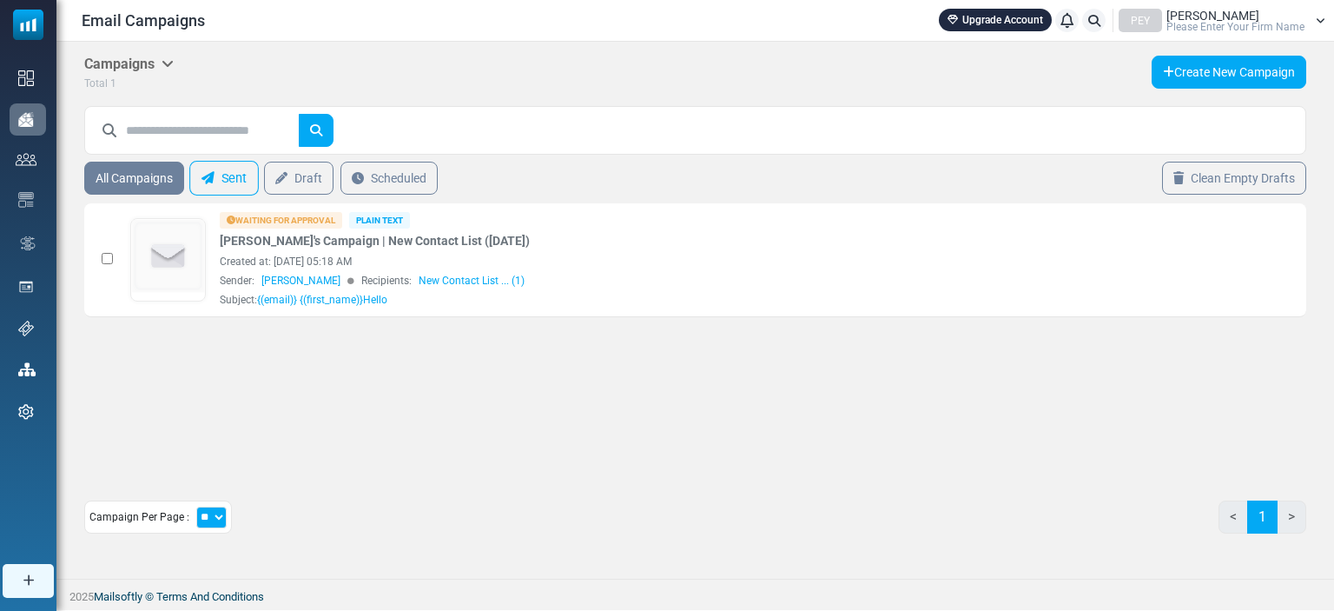
click at [232, 183] on link "Sent" at bounding box center [223, 178] width 69 height 35
click at [98, 258] on td at bounding box center [102, 260] width 37 height 114
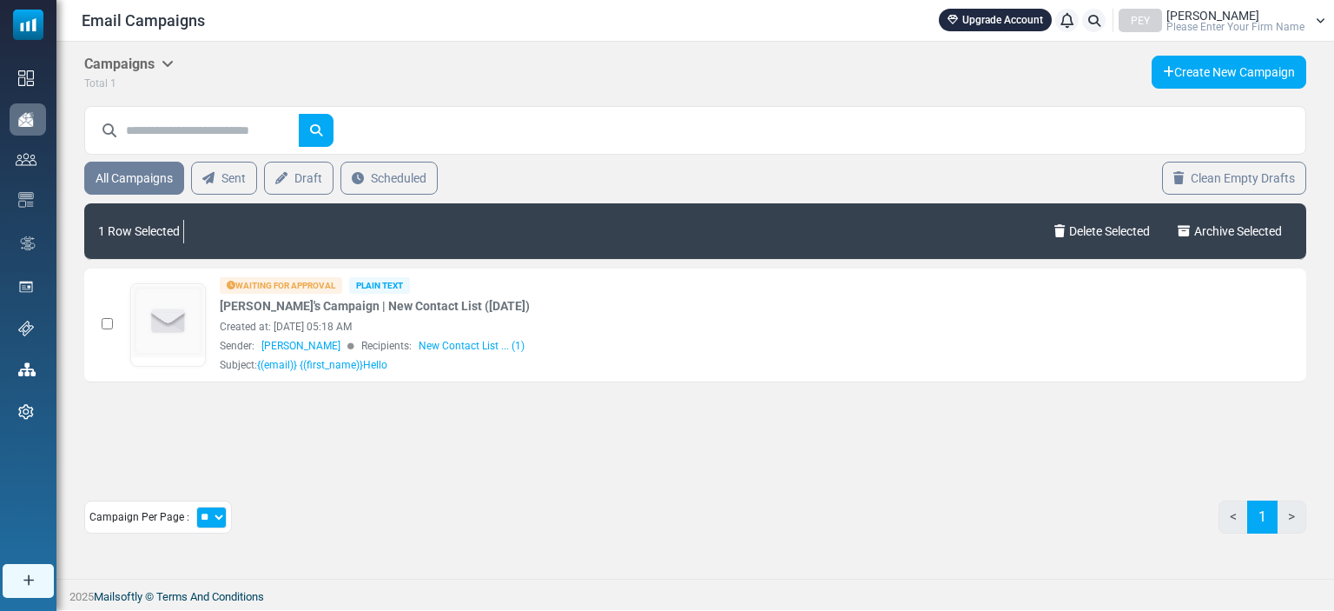
click at [237, 177] on link "Sent" at bounding box center [224, 178] width 66 height 33
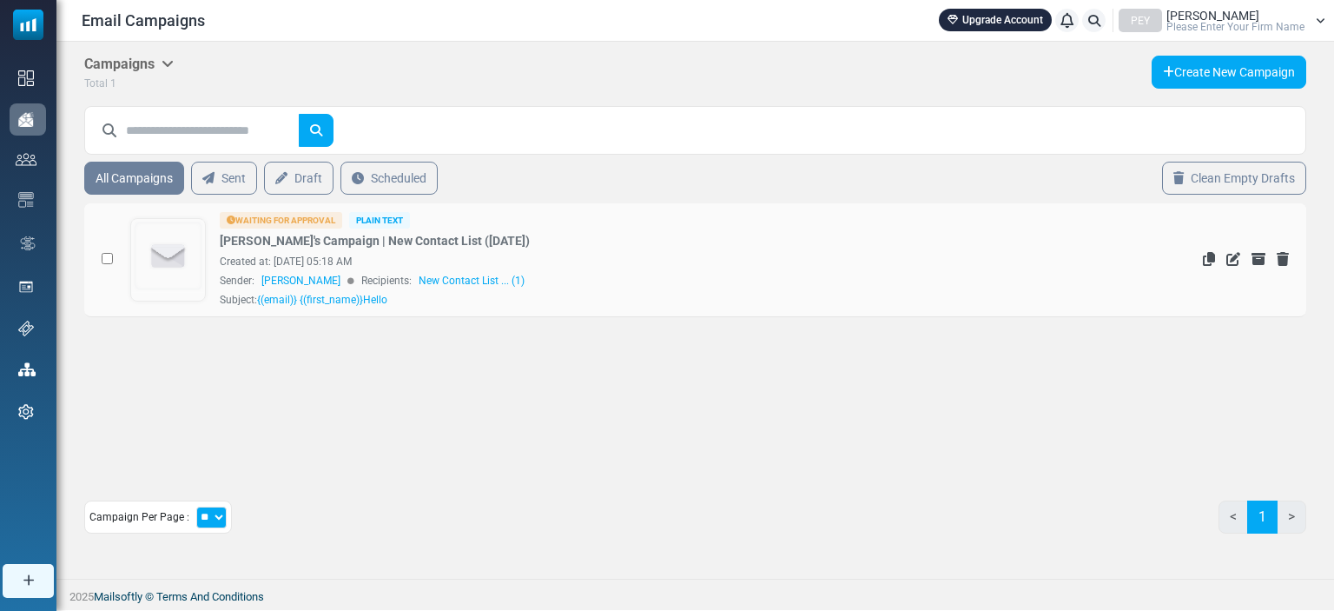
click at [274, 219] on div "Waiting for Approval" at bounding box center [281, 220] width 122 height 17
click at [1233, 254] on icon "Edit" at bounding box center [1233, 259] width 14 height 14
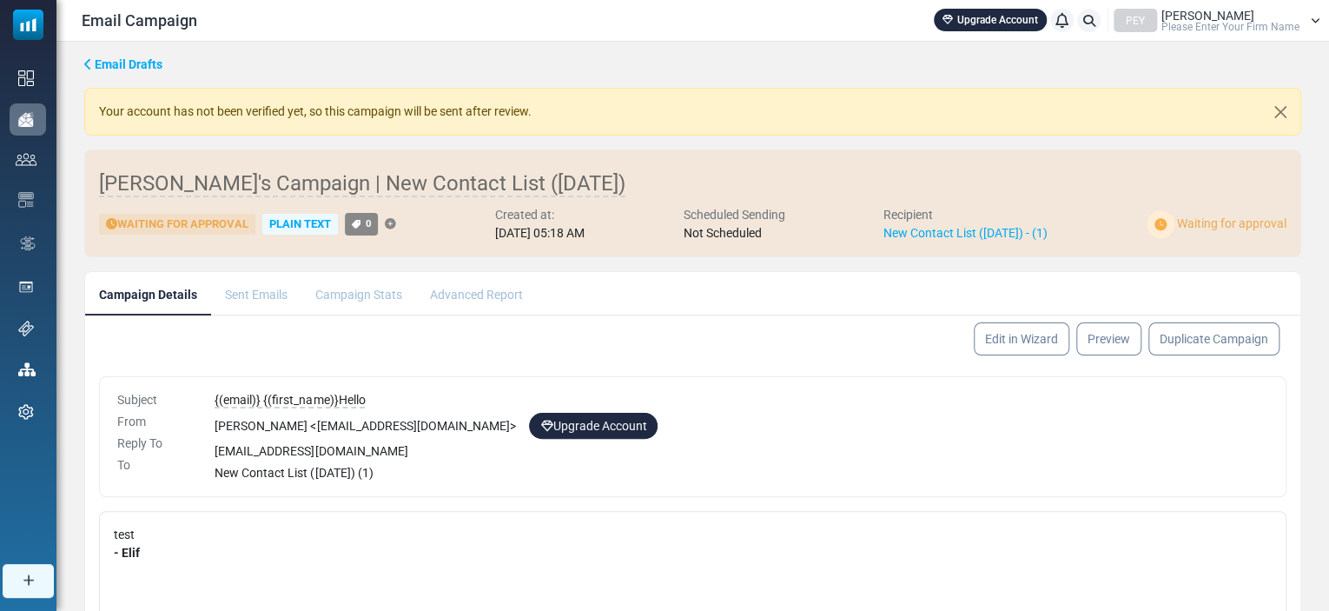
click at [313, 216] on div "Plain Text" at bounding box center [300, 225] width 76 height 22
click at [353, 115] on div "Your account has not been verified yet, so this campaign will be sent after rev…" at bounding box center [692, 112] width 1217 height 48
